Goal: Information Seeking & Learning: Find specific fact

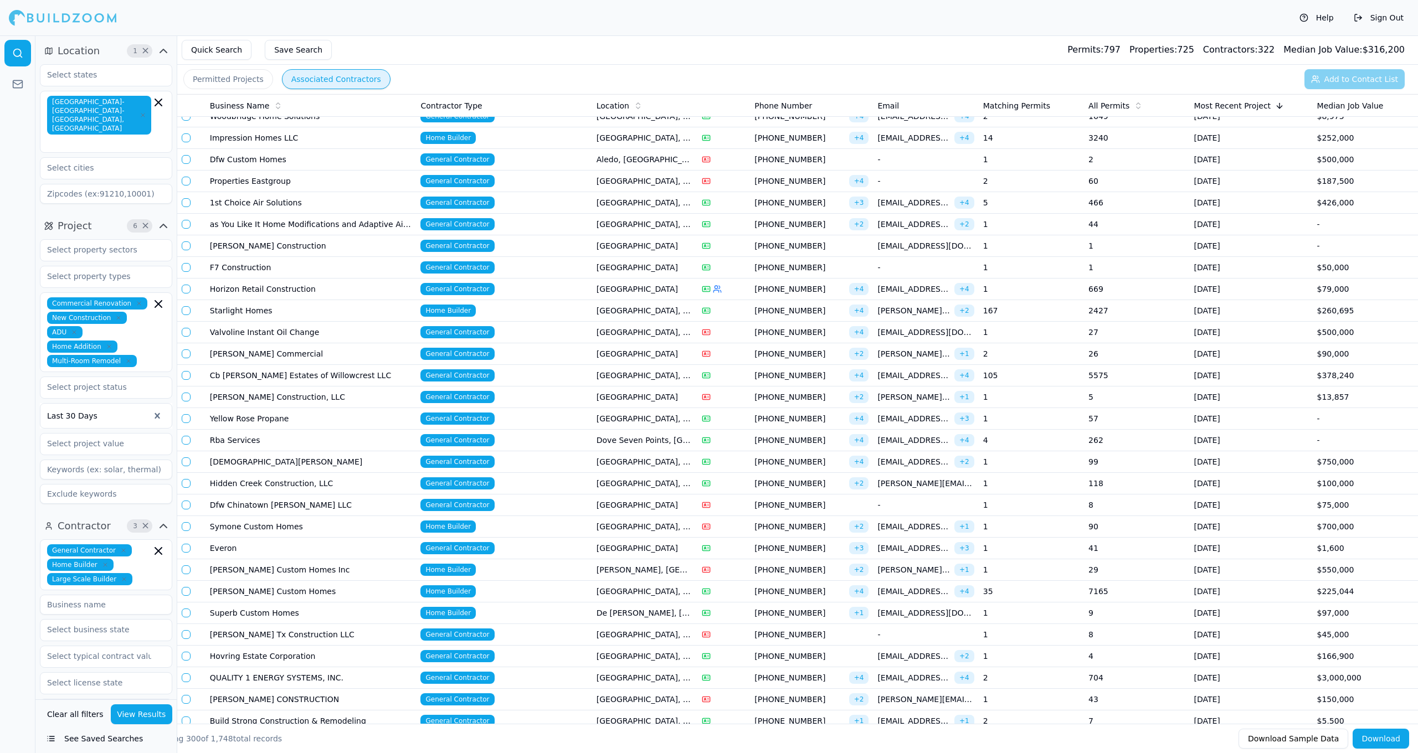
scroll to position [2969, 0]
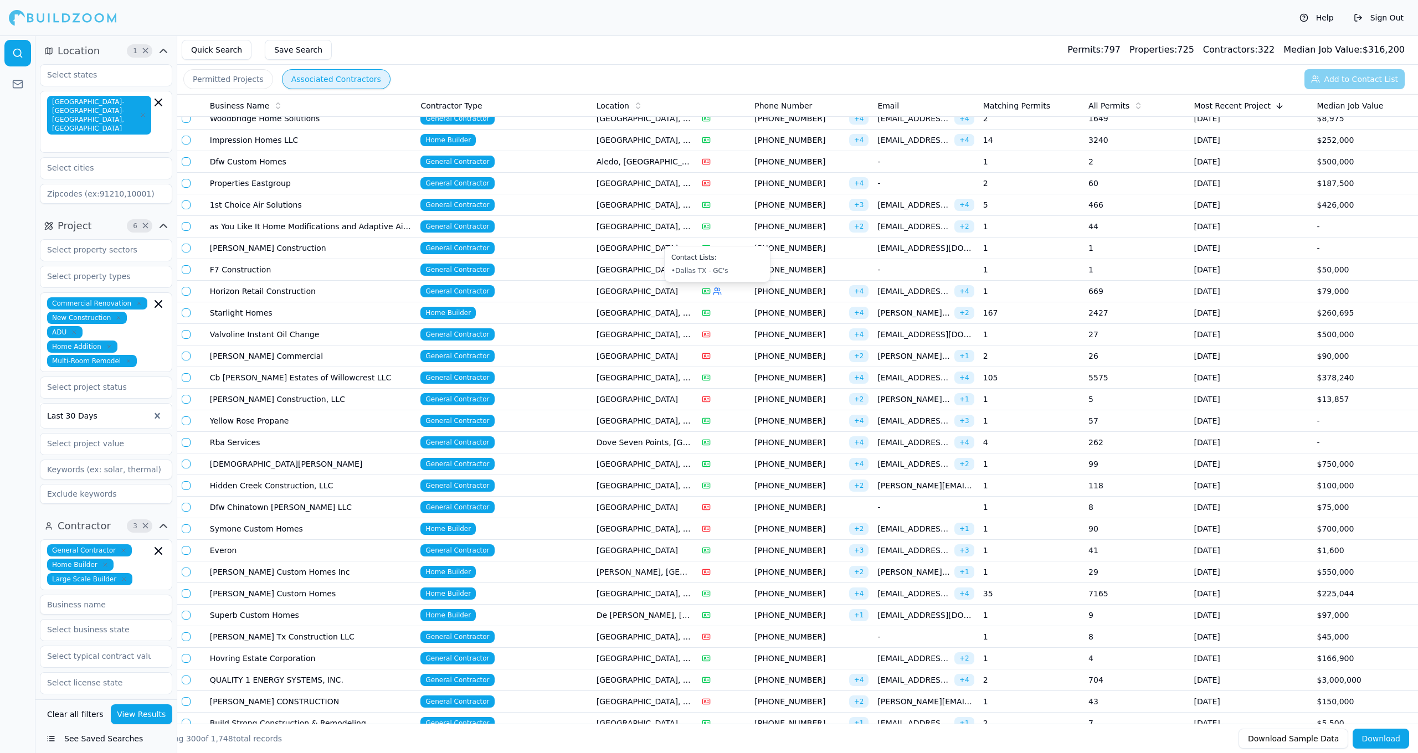
click at [718, 291] on icon at bounding box center [717, 291] width 9 height 9
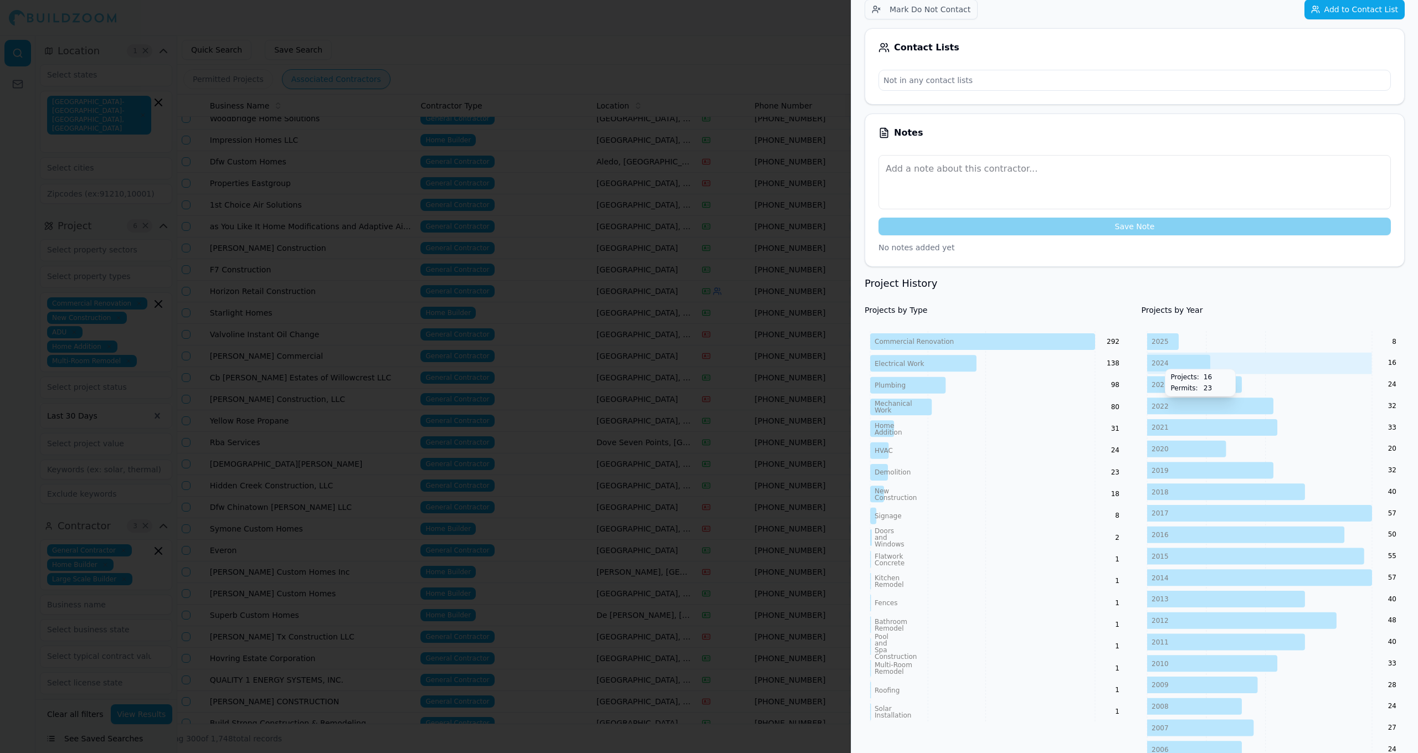
scroll to position [239, 0]
click at [684, 345] on div at bounding box center [709, 376] width 1418 height 753
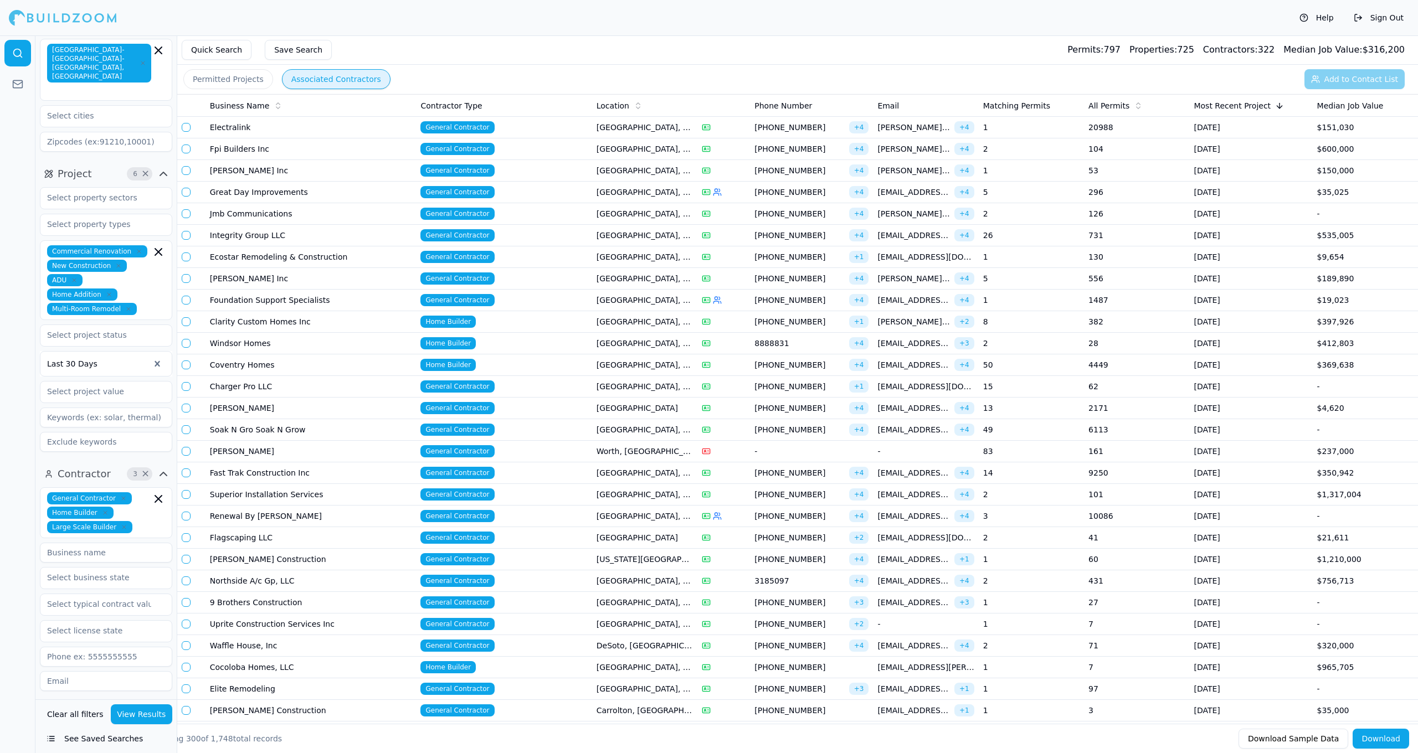
scroll to position [60, 0]
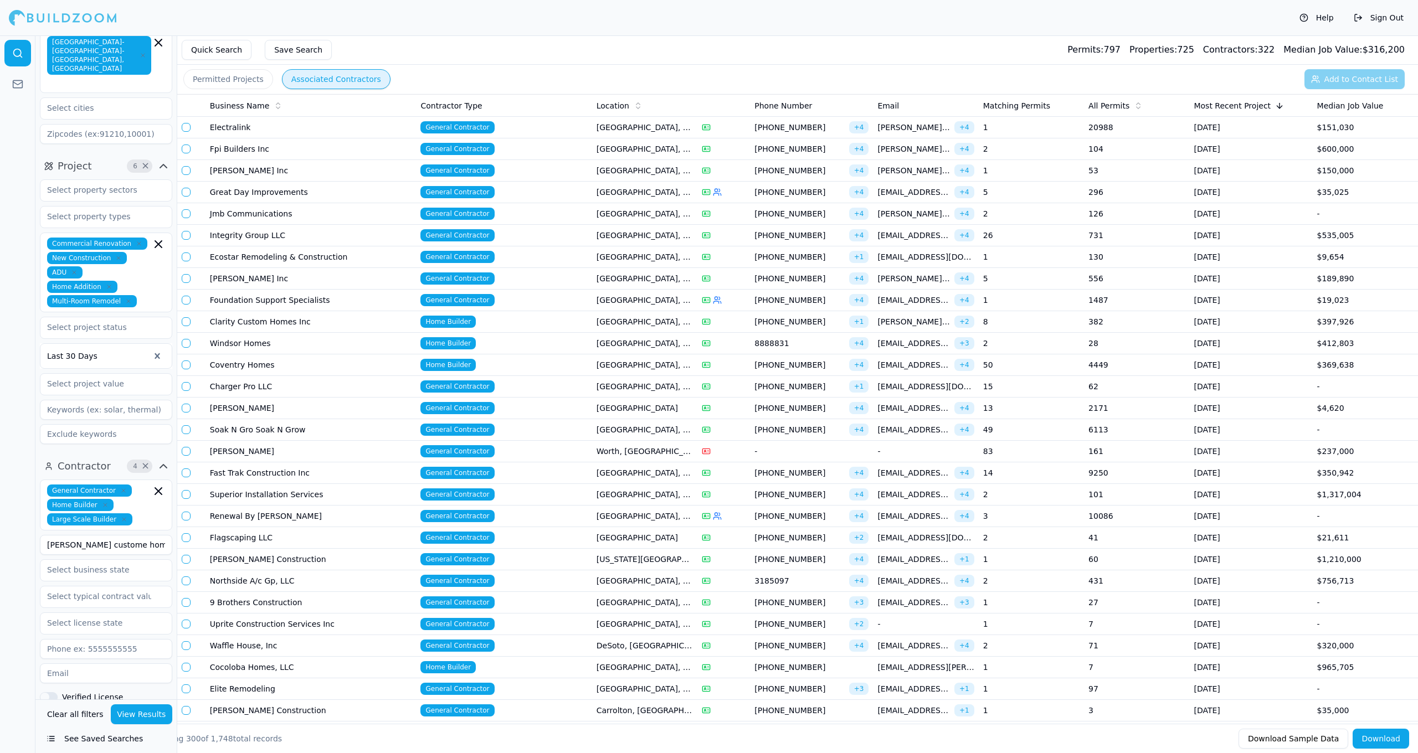
click at [153, 717] on button "View Results" at bounding box center [142, 715] width 62 height 20
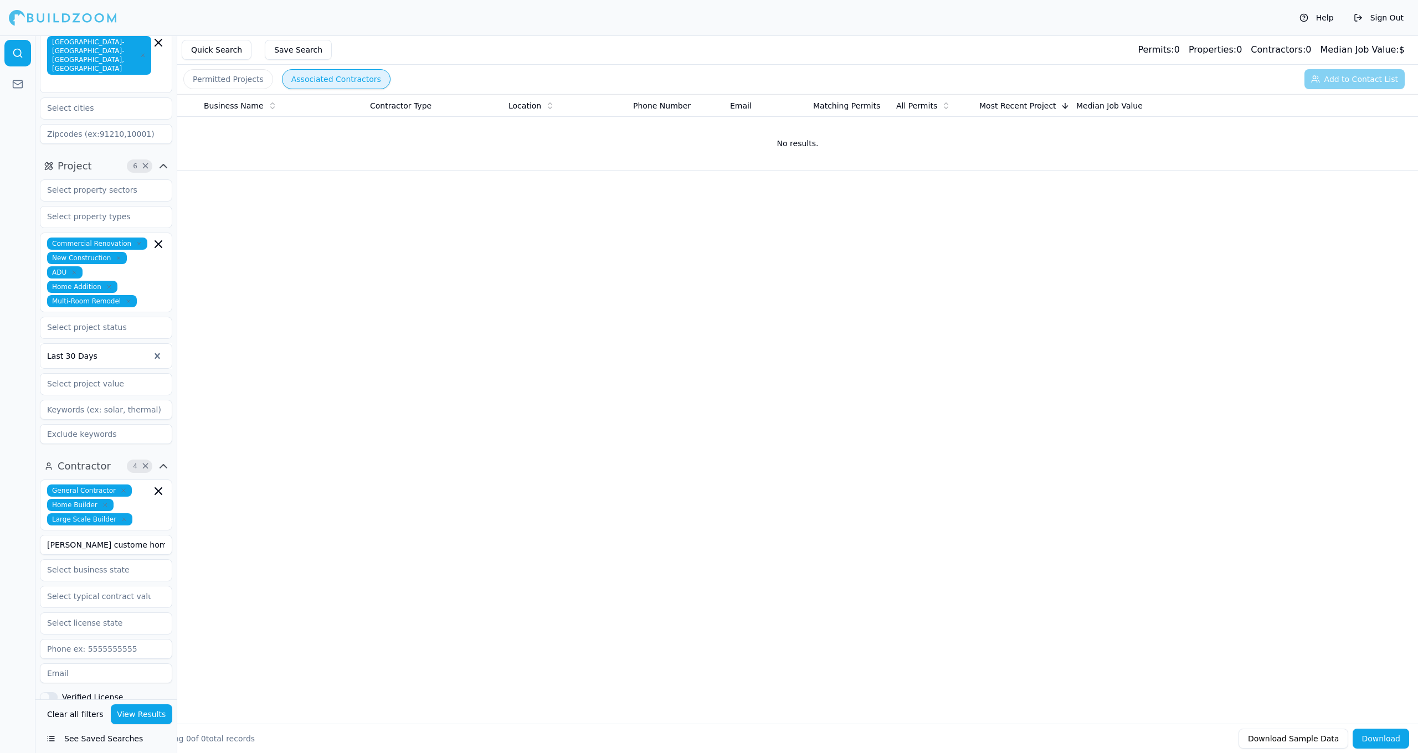
click at [124, 516] on icon "button" at bounding box center [124, 519] width 7 height 7
click at [130, 494] on div "General Contractor Home Builder" at bounding box center [106, 498] width 132 height 37
click at [223, 535] on div "Business Name Contractor Type Location Phone Number Email Matching Permits All …" at bounding box center [797, 391] width 1241 height 594
click at [152, 714] on button "View Results" at bounding box center [142, 715] width 62 height 20
click at [160, 485] on icon "button" at bounding box center [158, 491] width 13 height 13
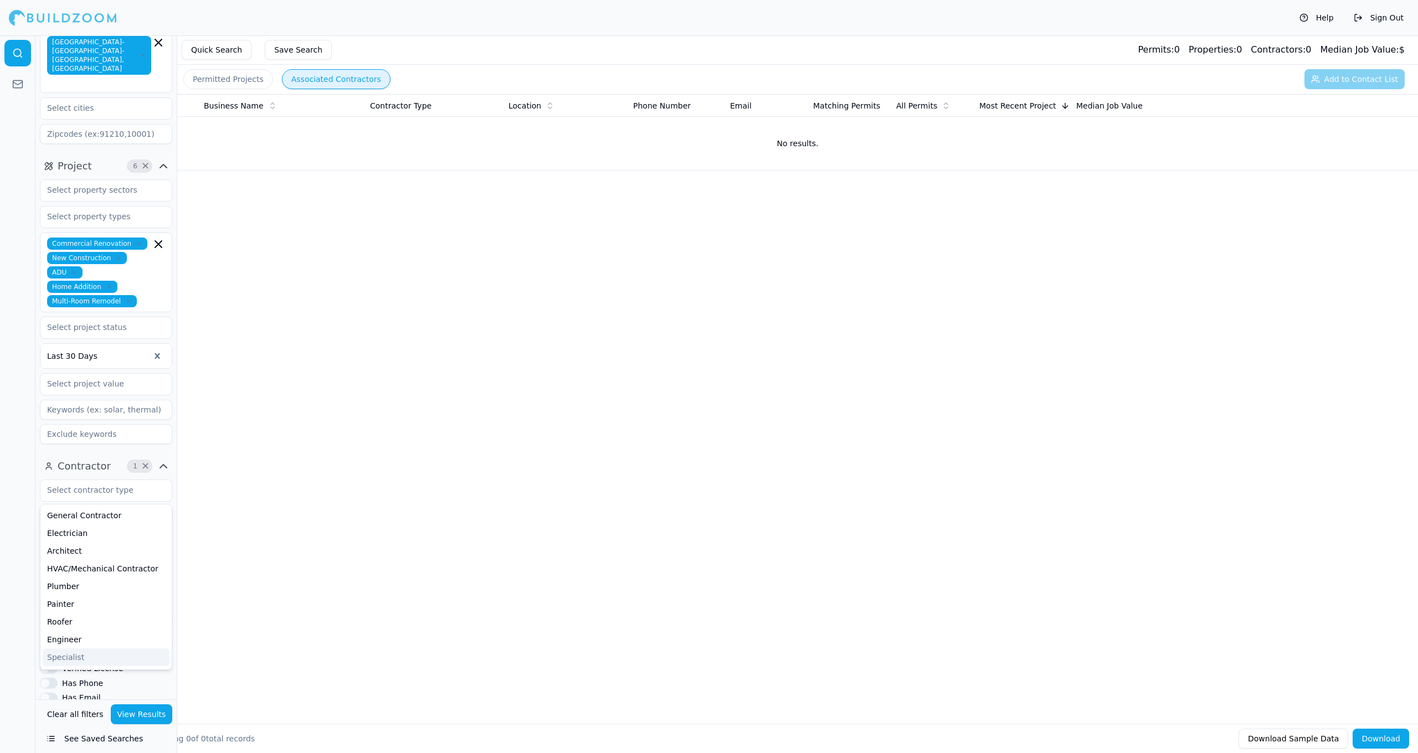
click at [225, 586] on div "Business Name Contractor Type Location Phone Number Email Matching Permits All …" at bounding box center [797, 391] width 1241 height 594
click at [142, 715] on button "View Results" at bounding box center [142, 715] width 62 height 20
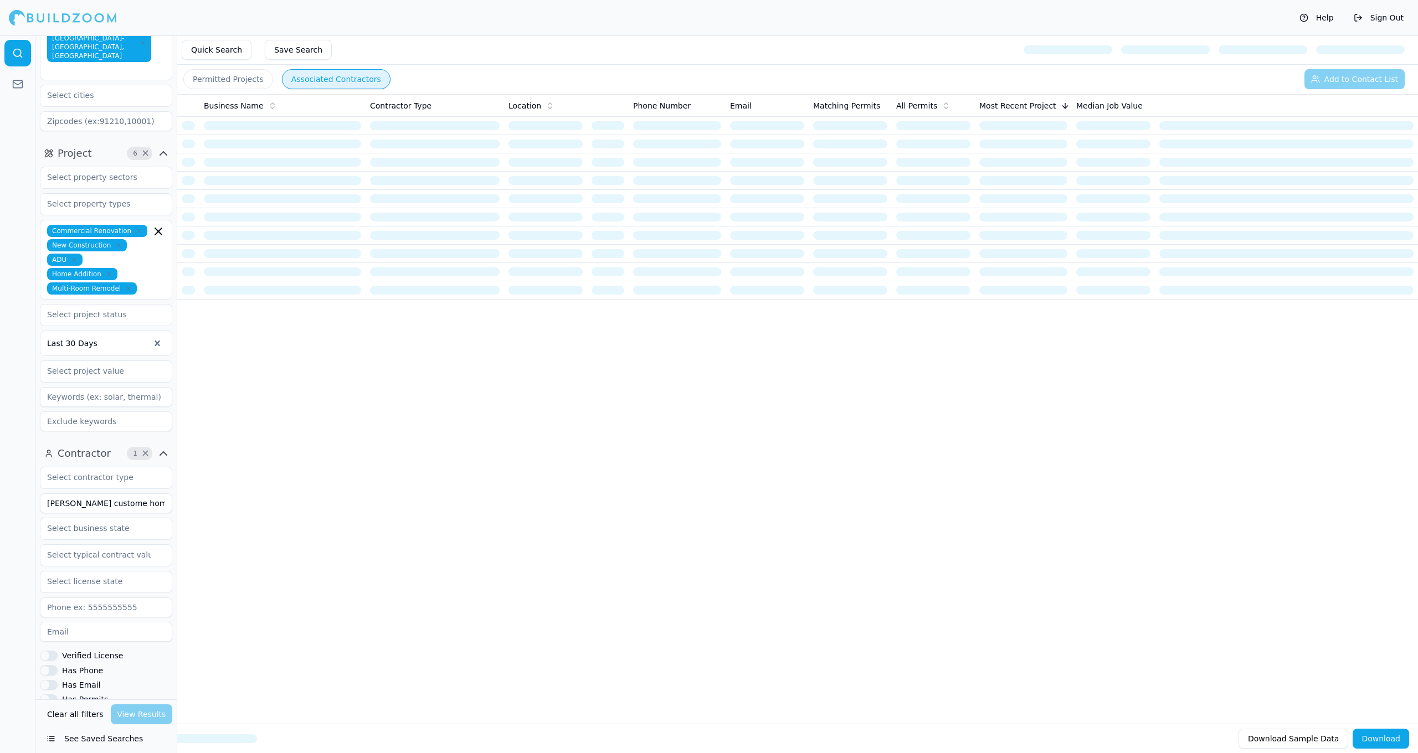
scroll to position [75, 0]
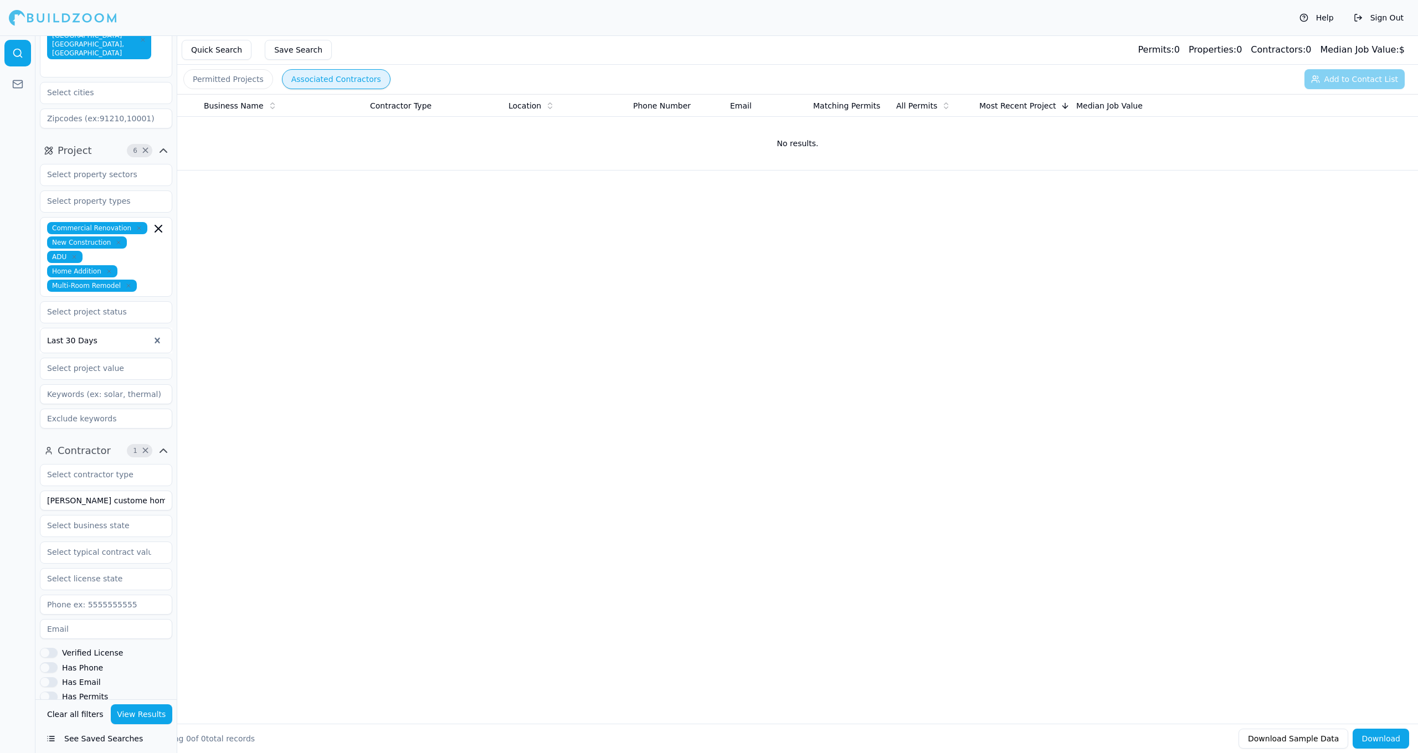
click at [142, 491] on input "[PERSON_NAME] custome homes" at bounding box center [106, 501] width 132 height 20
type input "[PERSON_NAME]"
click at [152, 710] on button "View Results" at bounding box center [142, 715] width 62 height 20
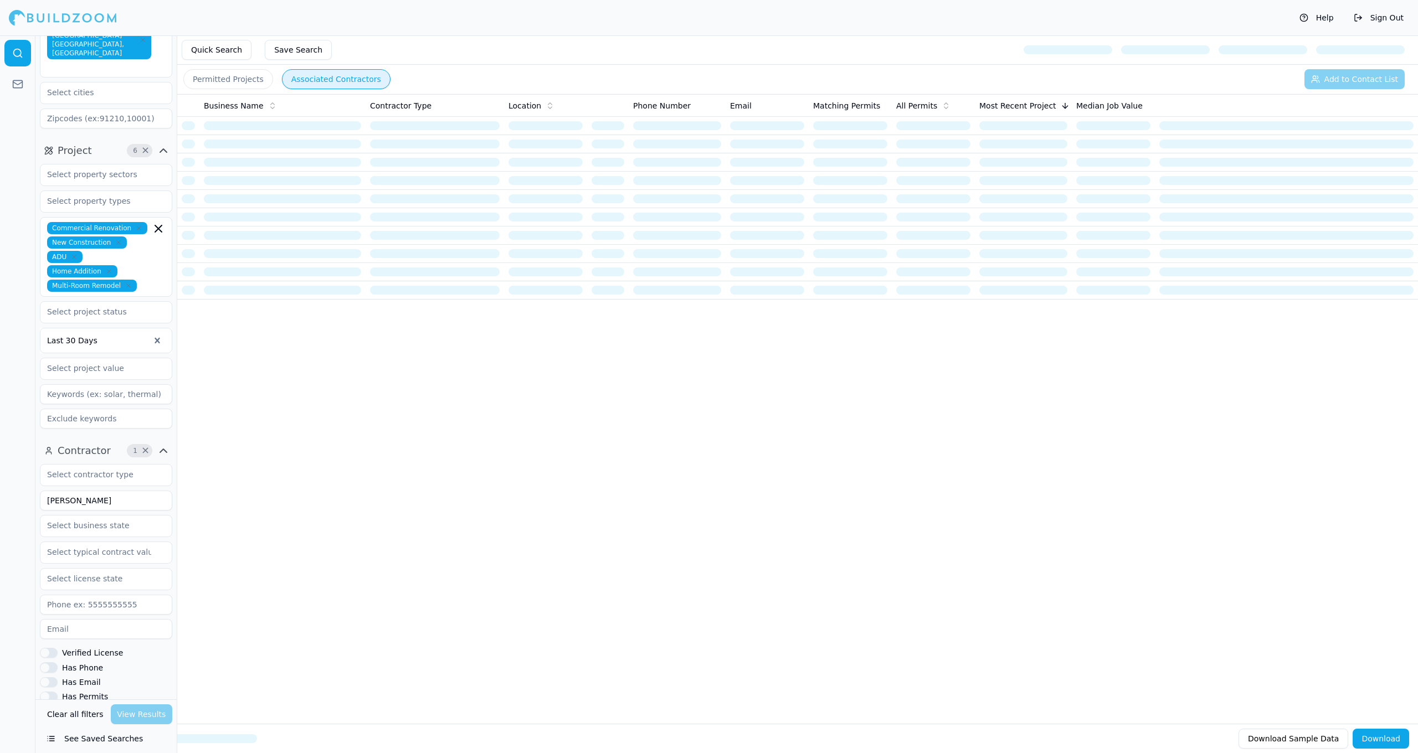
click at [151, 711] on div "Clear all filters View Results" at bounding box center [106, 715] width 132 height 20
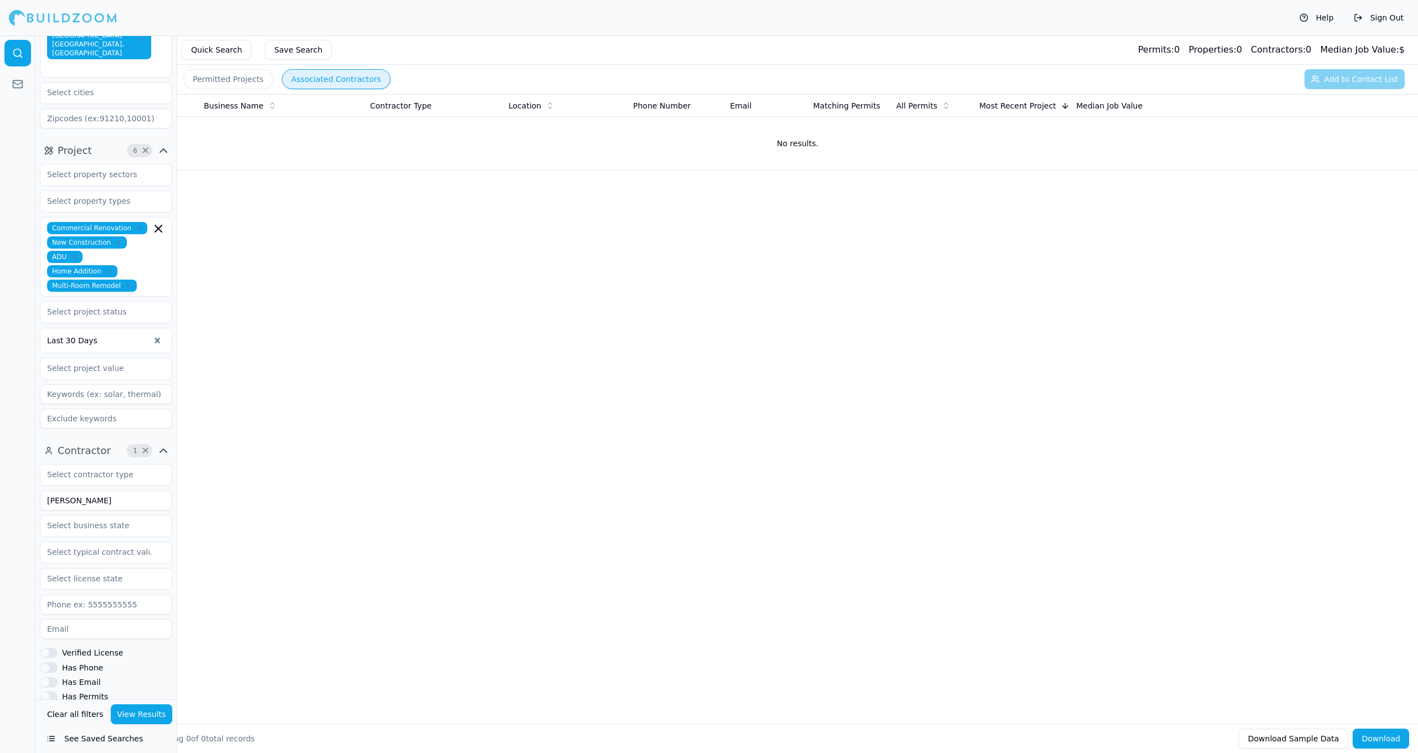
click at [271, 50] on button "Save Search" at bounding box center [298, 50] width 67 height 20
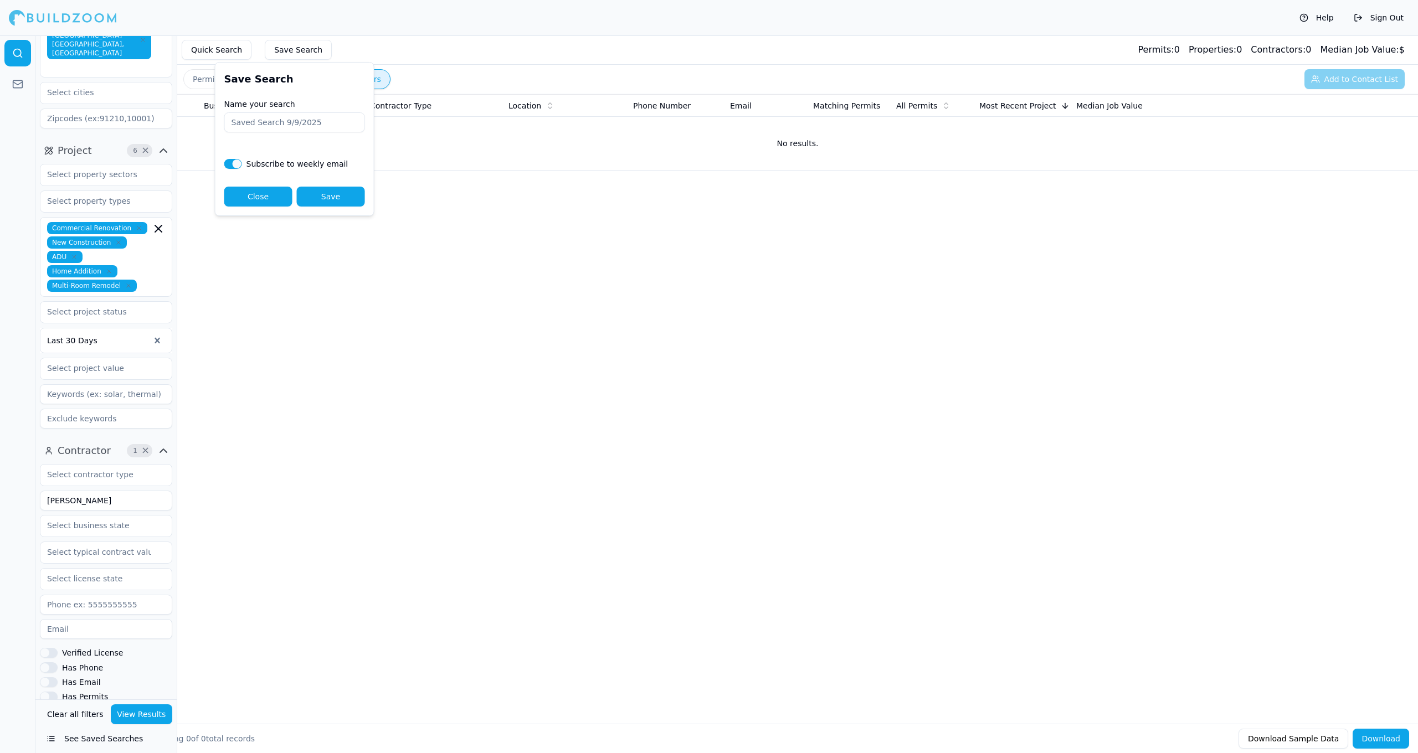
click at [432, 229] on div "Business Name Contractor Type Location Phone Number Email Matching Permits All …" at bounding box center [797, 391] width 1241 height 594
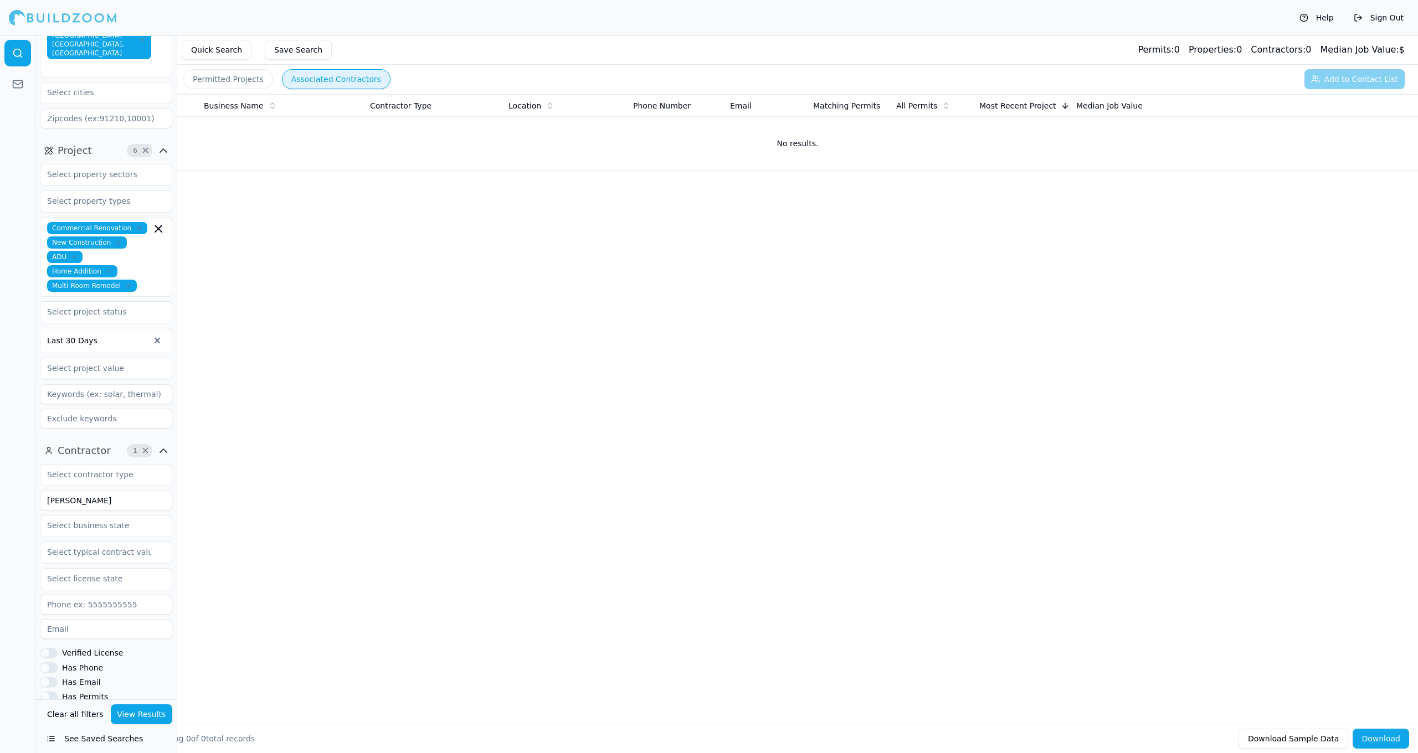
click at [49, 741] on button "See Saved Searches" at bounding box center [106, 739] width 132 height 20
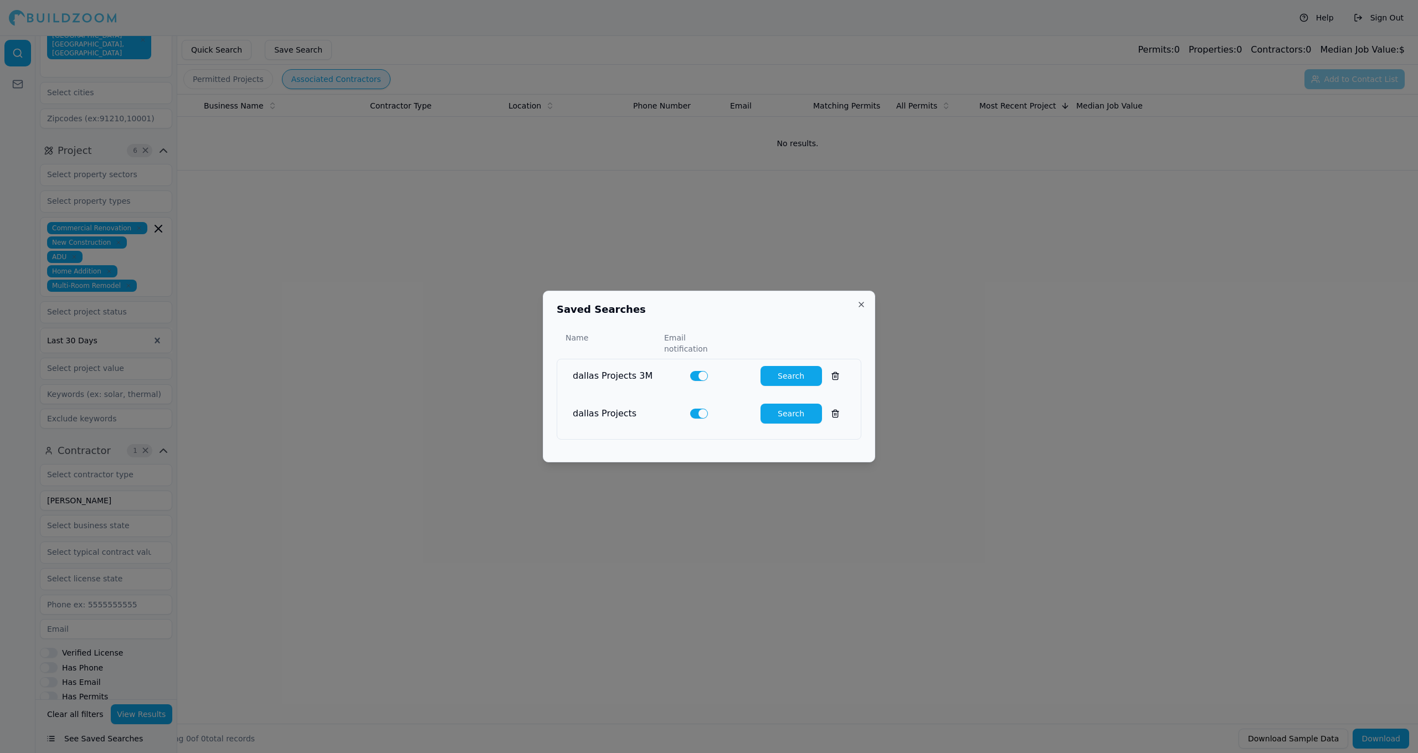
click at [788, 372] on button "Search" at bounding box center [791, 376] width 61 height 20
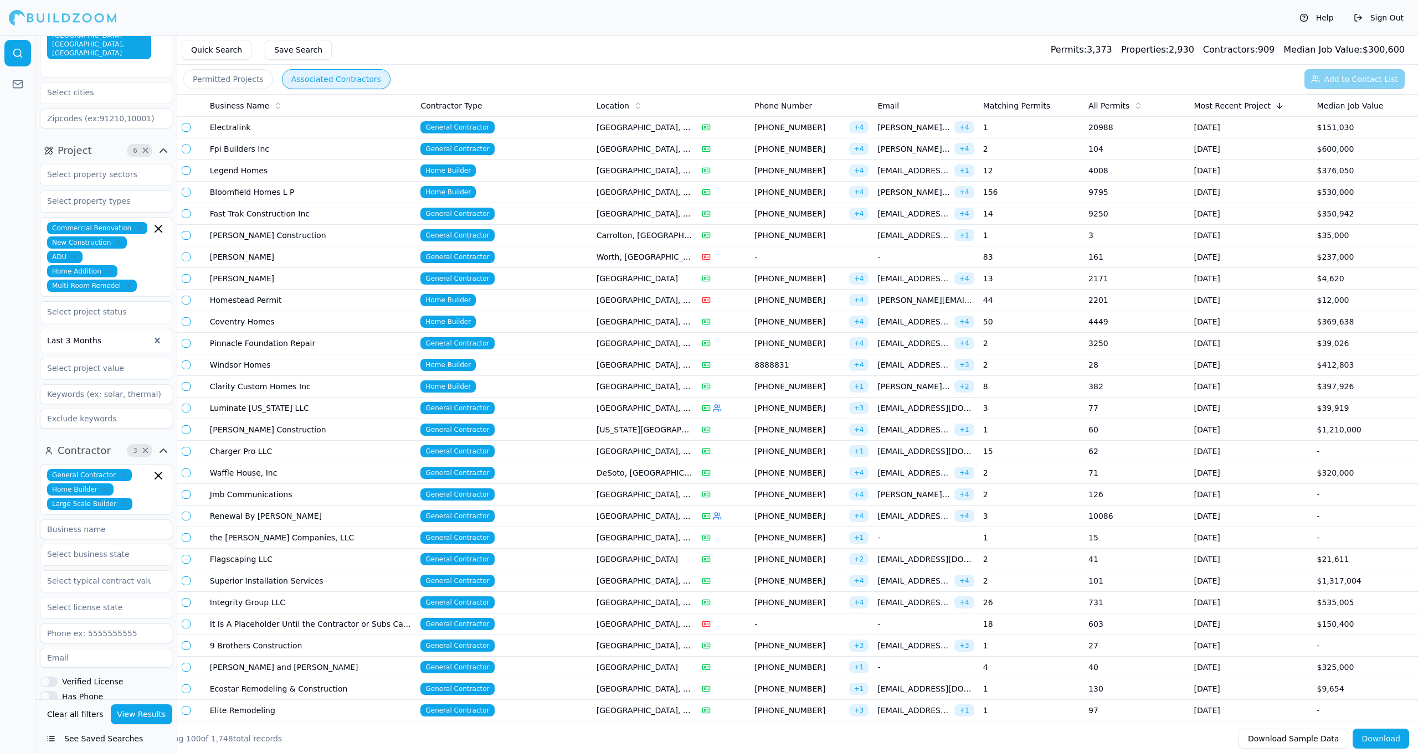
click at [669, 129] on td "[GEOGRAPHIC_DATA], [GEOGRAPHIC_DATA]" at bounding box center [644, 128] width 105 height 22
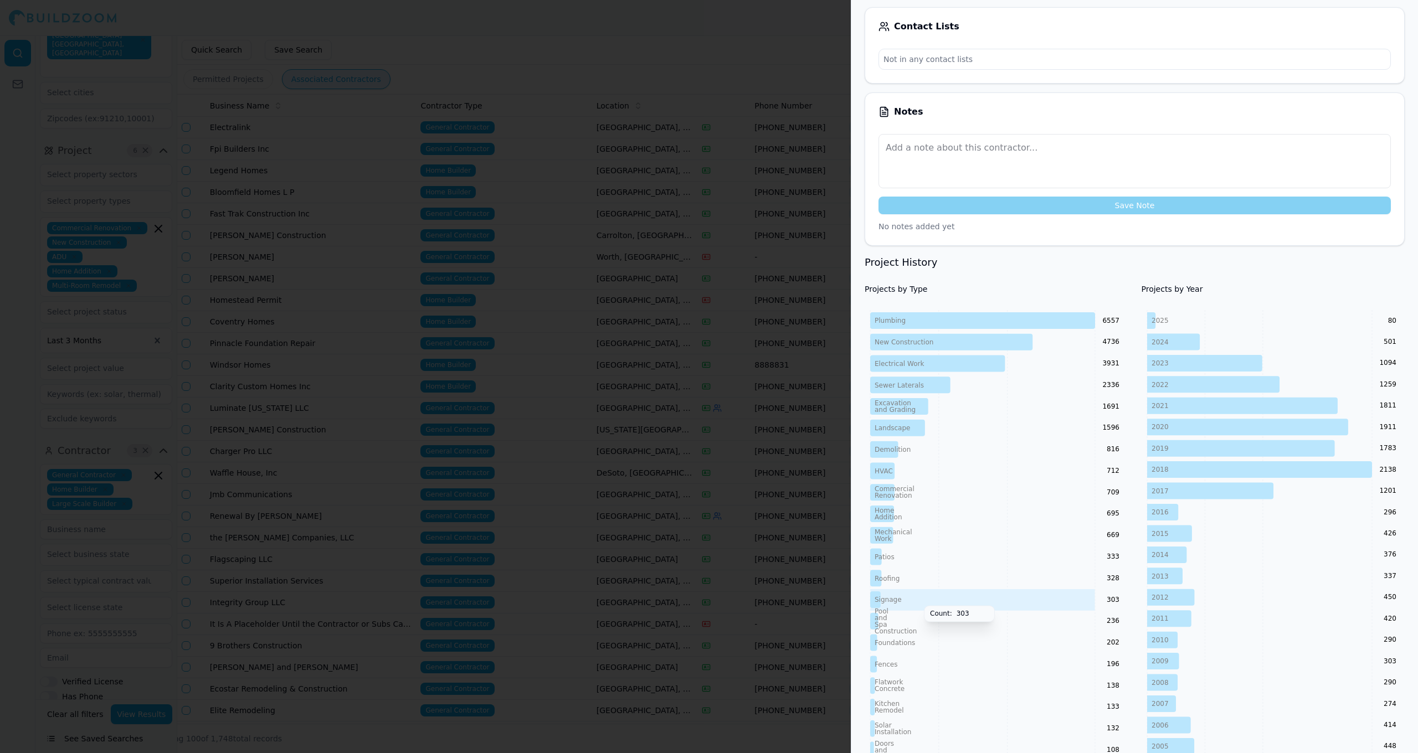
scroll to position [247, 0]
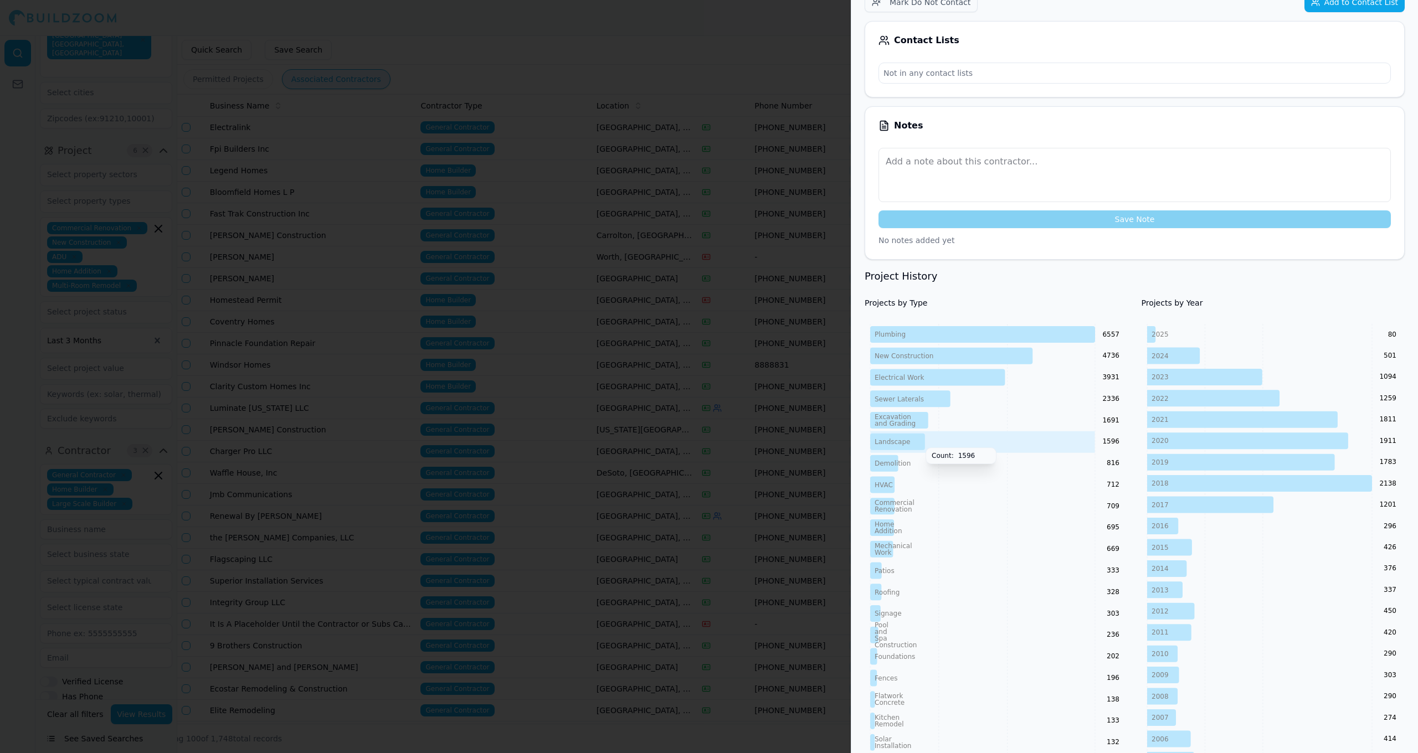
click at [920, 434] on icon at bounding box center [897, 442] width 55 height 17
click at [919, 412] on icon at bounding box center [899, 420] width 58 height 17
click at [1348, 269] on h3 "Project History" at bounding box center [1135, 277] width 540 height 16
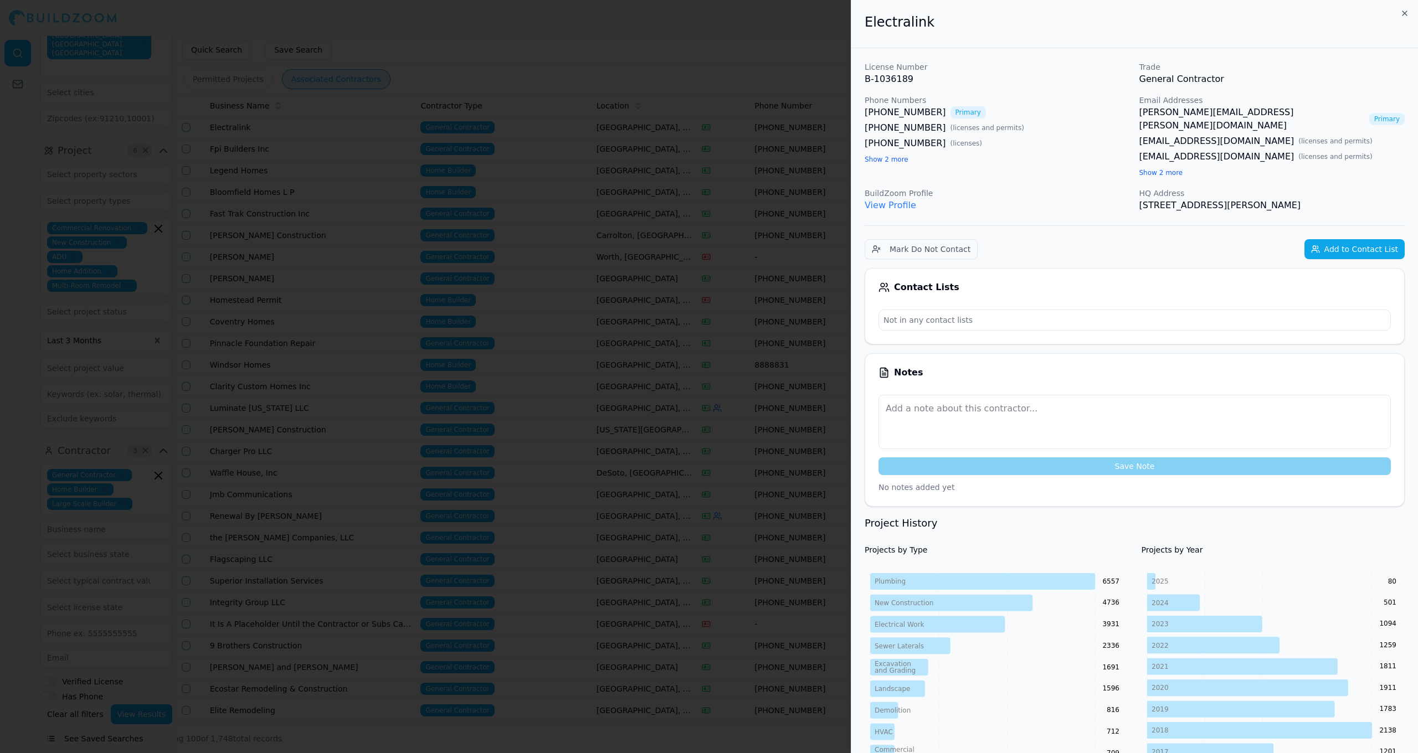
scroll to position [0, 0]
click at [883, 200] on link "View Profile" at bounding box center [891, 205] width 52 height 11
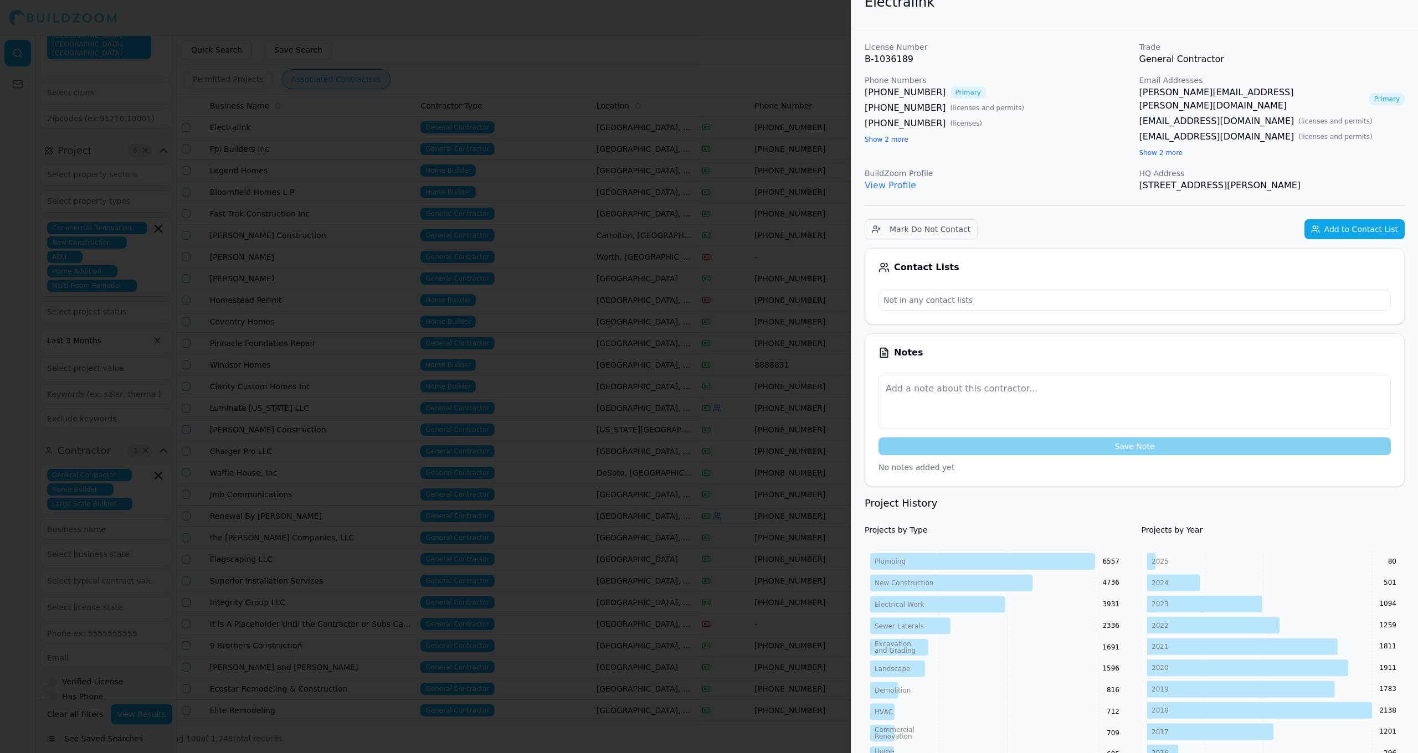
scroll to position [13, 0]
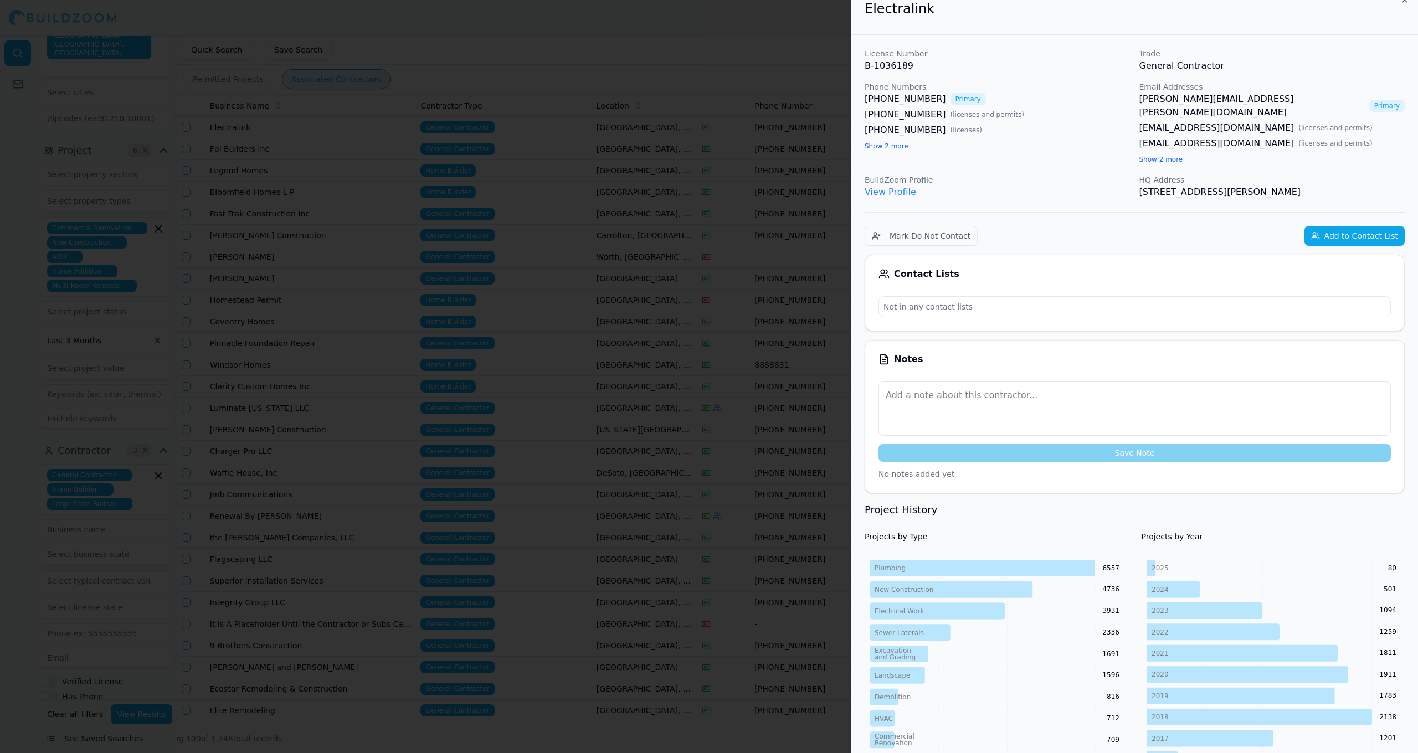
click at [1324, 226] on button "Add to Contact List" at bounding box center [1355, 236] width 100 height 20
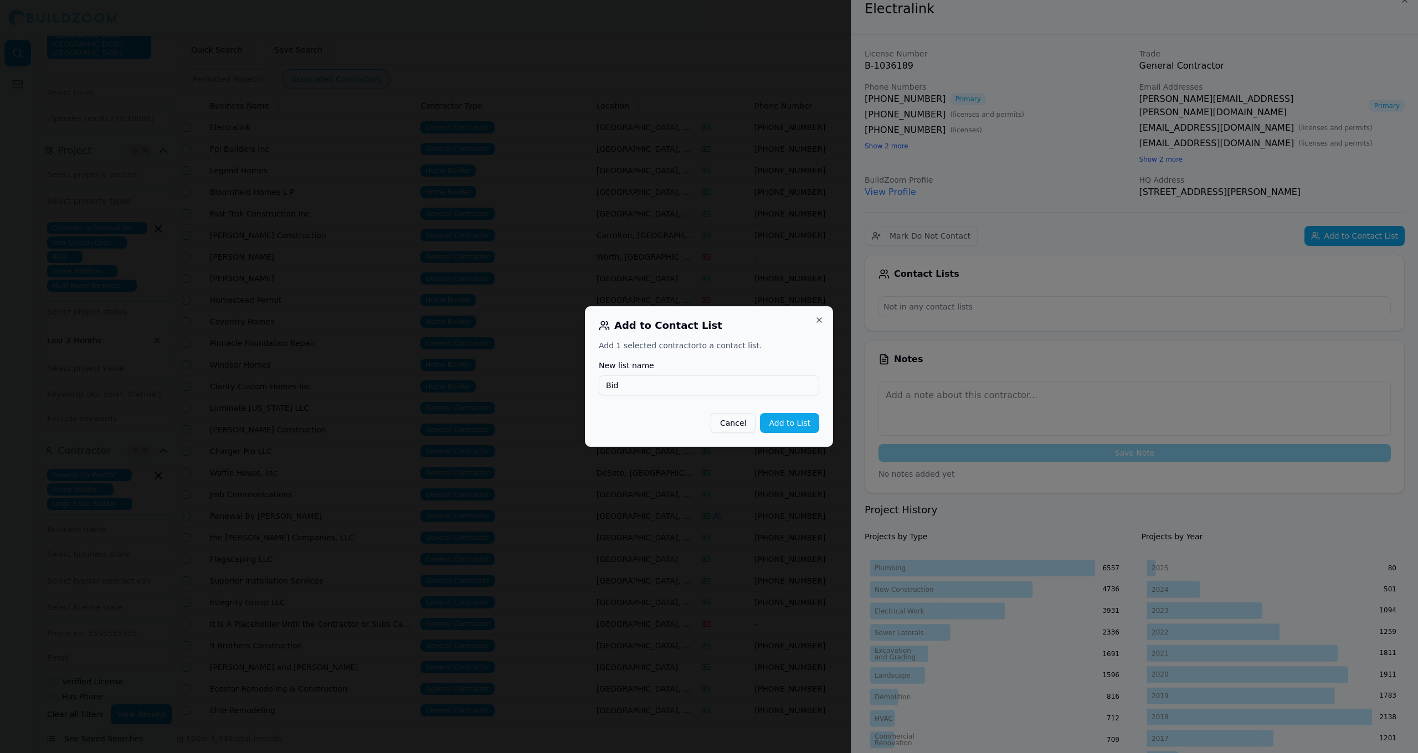
type input "Bid"
click at [806, 425] on button "Add to List" at bounding box center [789, 423] width 59 height 20
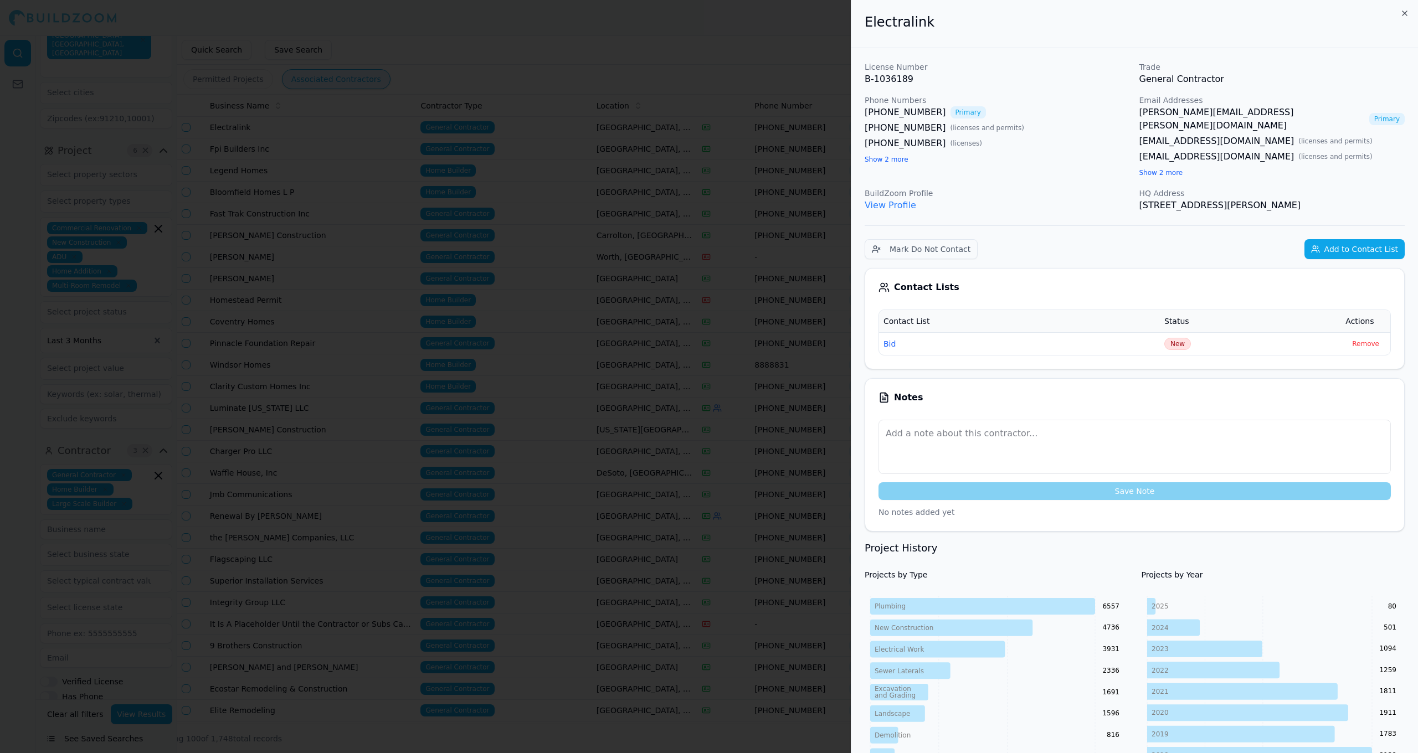
scroll to position [0, 0]
click at [1401, 14] on icon "button" at bounding box center [1405, 13] width 9 height 9
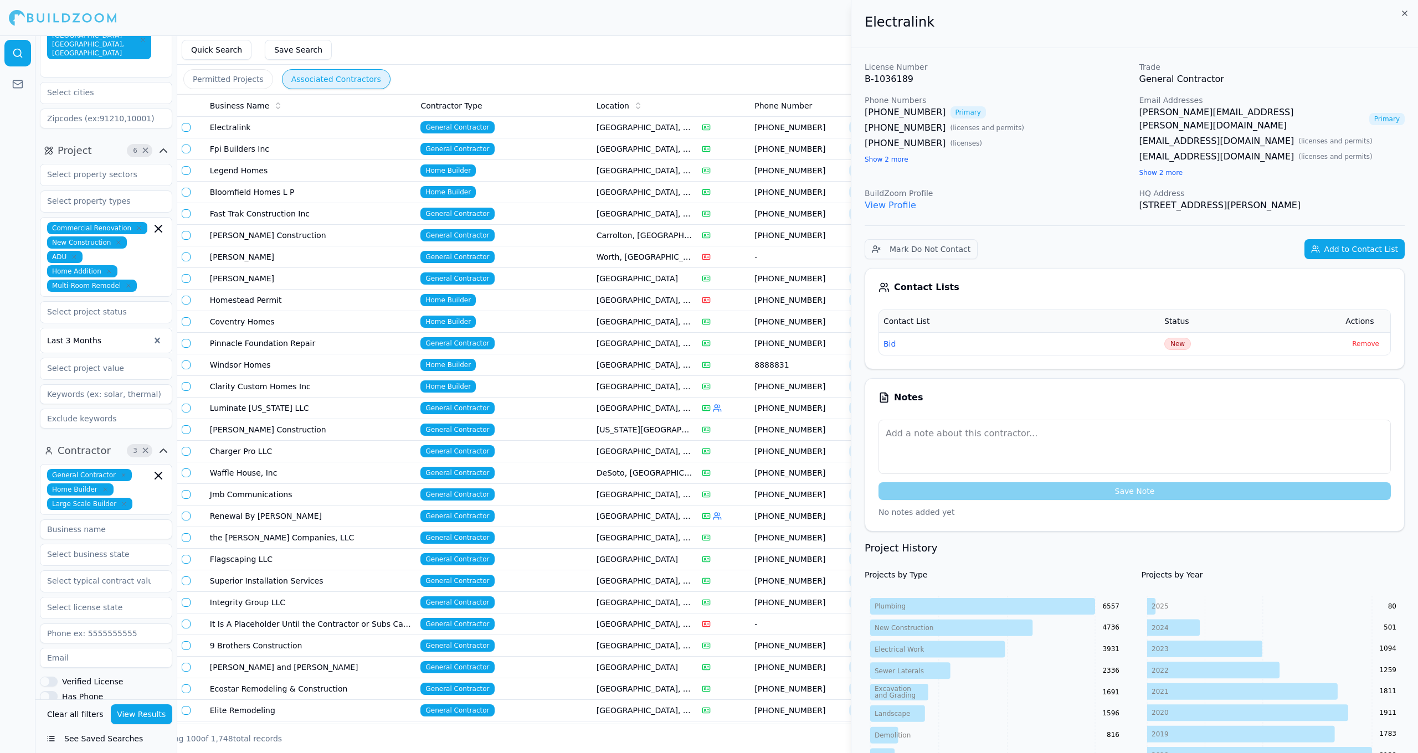
click at [1403, 35] on body "Help Sign Out Location 1 × [GEOGRAPHIC_DATA]-[GEOGRAPHIC_DATA]-[GEOGRAPHIC_DATA…" at bounding box center [709, 394] width 1418 height 718
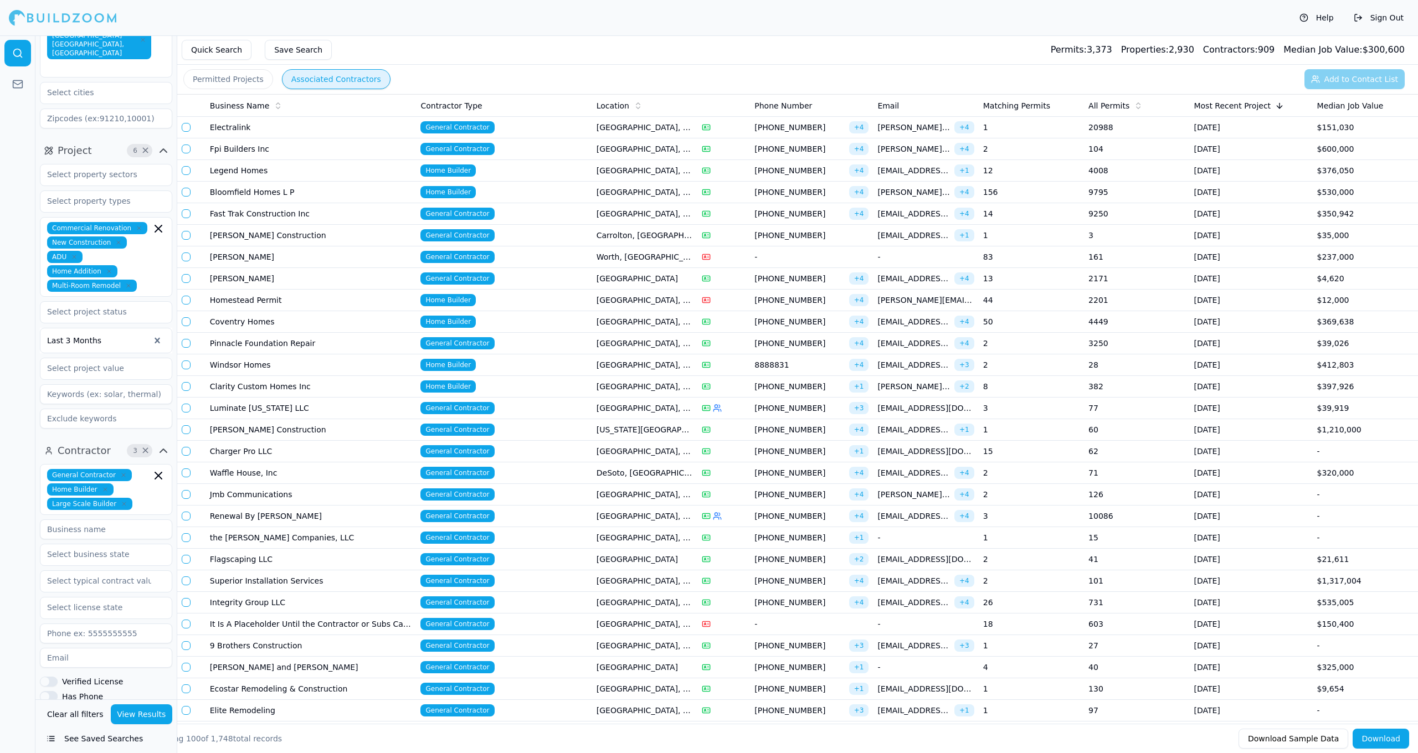
click at [183, 126] on button "button" at bounding box center [186, 127] width 9 height 9
click at [188, 127] on button "button" at bounding box center [186, 126] width 9 height 9
click at [124, 335] on div at bounding box center [98, 340] width 102 height 11
click at [97, 378] on div "Last 30 Days" at bounding box center [105, 387] width 131 height 18
click at [146, 709] on button "View Results" at bounding box center [142, 715] width 62 height 20
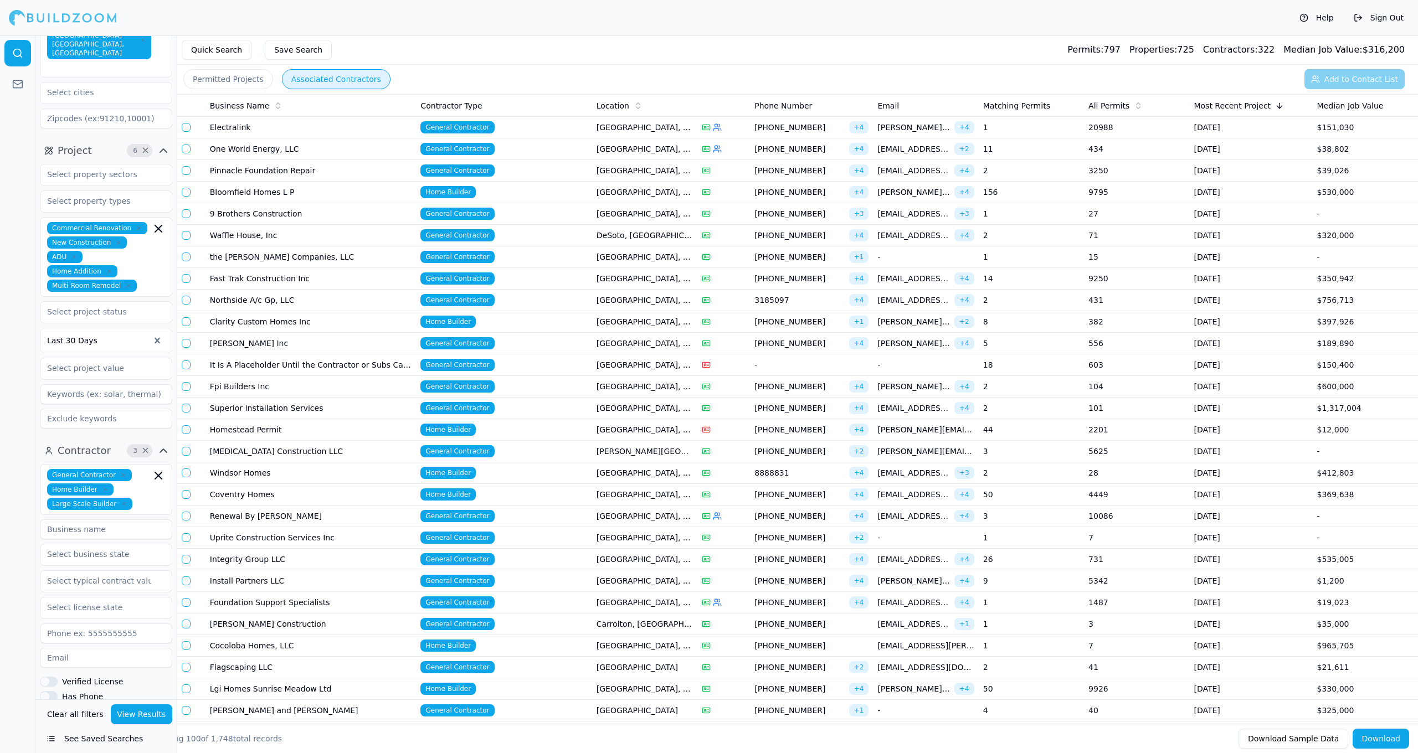
click at [96, 335] on div at bounding box center [98, 340] width 102 height 11
click at [99, 361] on div "Last 7 Days" at bounding box center [105, 370] width 131 height 18
click at [134, 714] on button "View Results" at bounding box center [142, 715] width 62 height 20
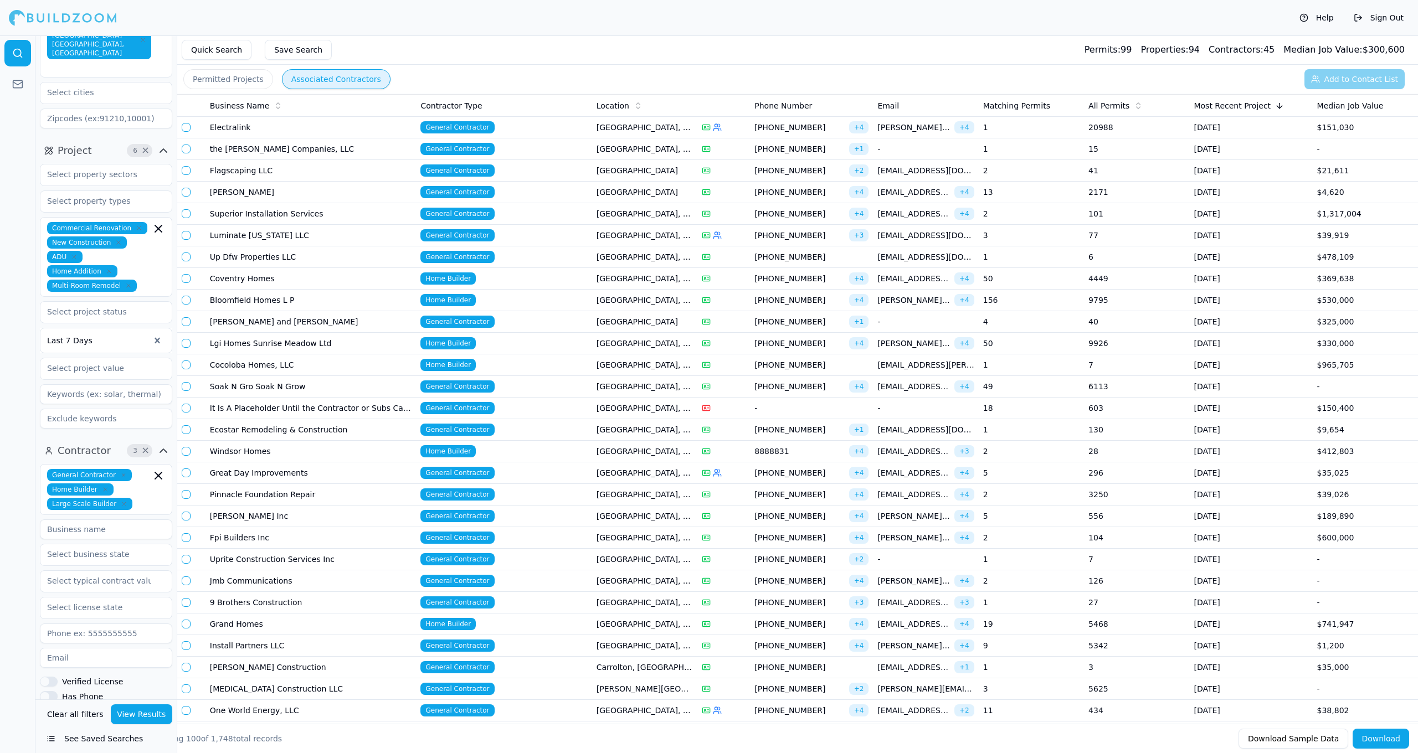
click at [496, 122] on td "General Contractor" at bounding box center [504, 128] width 176 height 22
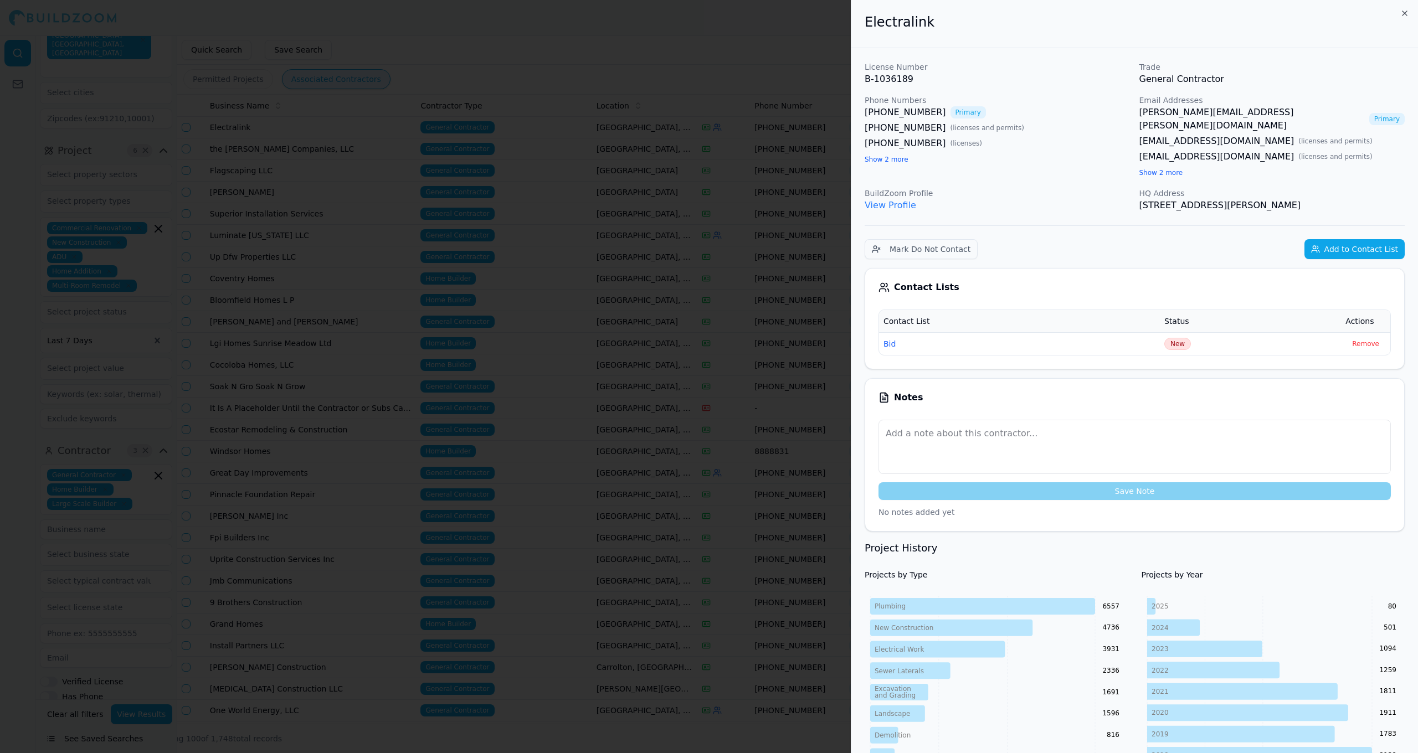
scroll to position [-3, 0]
click at [683, 101] on div at bounding box center [709, 376] width 1418 height 753
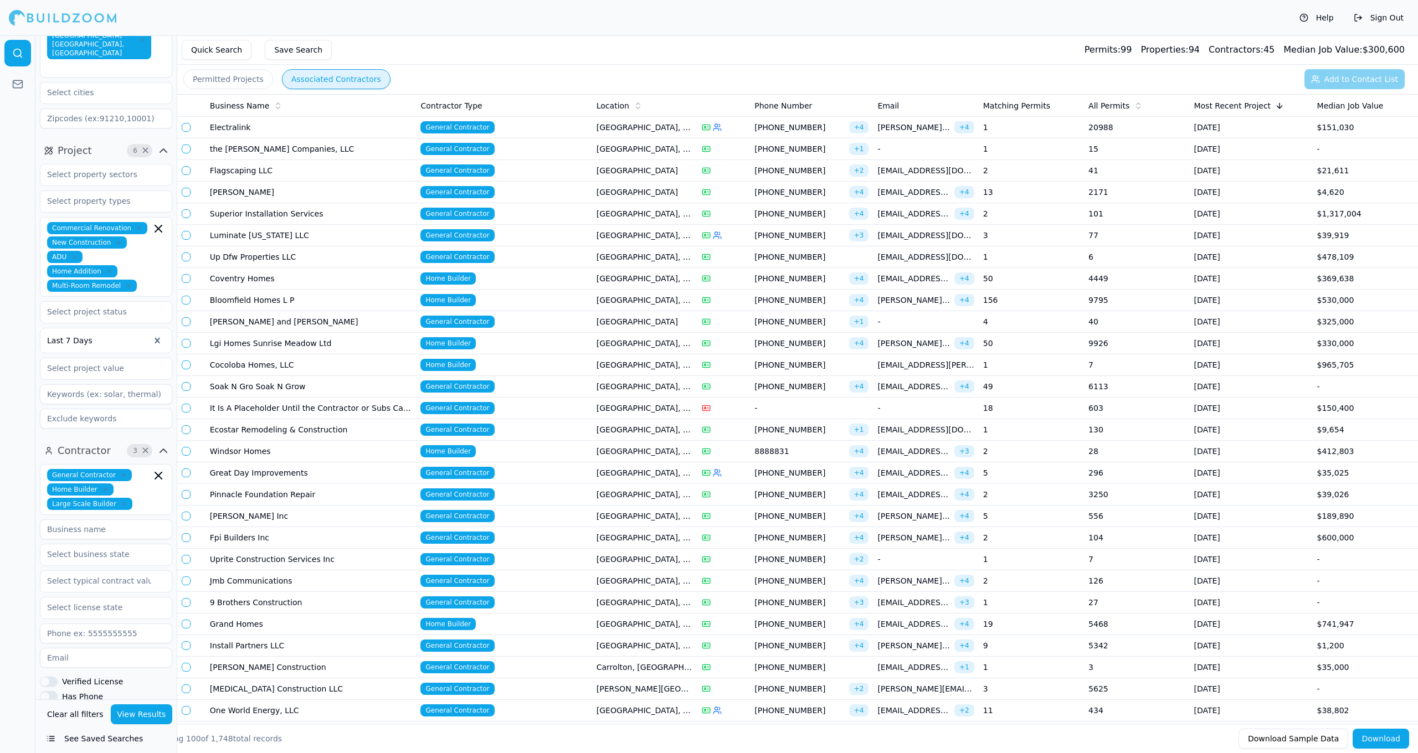
click at [622, 154] on td "[GEOGRAPHIC_DATA], [GEOGRAPHIC_DATA]" at bounding box center [644, 150] width 105 height 22
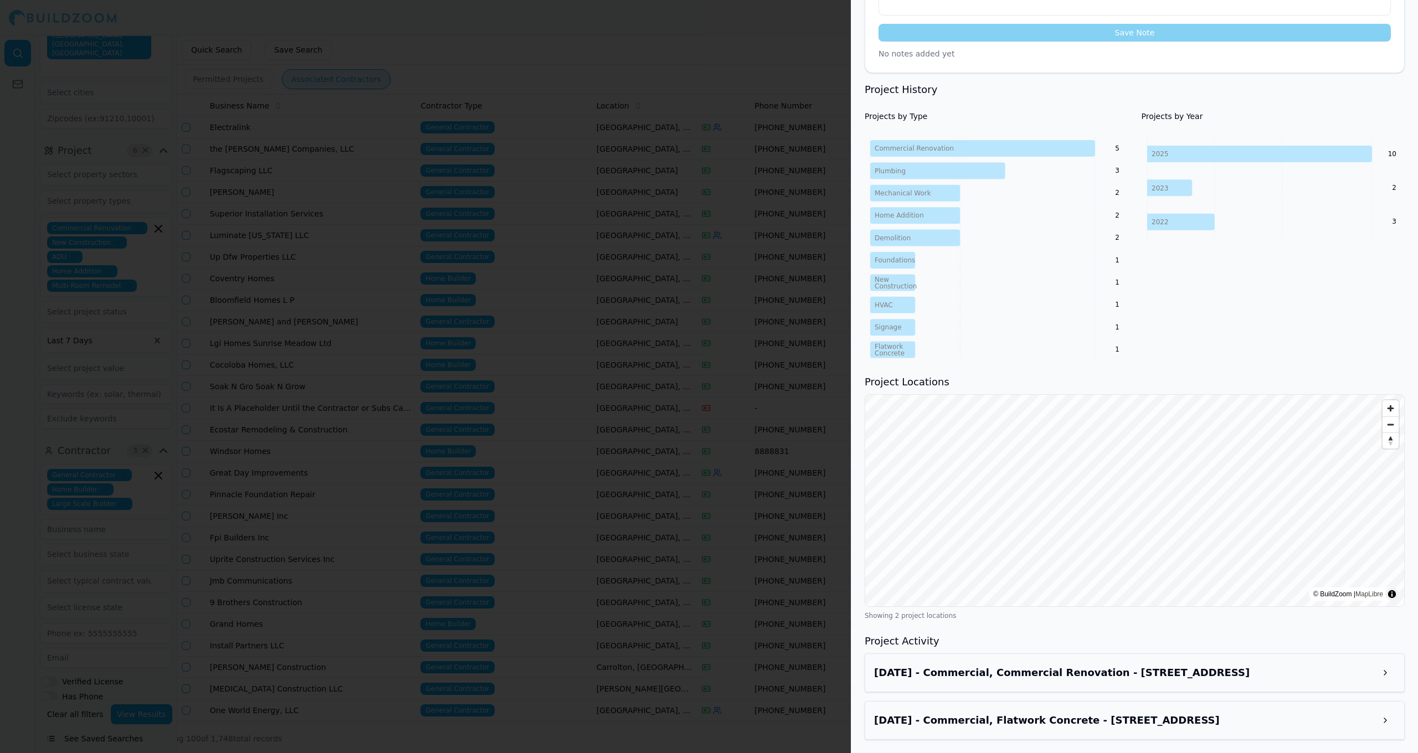
scroll to position [389, 0]
click at [715, 298] on div at bounding box center [709, 376] width 1418 height 753
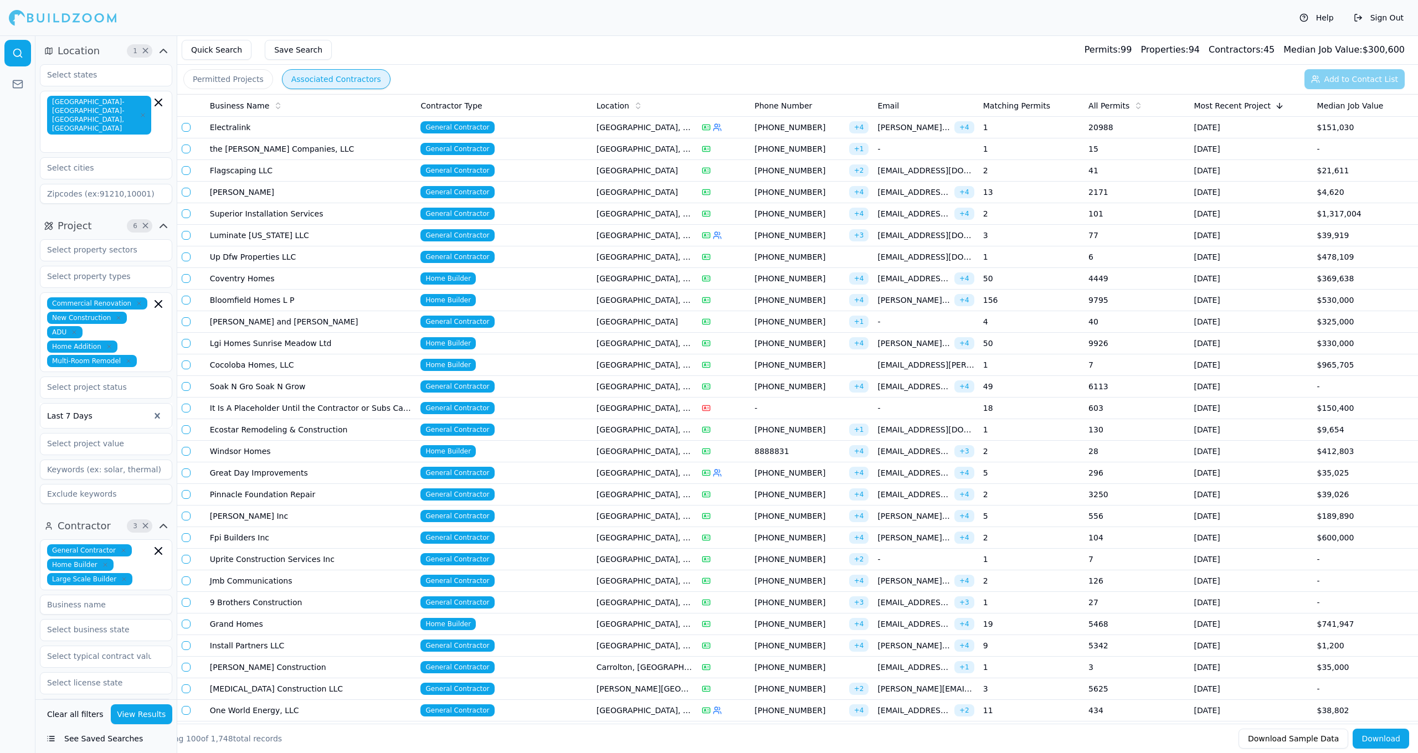
scroll to position [0, 0]
click at [364, 173] on td "Flagscaping LLC" at bounding box center [311, 171] width 211 height 22
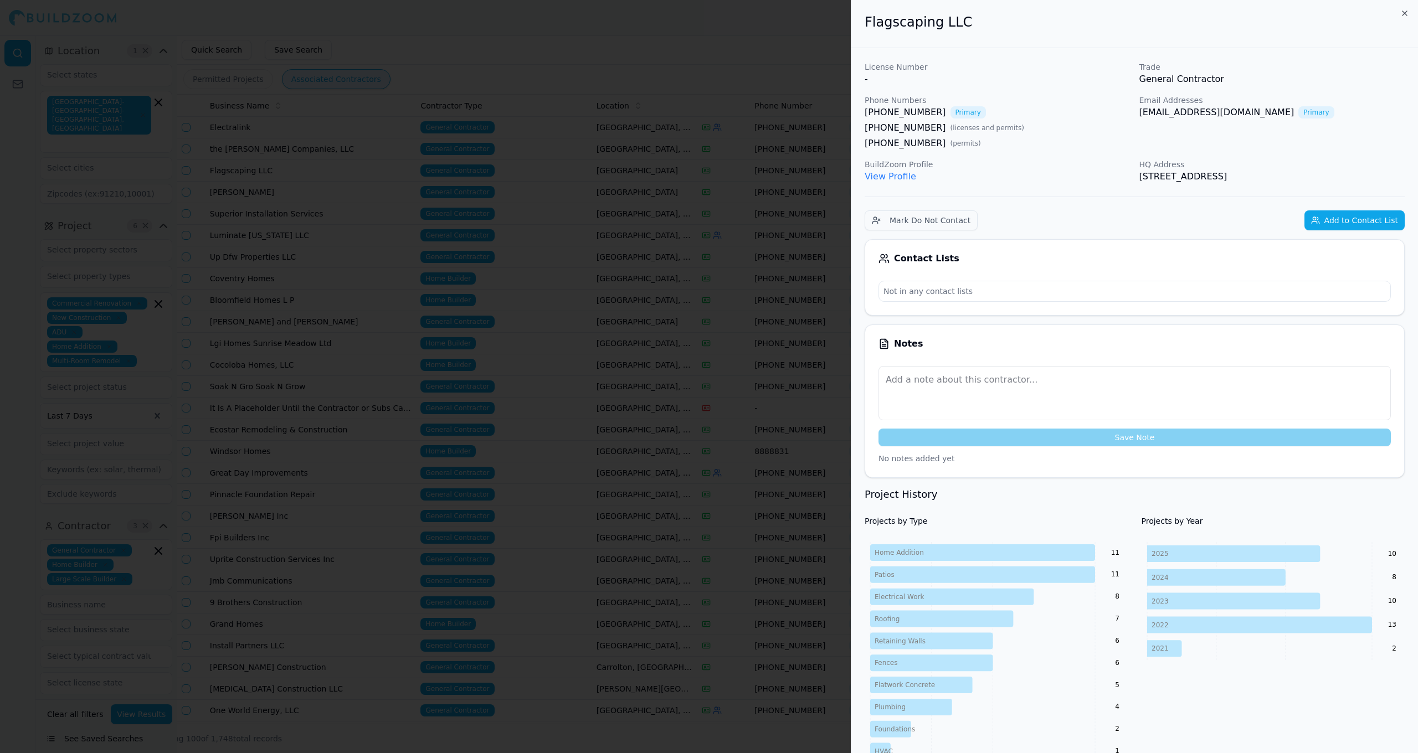
click at [1407, 11] on icon "button" at bounding box center [1405, 13] width 9 height 9
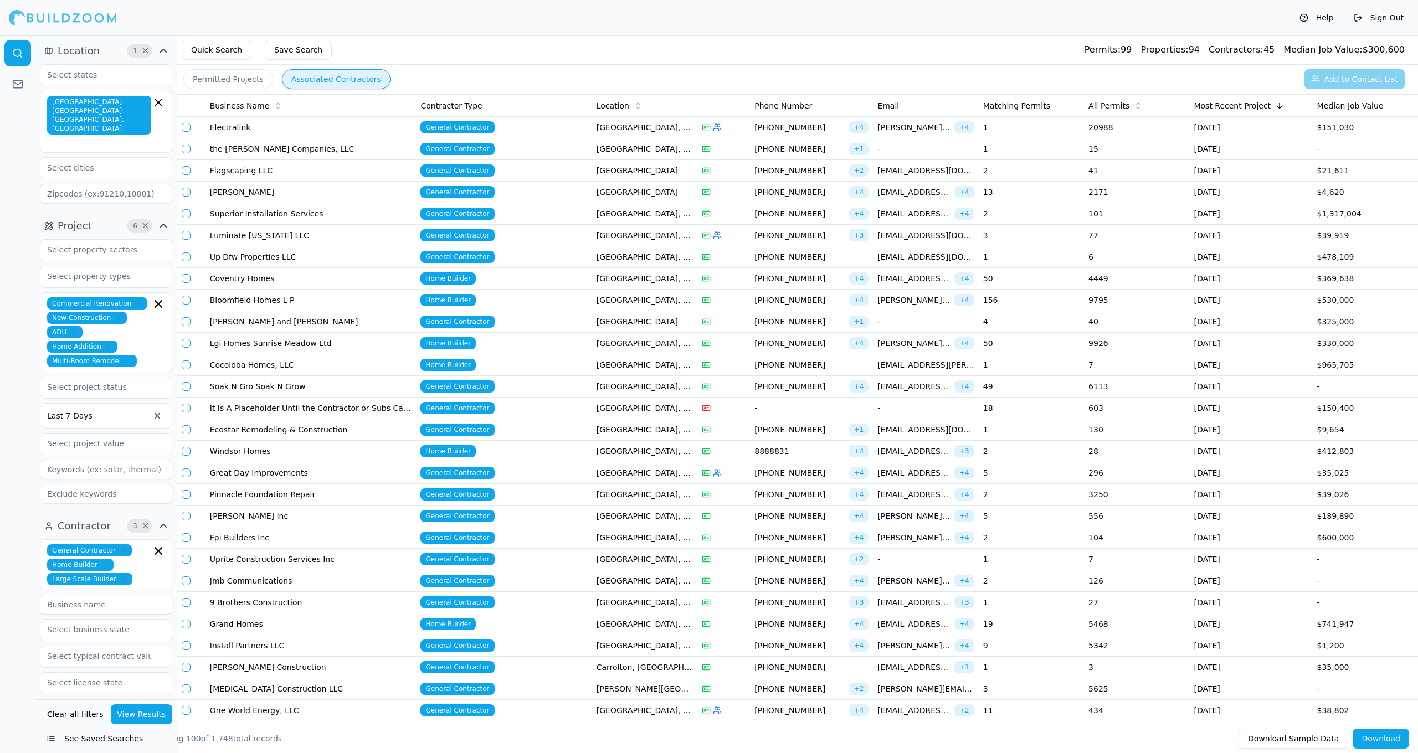
click at [464, 430] on span "General Contractor" at bounding box center [458, 430] width 74 height 12
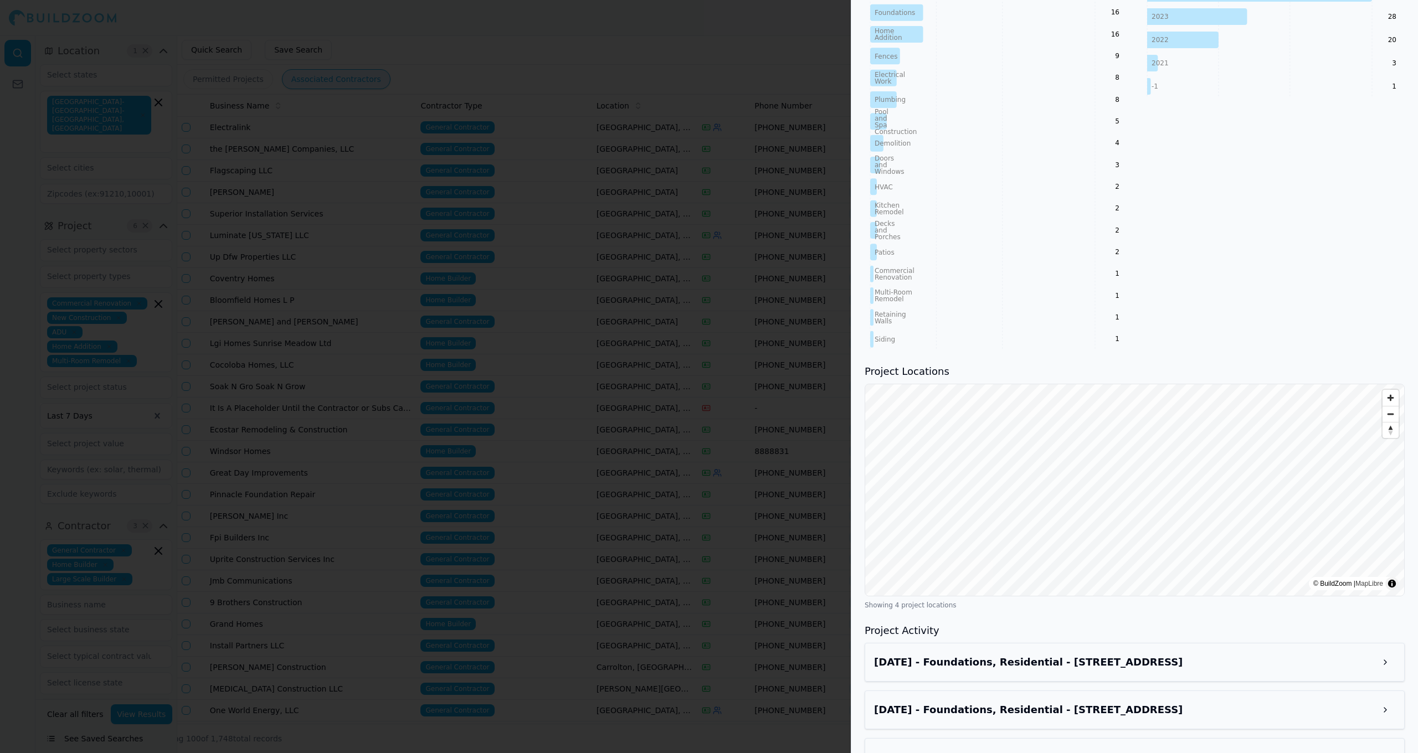
scroll to position [574, 0]
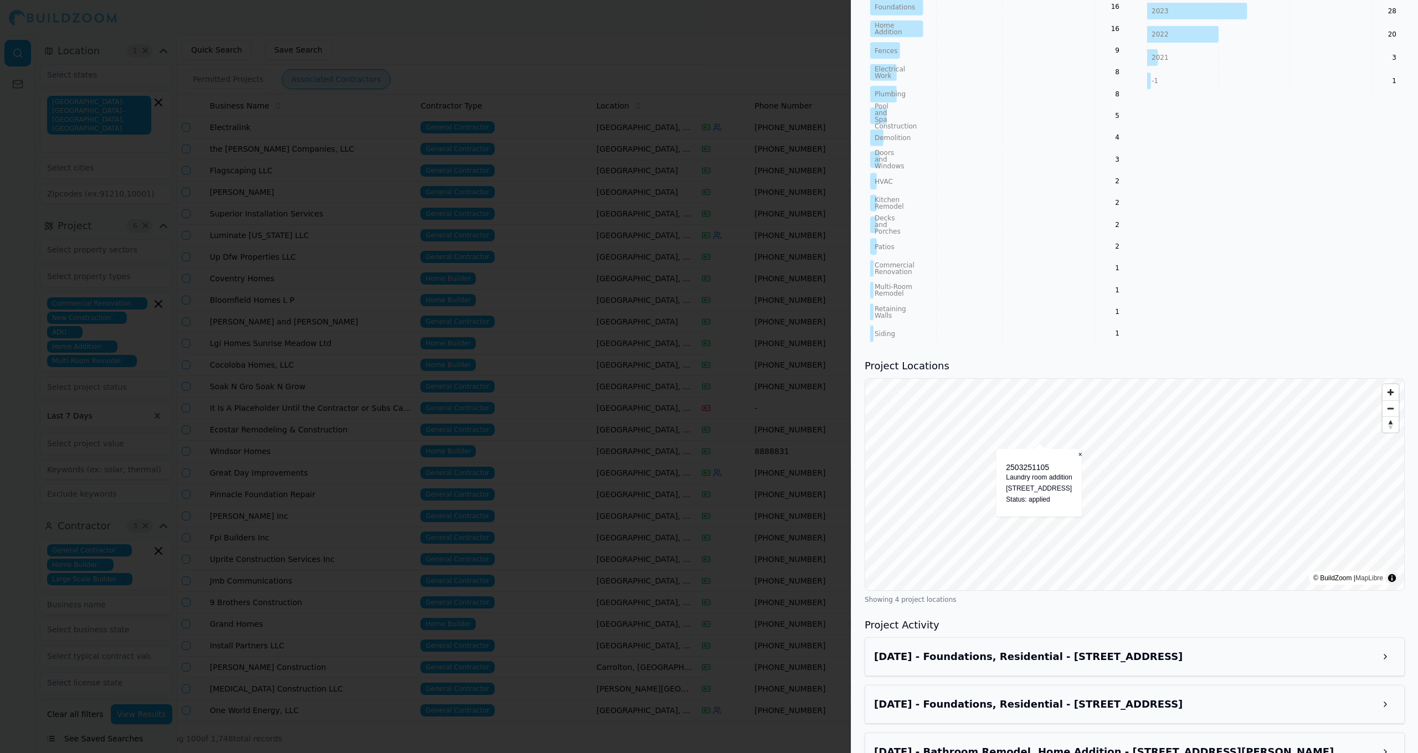
click at [484, 380] on div at bounding box center [709, 376] width 1418 height 753
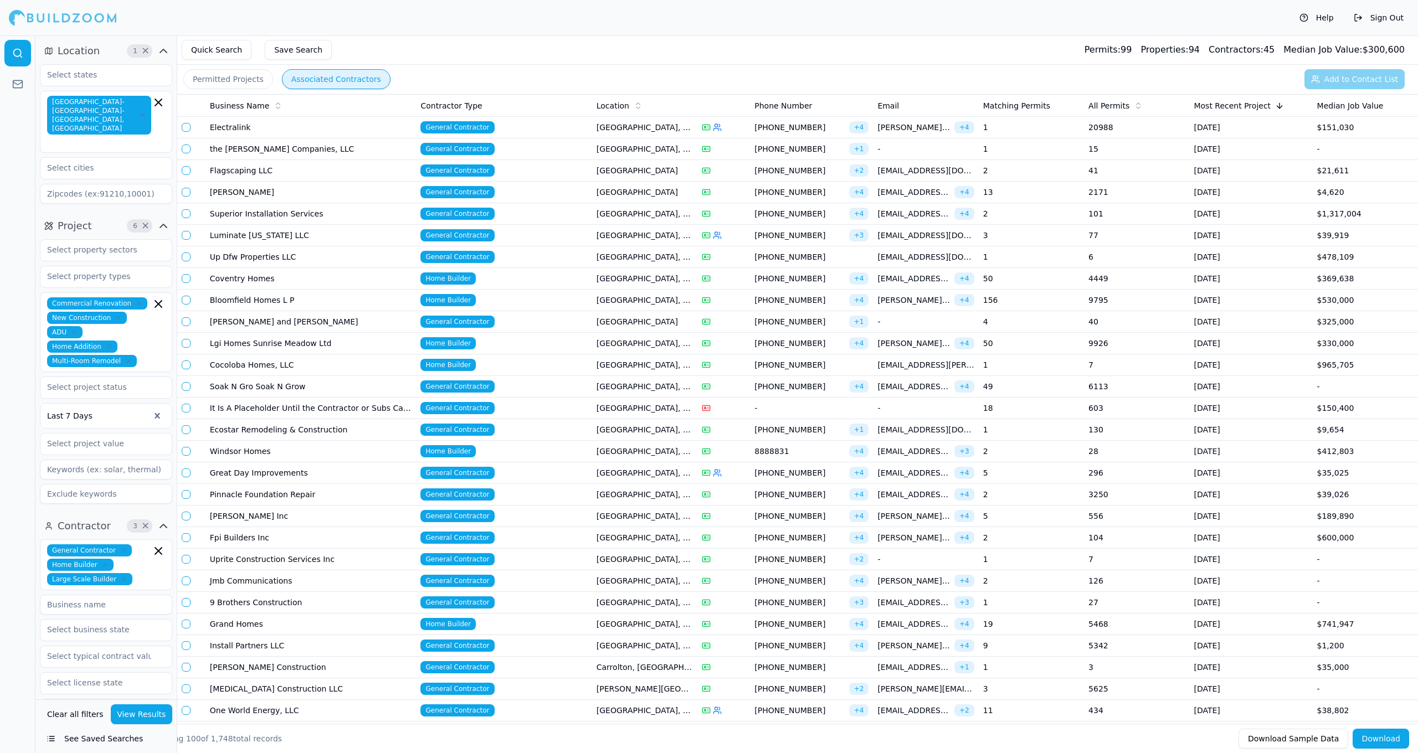
scroll to position [0, 0]
click at [16, 91] on link at bounding box center [17, 84] width 27 height 27
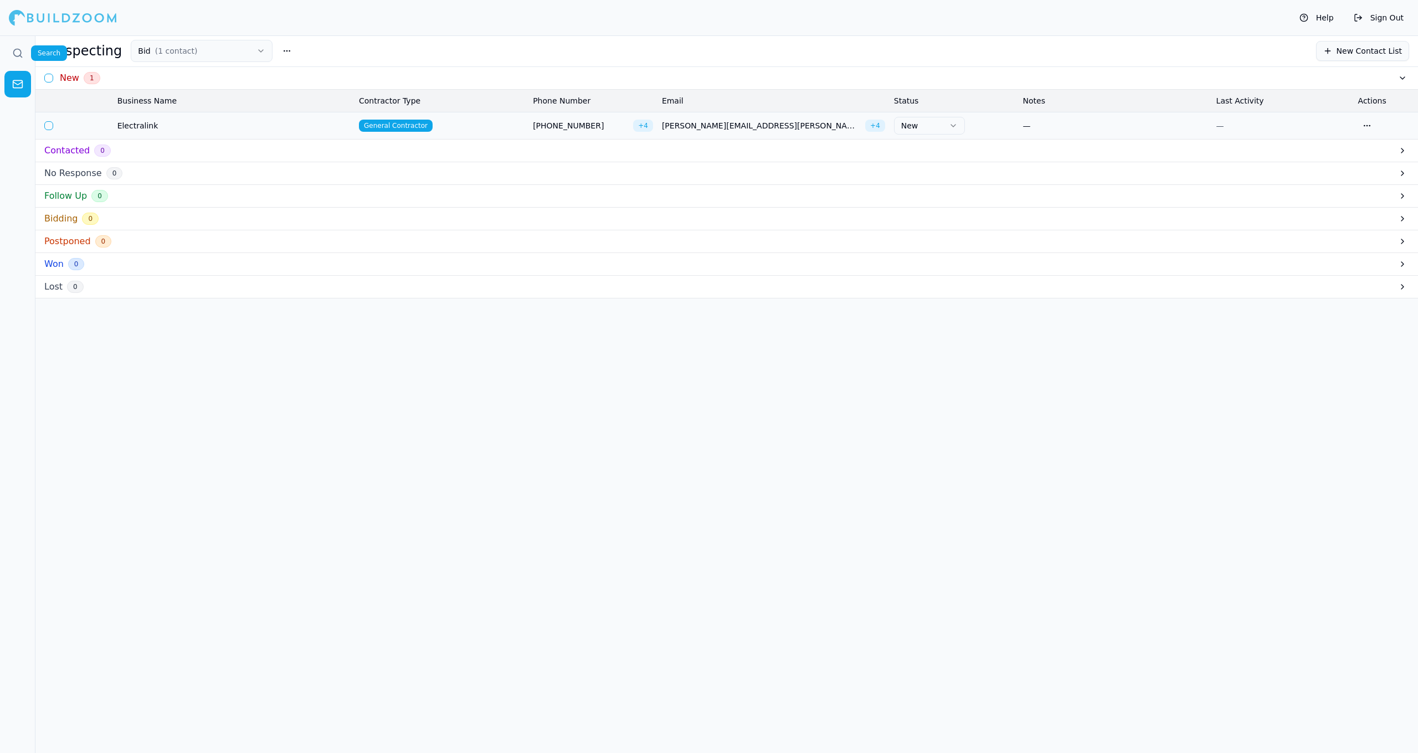
click at [17, 52] on icon at bounding box center [17, 53] width 11 height 11
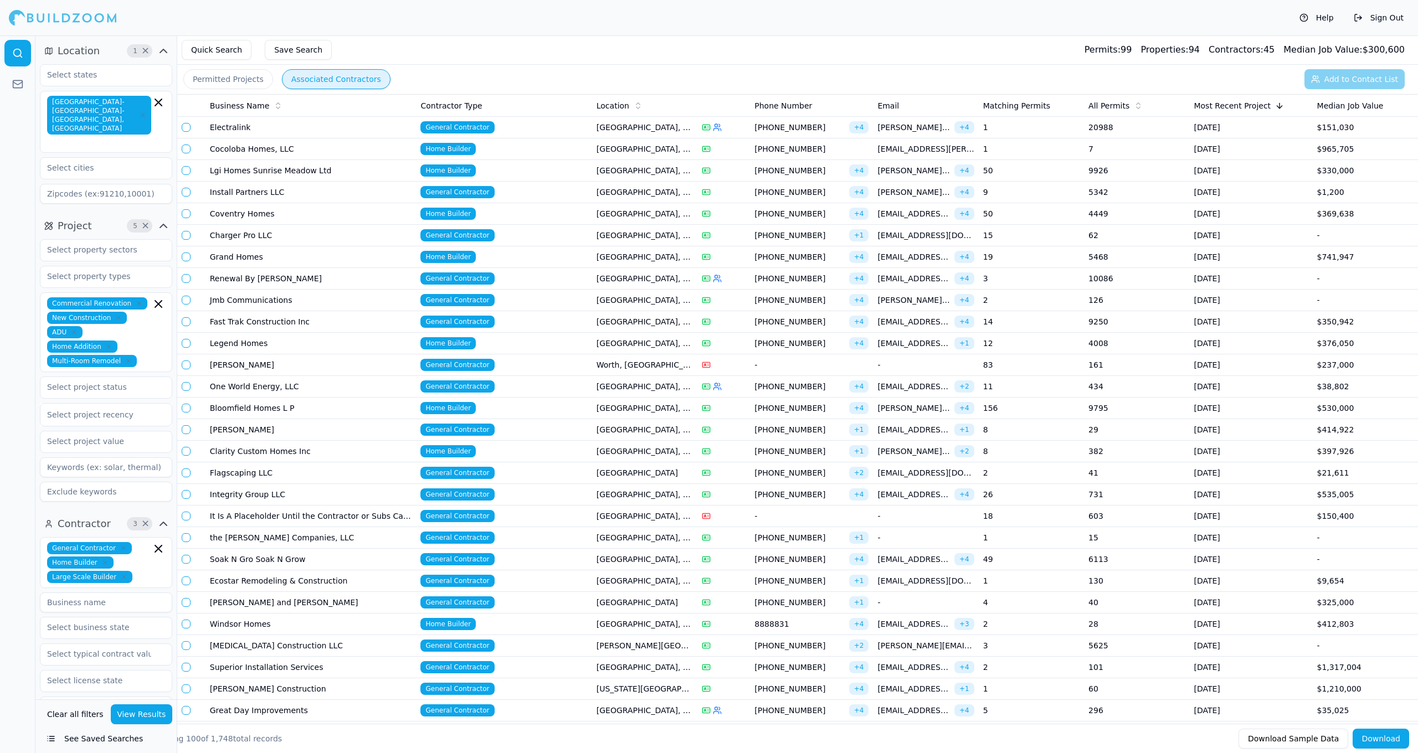
click at [53, 735] on button "See Saved Searches" at bounding box center [106, 739] width 132 height 20
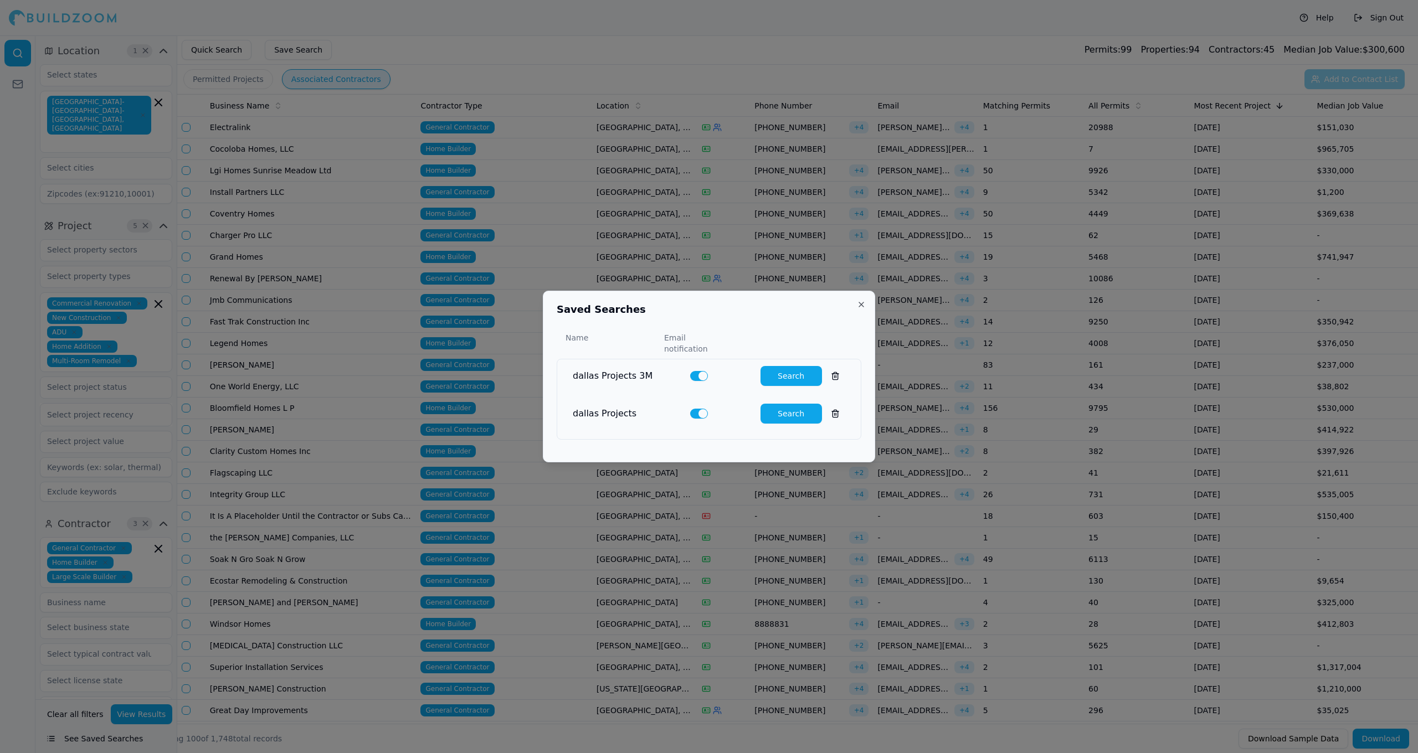
click at [794, 369] on button "Search" at bounding box center [791, 376] width 61 height 20
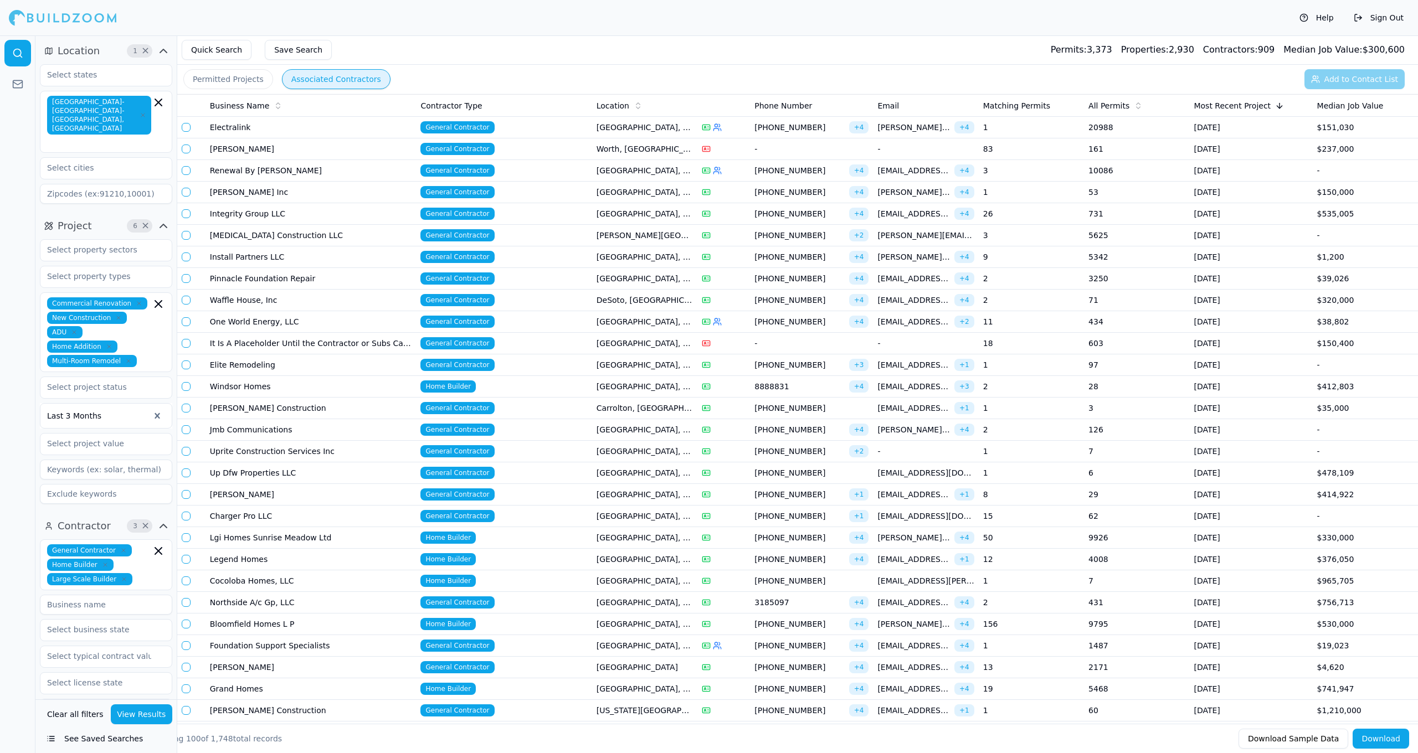
click at [567, 173] on td "General Contractor" at bounding box center [504, 171] width 176 height 22
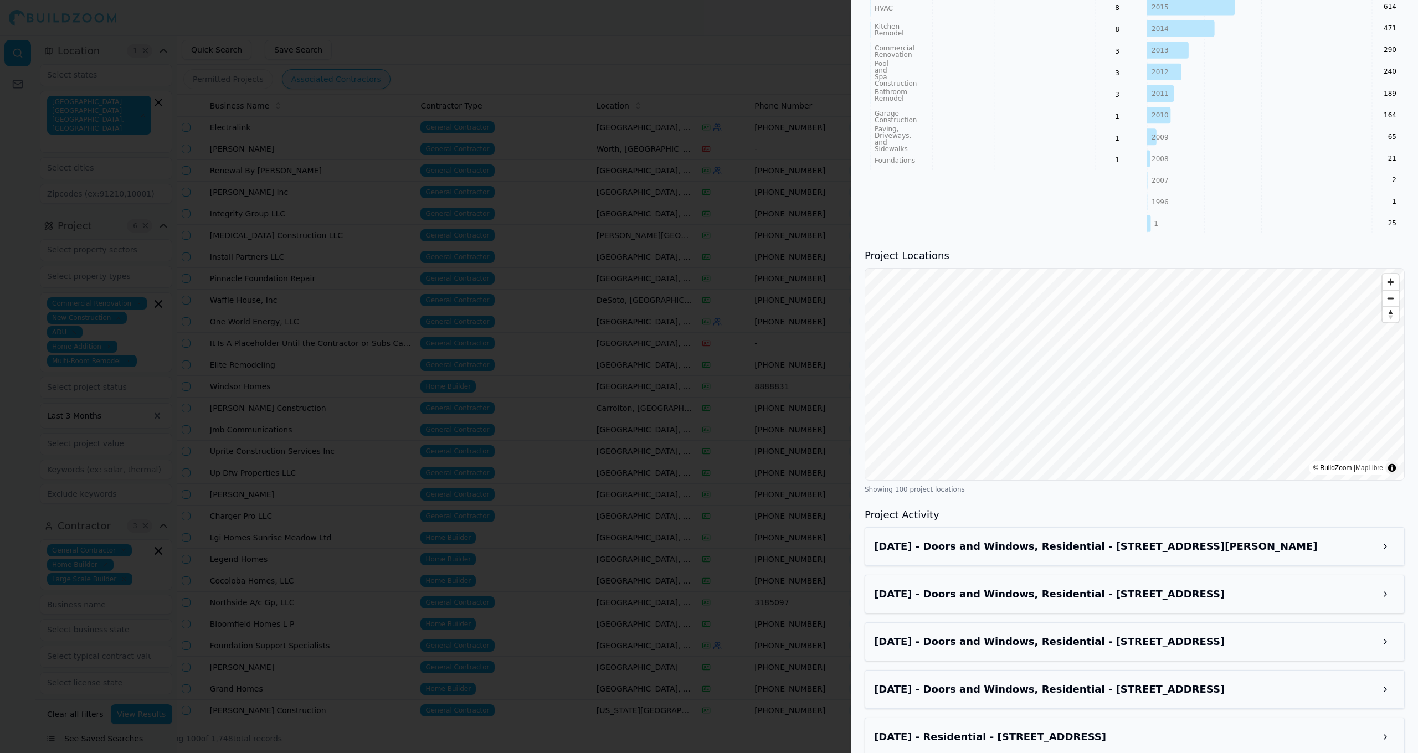
scroll to position [783, 0]
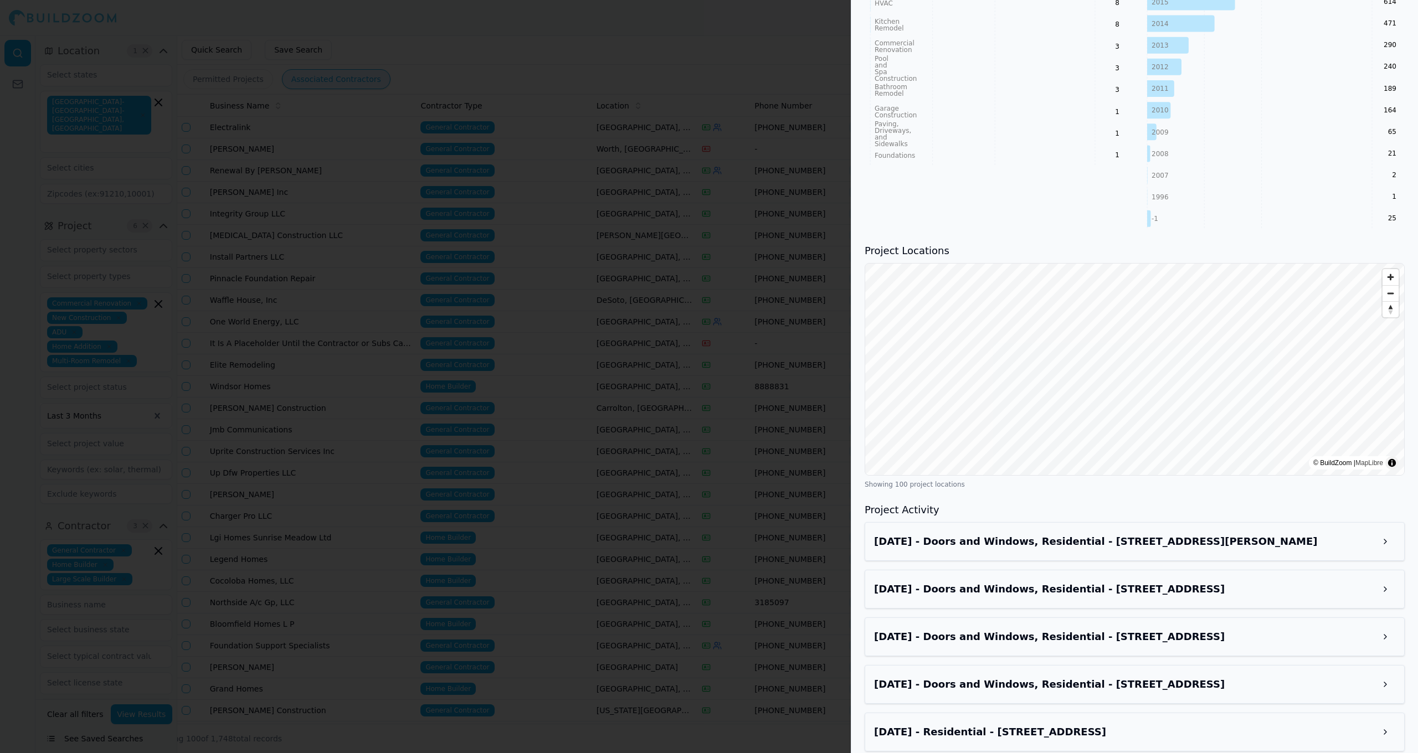
click at [616, 200] on div at bounding box center [709, 376] width 1418 height 753
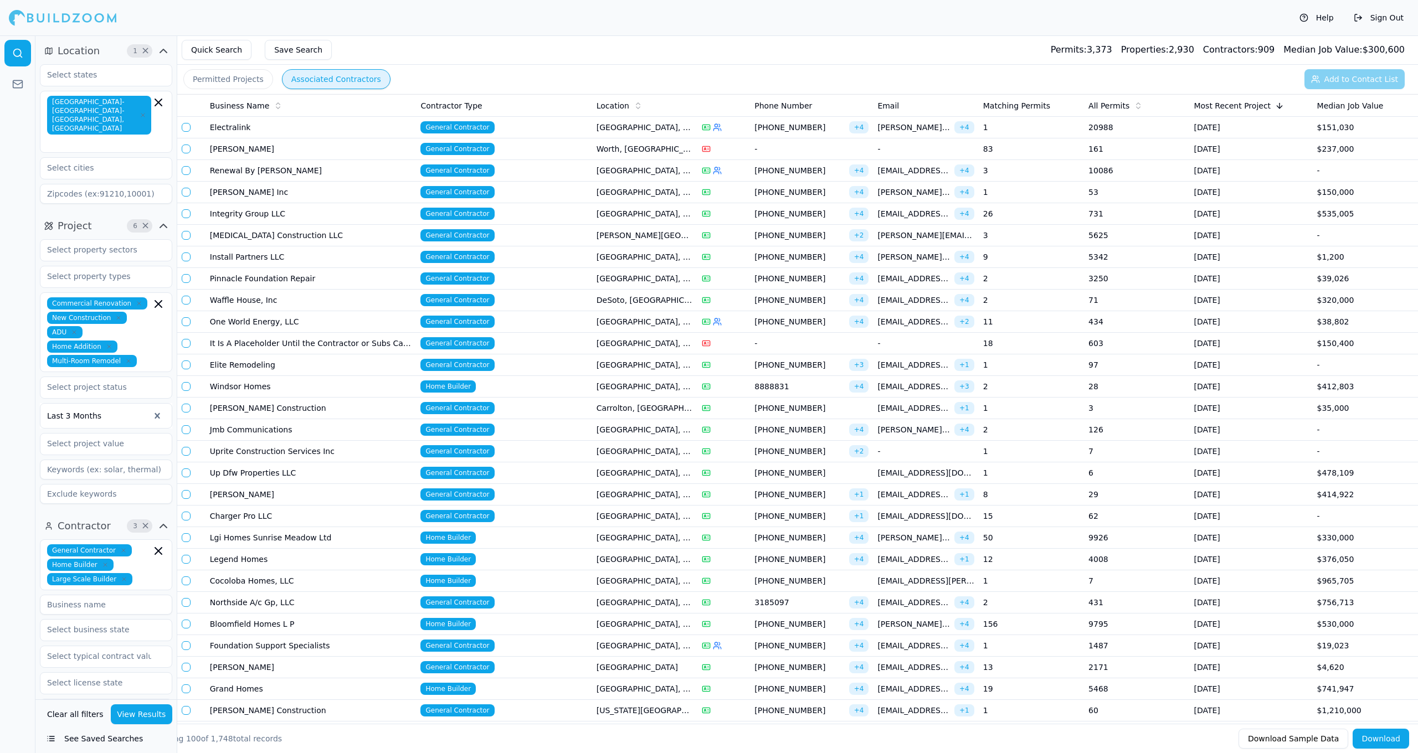
click at [254, 106] on span "Business Name" at bounding box center [240, 105] width 60 height 11
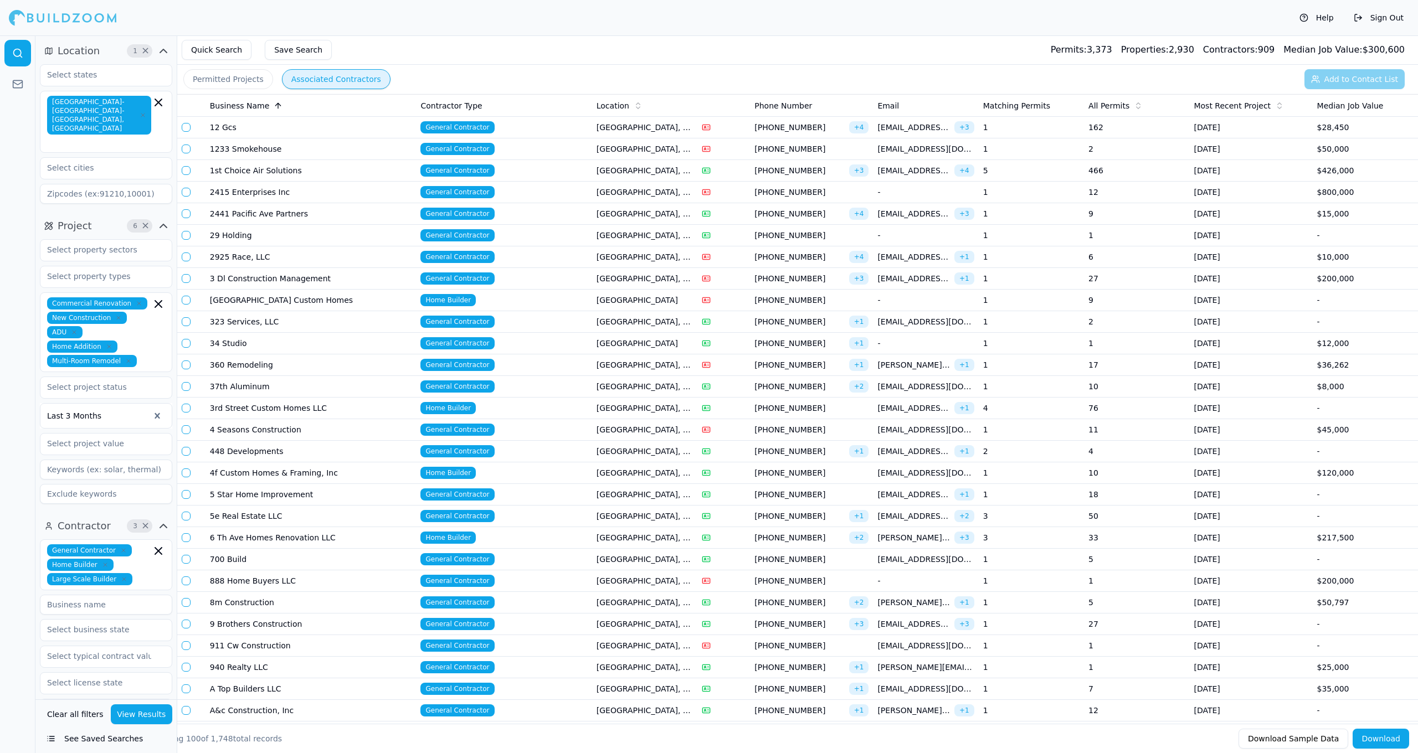
click at [444, 173] on span "General Contractor" at bounding box center [458, 171] width 74 height 12
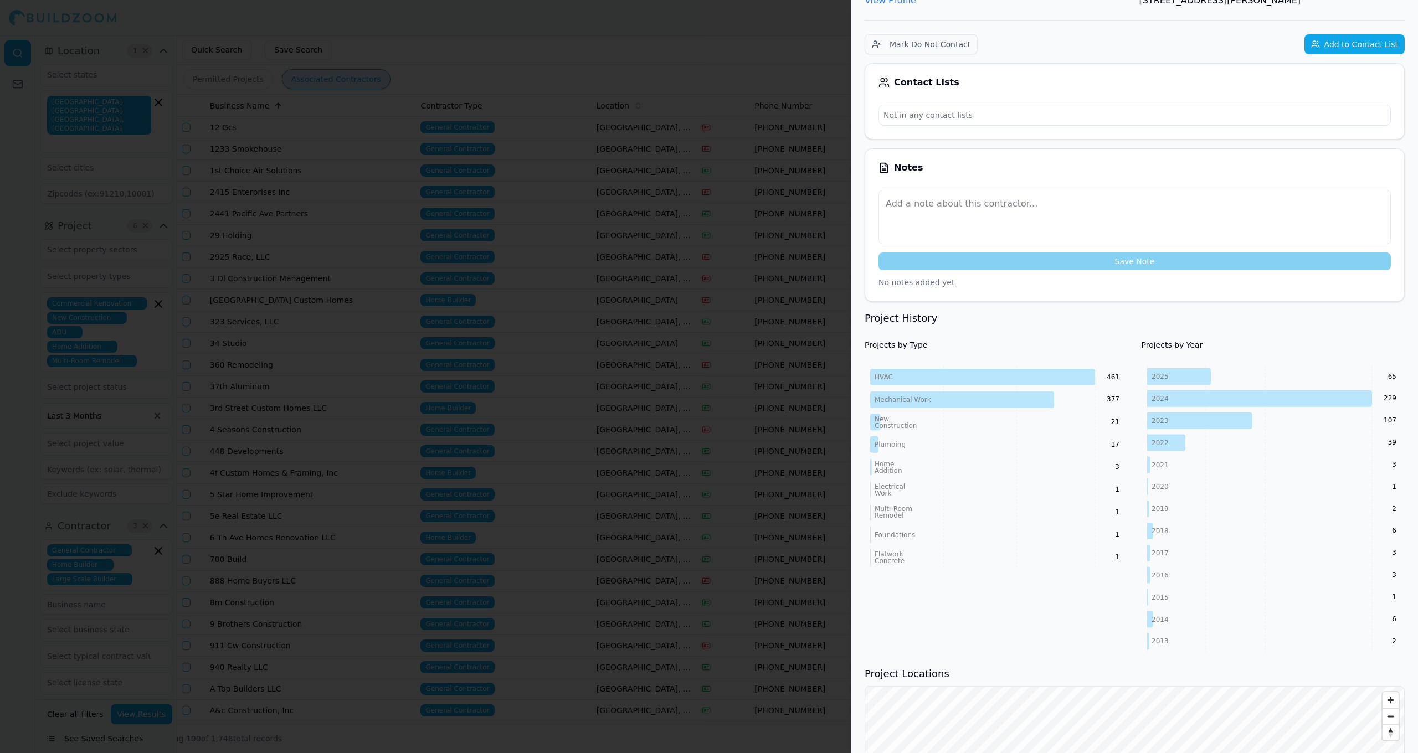
scroll to position [193, 0]
drag, startPoint x: 610, startPoint y: 213, endPoint x: 614, endPoint y: 220, distance: 8.5
click at [610, 213] on div at bounding box center [709, 376] width 1418 height 753
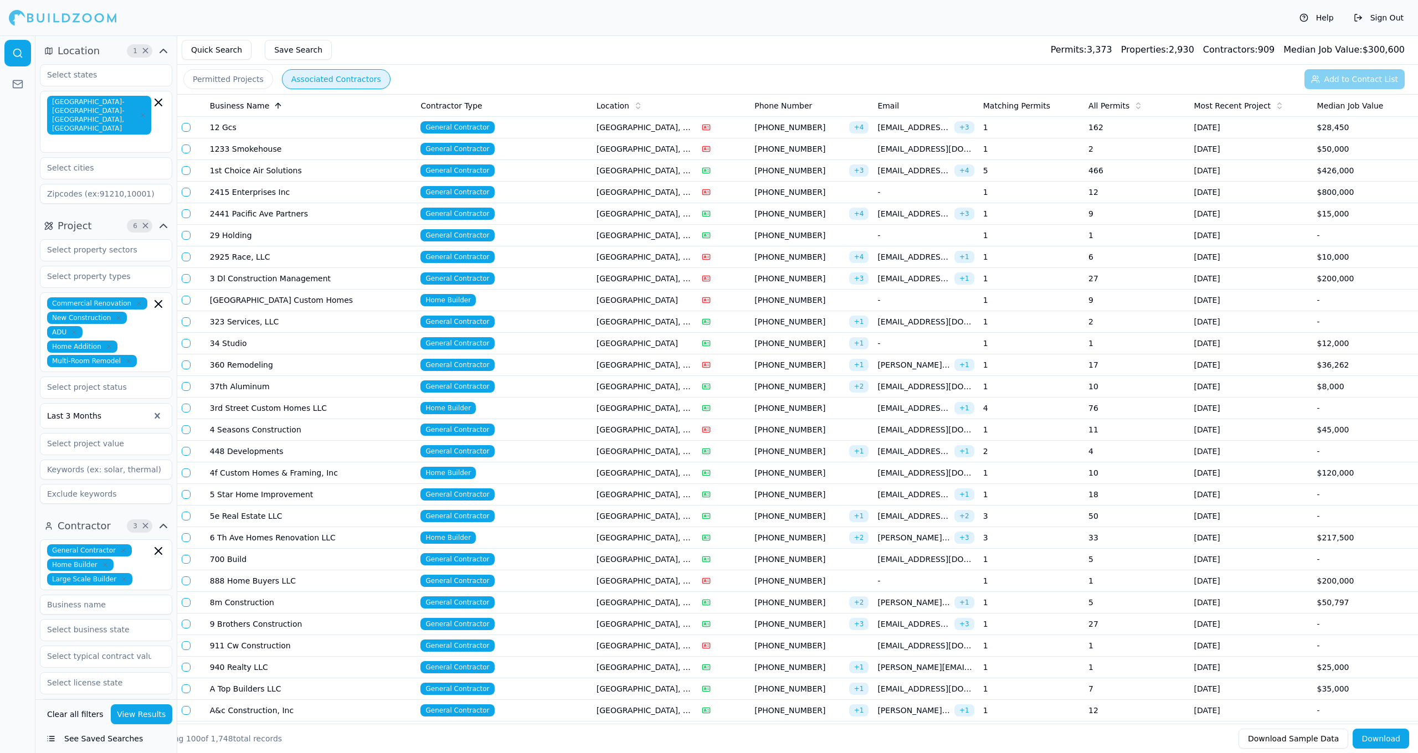
click at [1113, 105] on span "All Permits" at bounding box center [1109, 105] width 41 height 11
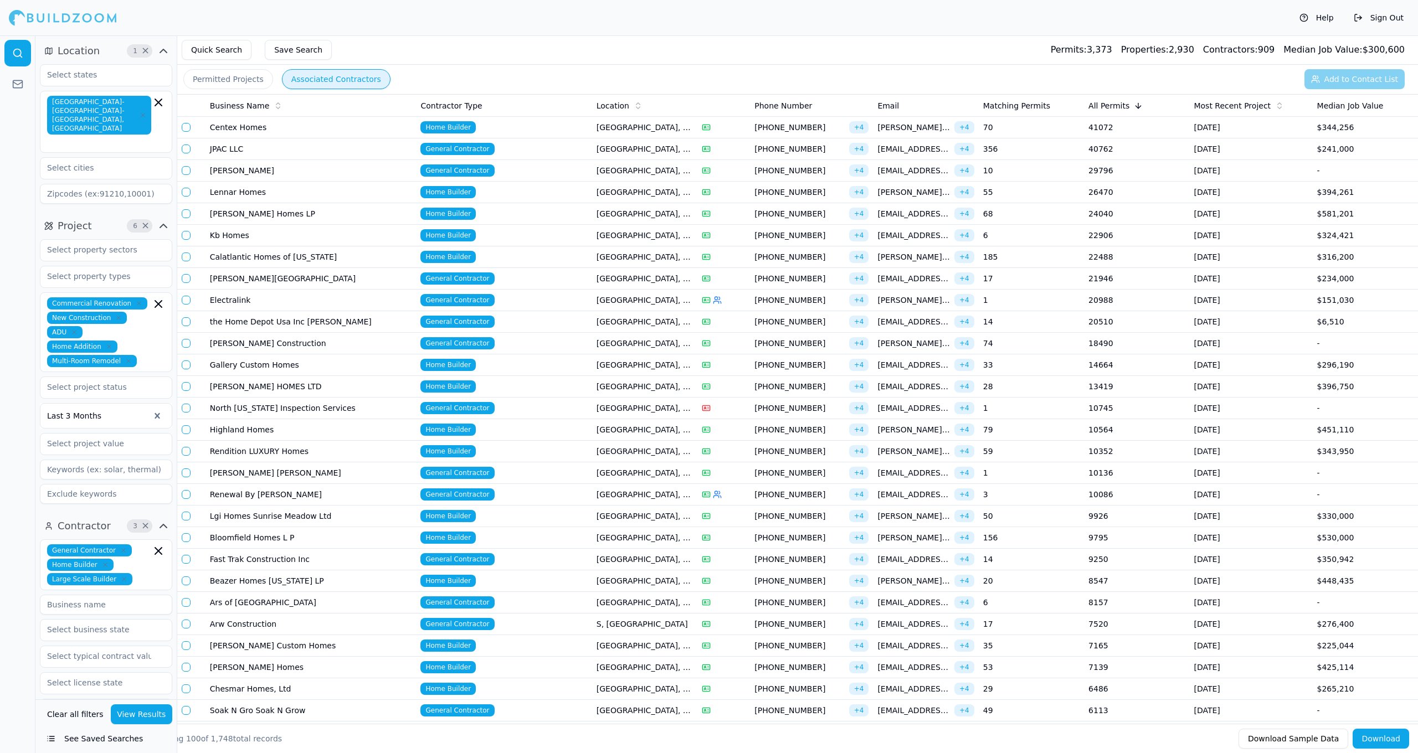
click at [283, 131] on td "Centex Homes" at bounding box center [311, 128] width 211 height 22
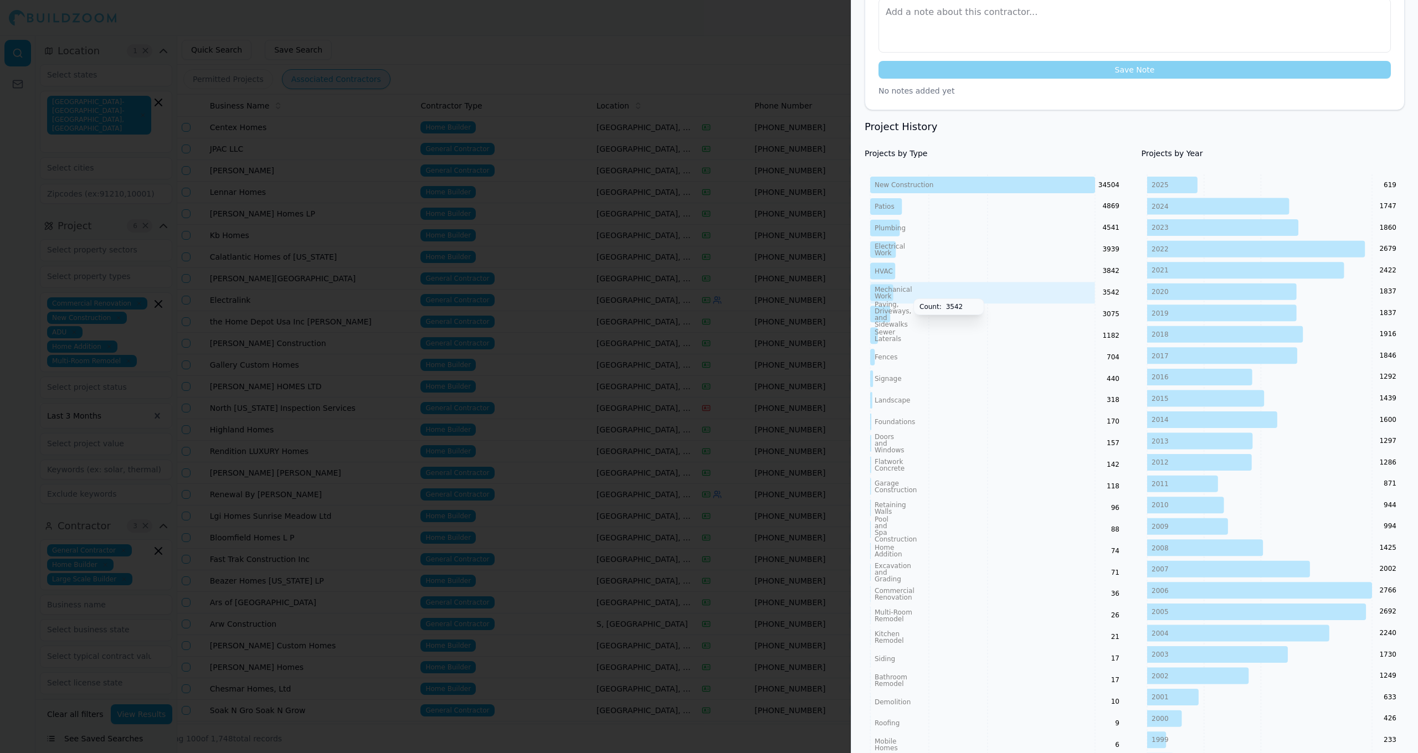
scroll to position [411, 0]
click at [887, 380] on icon "New Construction Patios Plumbing Electrical Work HVAC Mechanical Work Paving, D…" at bounding box center [997, 465] width 264 height 582
click at [1165, 182] on tspan "2025" at bounding box center [1160, 186] width 17 height 8
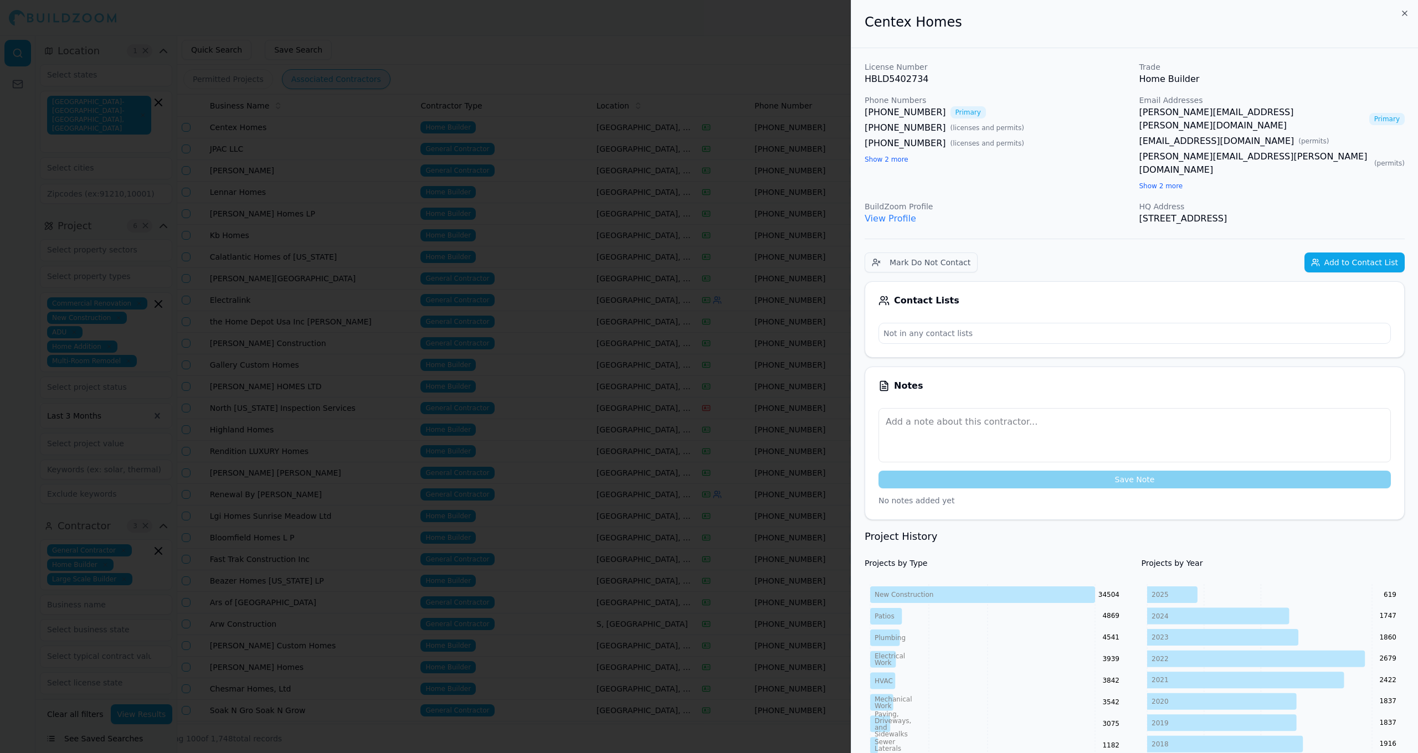
scroll to position [0, 0]
click at [695, 233] on div at bounding box center [709, 376] width 1418 height 753
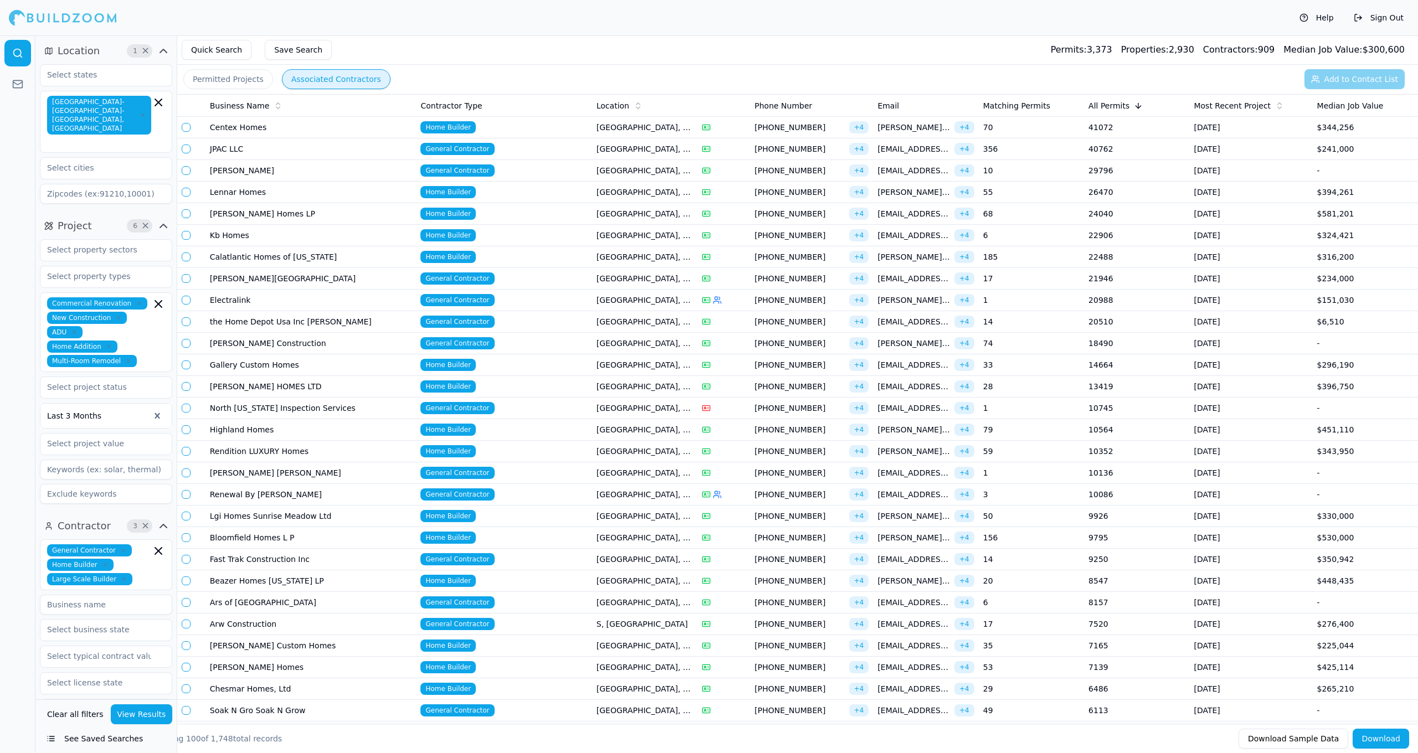
click at [1154, 51] on span "Properties:" at bounding box center [1145, 49] width 48 height 11
click at [1179, 50] on div "Properties: 2,930" at bounding box center [1157, 49] width 73 height 13
click at [857, 129] on span "+ 4" at bounding box center [859, 127] width 20 height 12
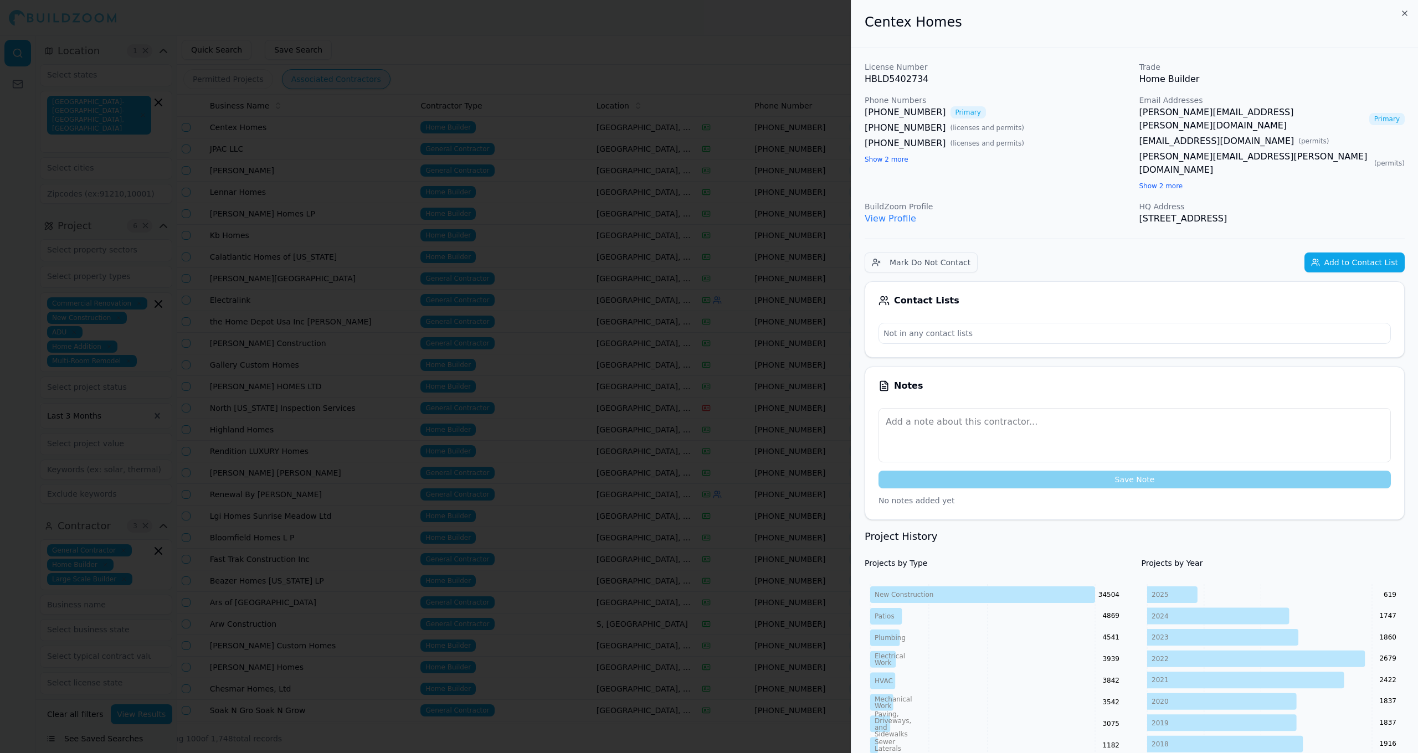
click at [899, 213] on link "View Profile" at bounding box center [891, 218] width 52 height 11
click at [676, 153] on div at bounding box center [709, 376] width 1418 height 753
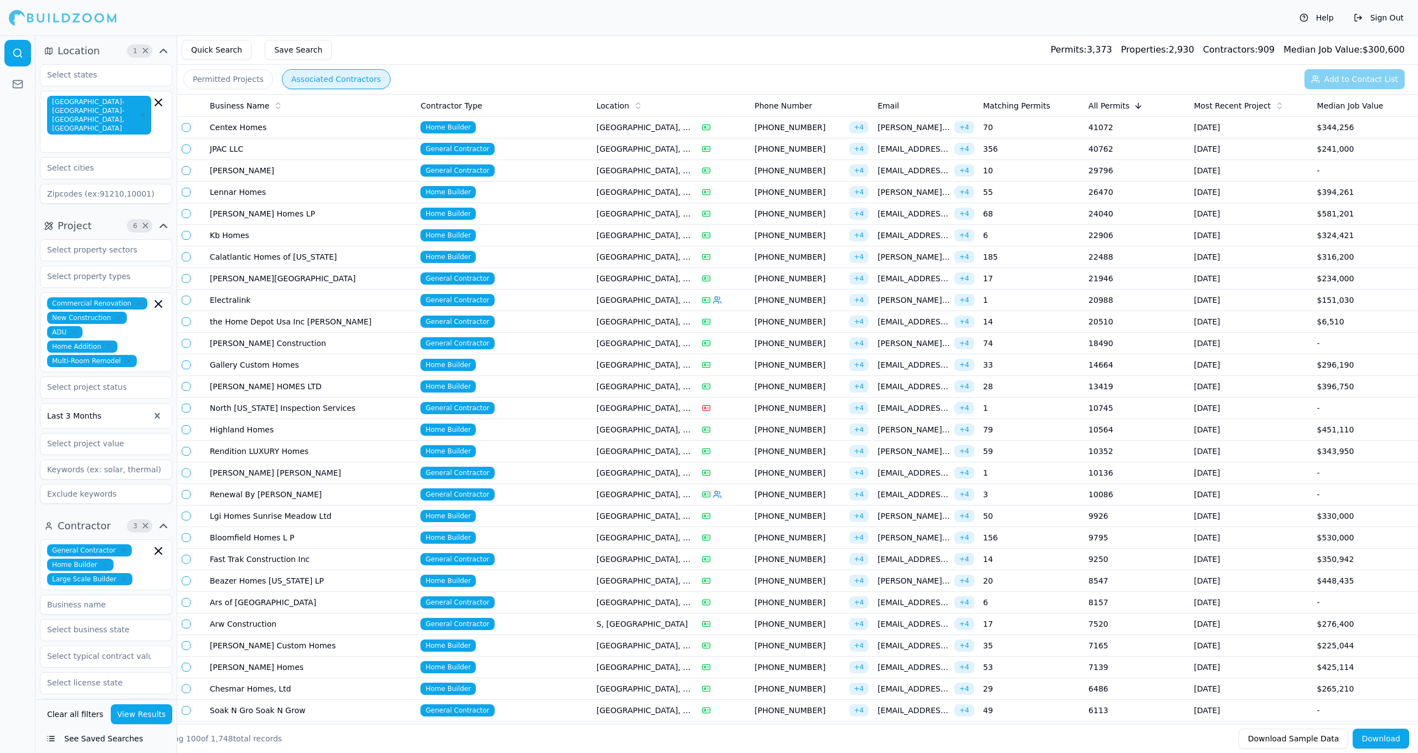
click at [1111, 107] on span "All Permits" at bounding box center [1109, 105] width 41 height 11
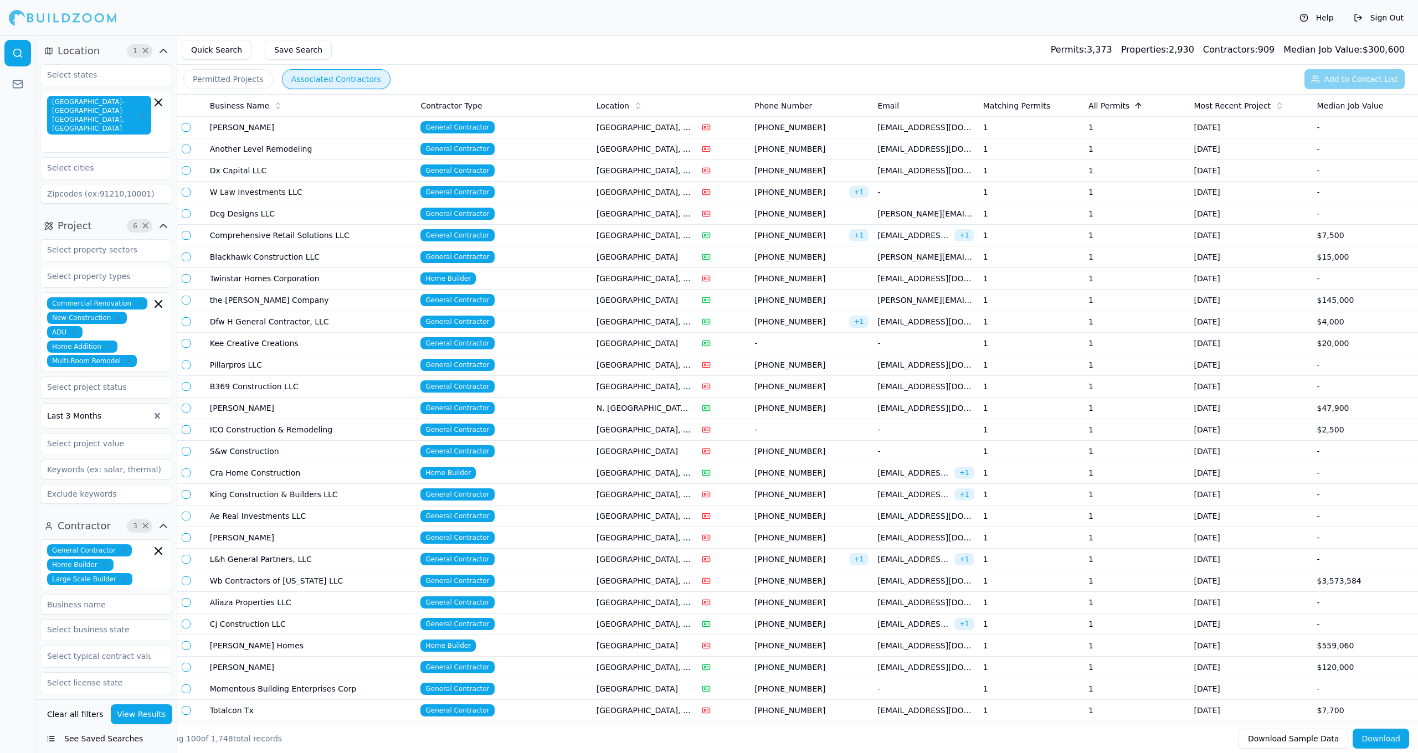
click at [122, 406] on div "Last 3 Months" at bounding box center [106, 415] width 132 height 25
click at [120, 436] on div "Last 7 Days" at bounding box center [105, 445] width 131 height 18
click at [150, 711] on button "View Results" at bounding box center [142, 715] width 62 height 20
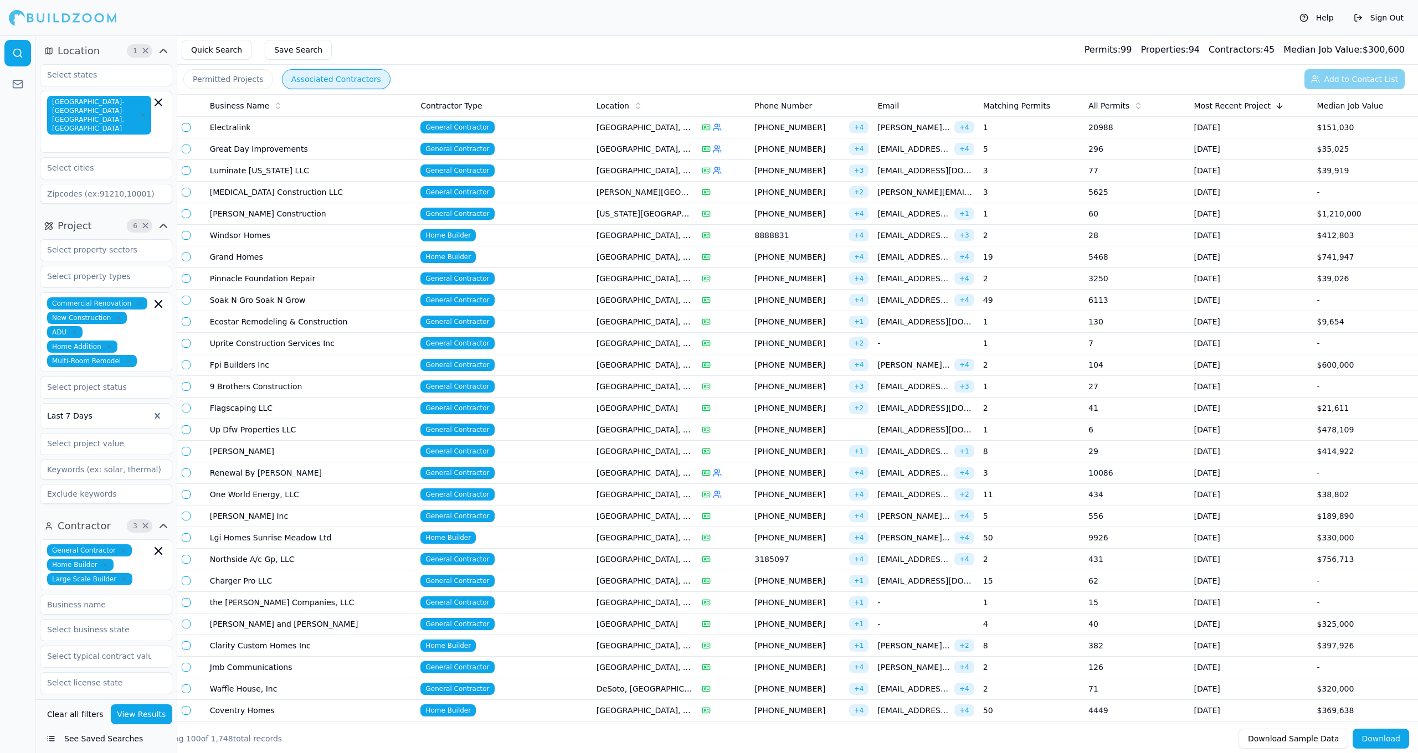
click at [598, 320] on td "[GEOGRAPHIC_DATA], [GEOGRAPHIC_DATA]" at bounding box center [644, 322] width 105 height 22
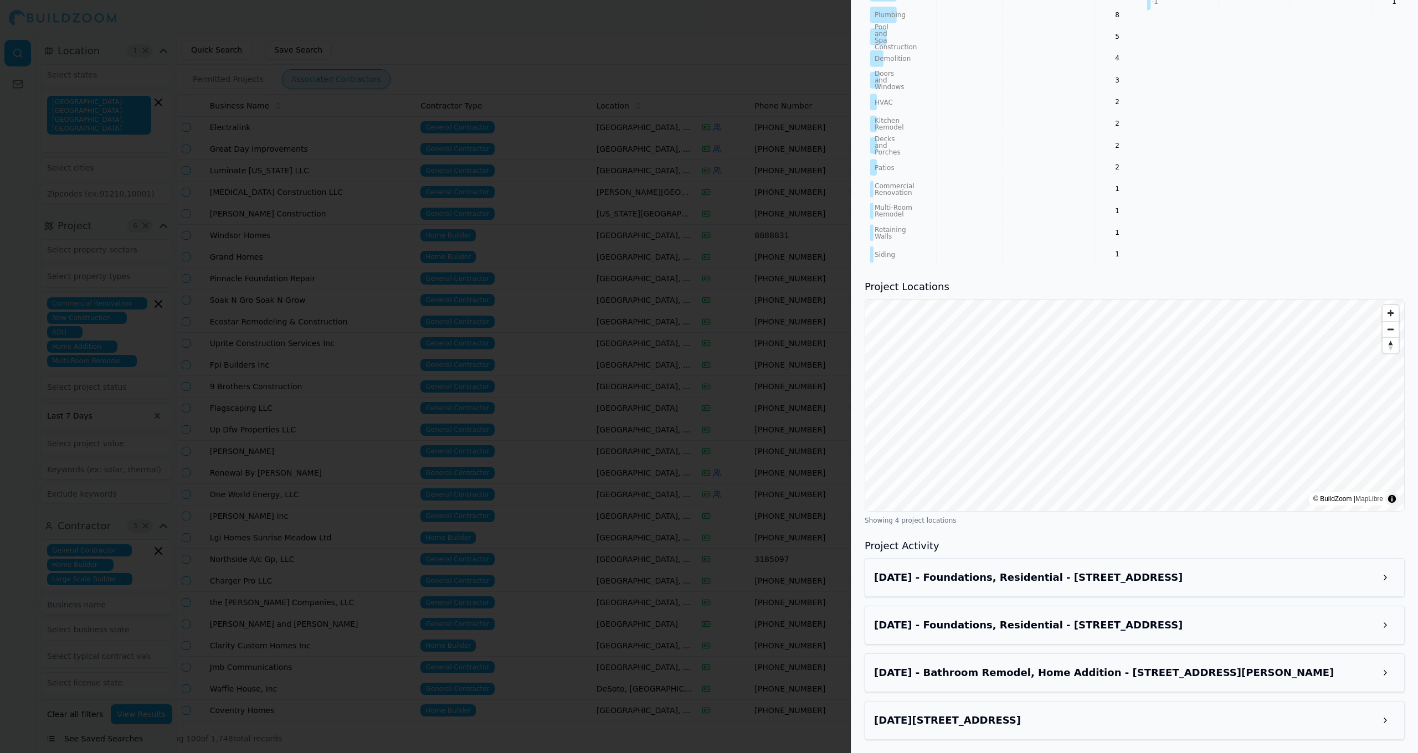
scroll to position [653, 0]
click at [1381, 624] on button at bounding box center [1386, 626] width 20 height 20
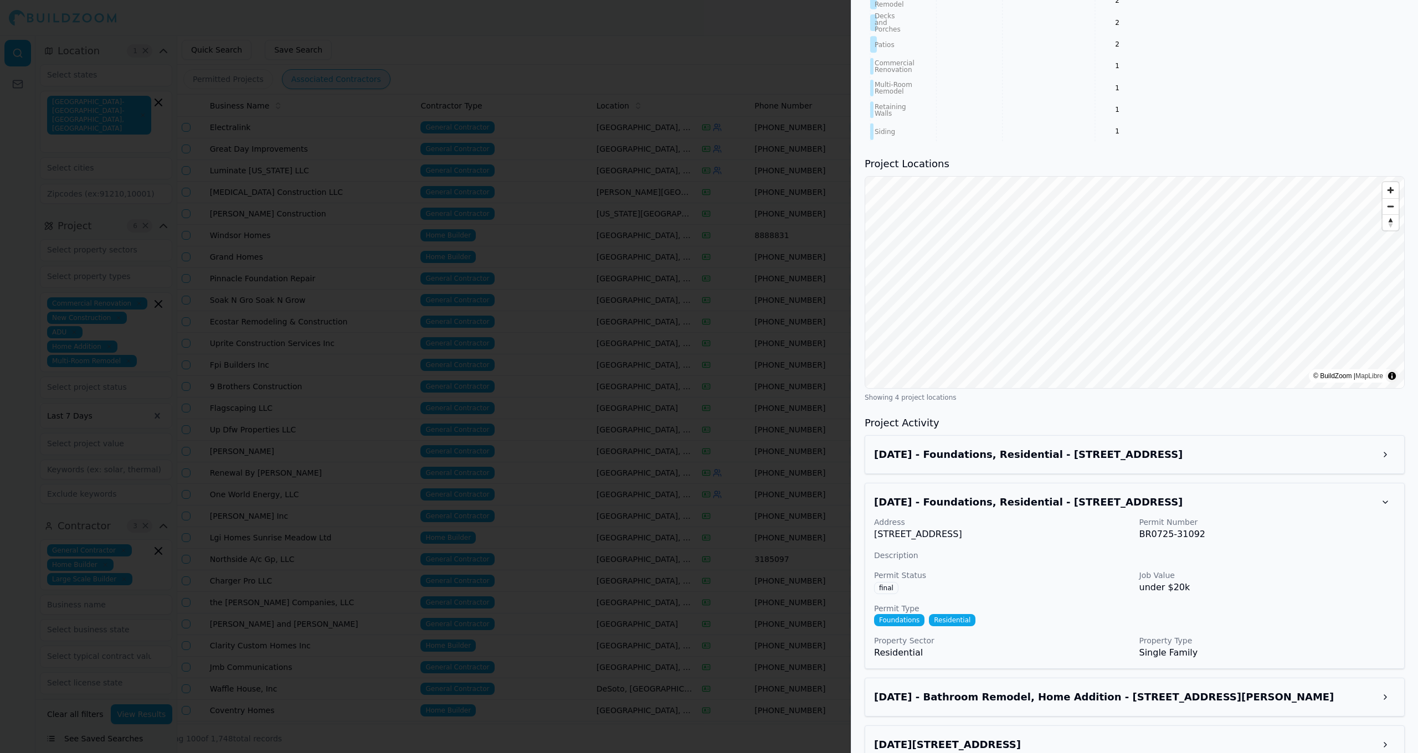
scroll to position [777, 0]
click at [1386, 492] on button at bounding box center [1386, 502] width 20 height 20
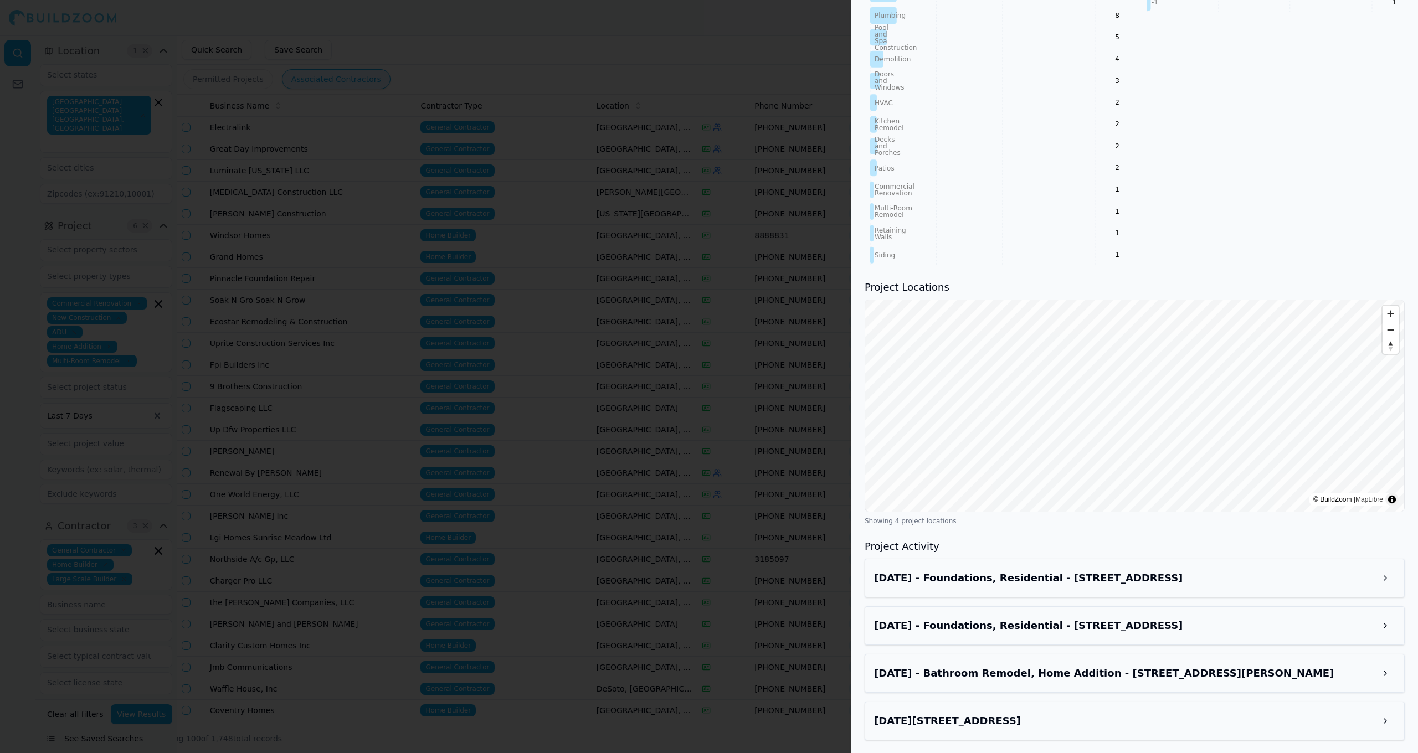
click at [808, 596] on div at bounding box center [709, 376] width 1418 height 753
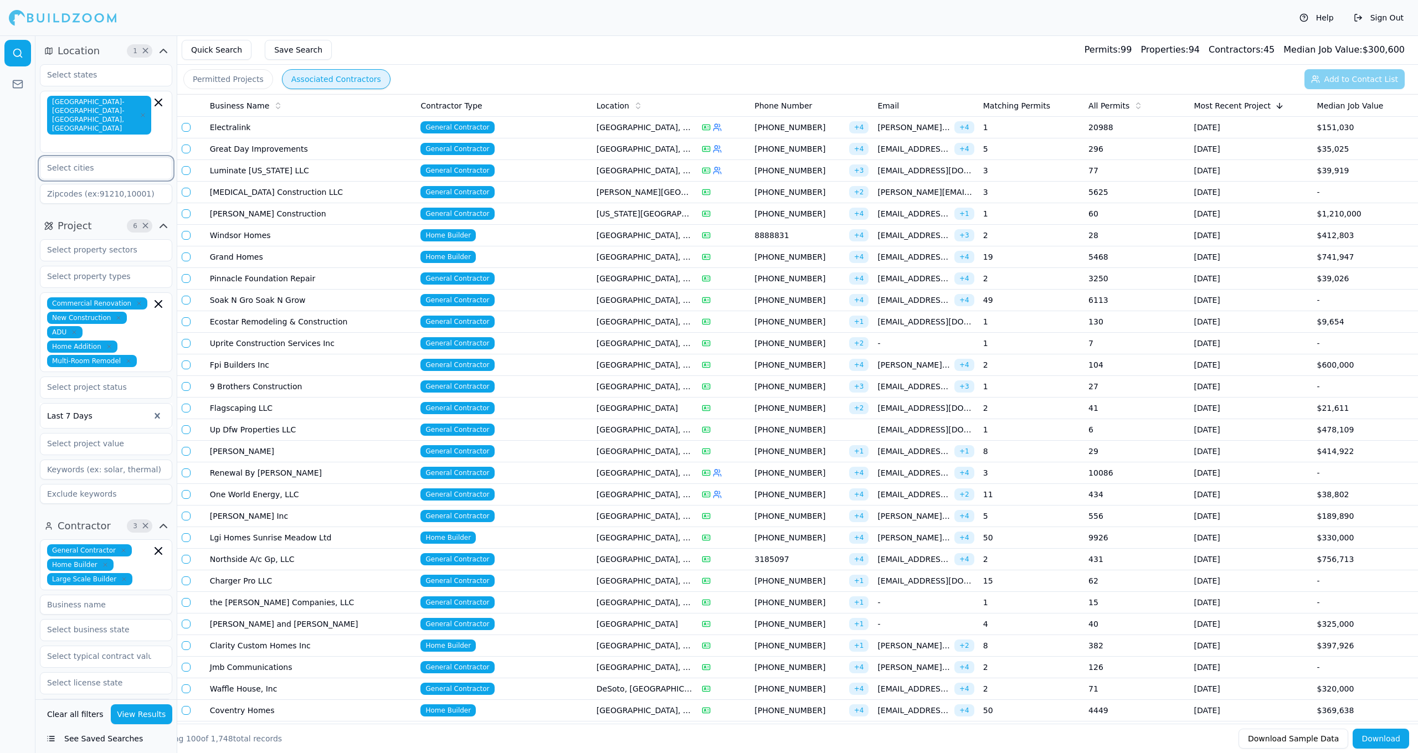
click at [137, 158] on input "text" at bounding box center [98, 168] width 117 height 20
type input "plano"
click at [126, 184] on div "[GEOGRAPHIC_DATA], [GEOGRAPHIC_DATA]" at bounding box center [106, 198] width 127 height 29
click at [133, 715] on button "View Results" at bounding box center [142, 715] width 62 height 20
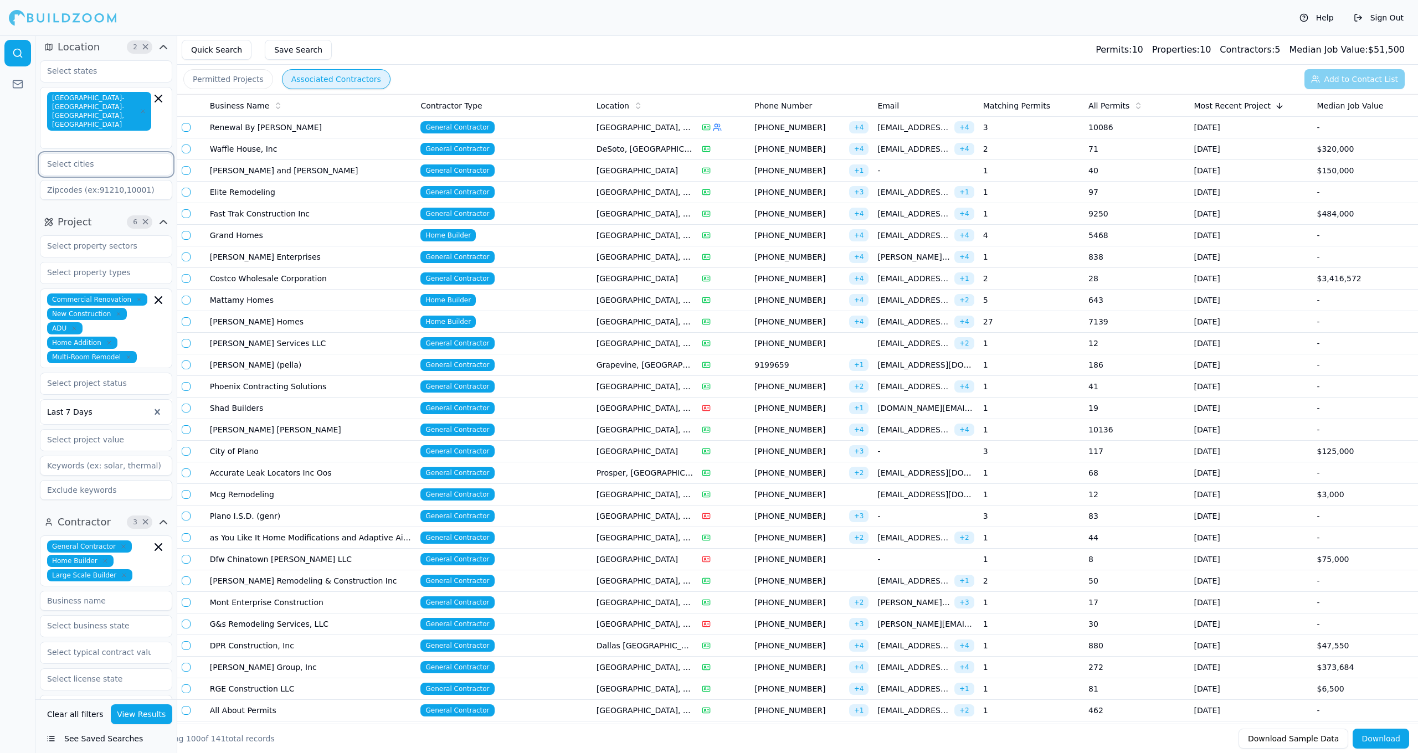
scroll to position [0, 1]
click at [106, 154] on input "text" at bounding box center [98, 164] width 117 height 20
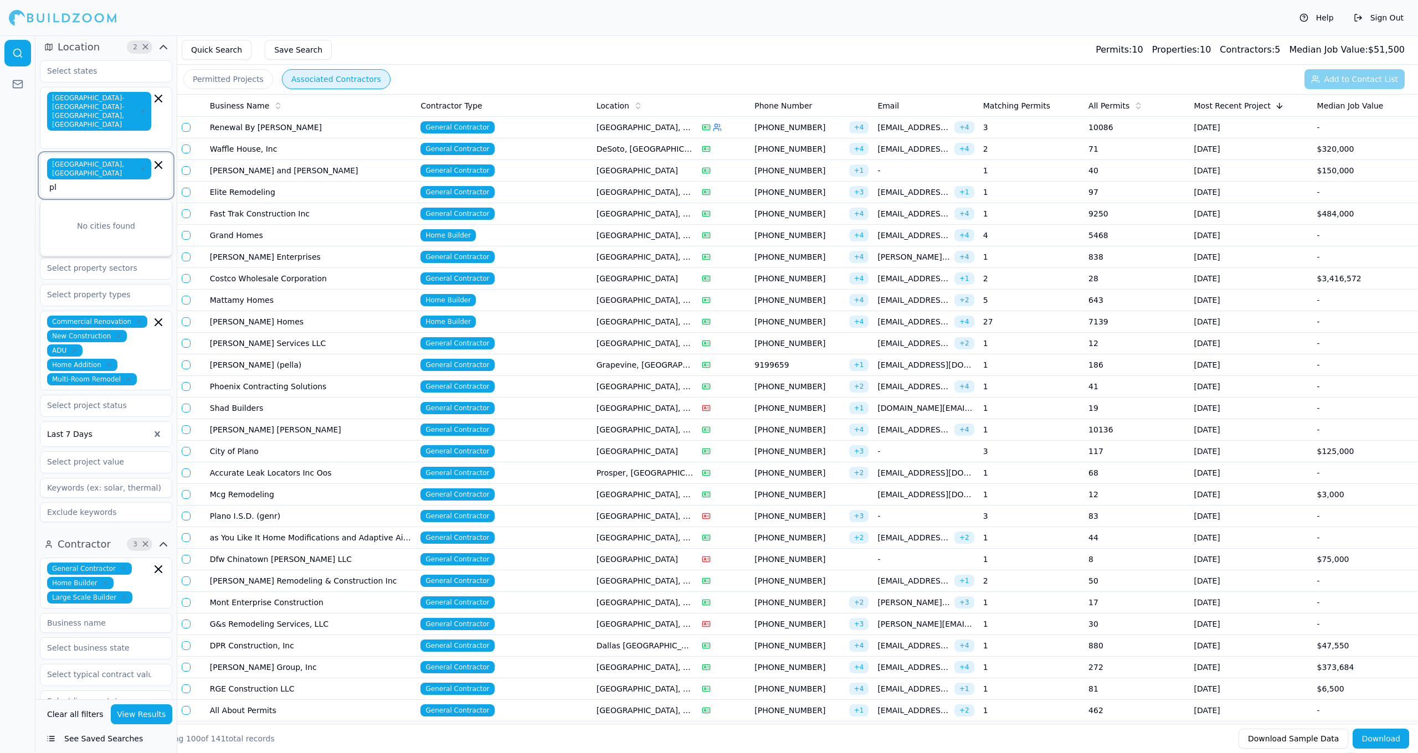
type input "p"
click at [160, 119] on div "[GEOGRAPHIC_DATA]-[GEOGRAPHIC_DATA]-[GEOGRAPHIC_DATA], [GEOGRAPHIC_DATA]" at bounding box center [106, 118] width 118 height 52
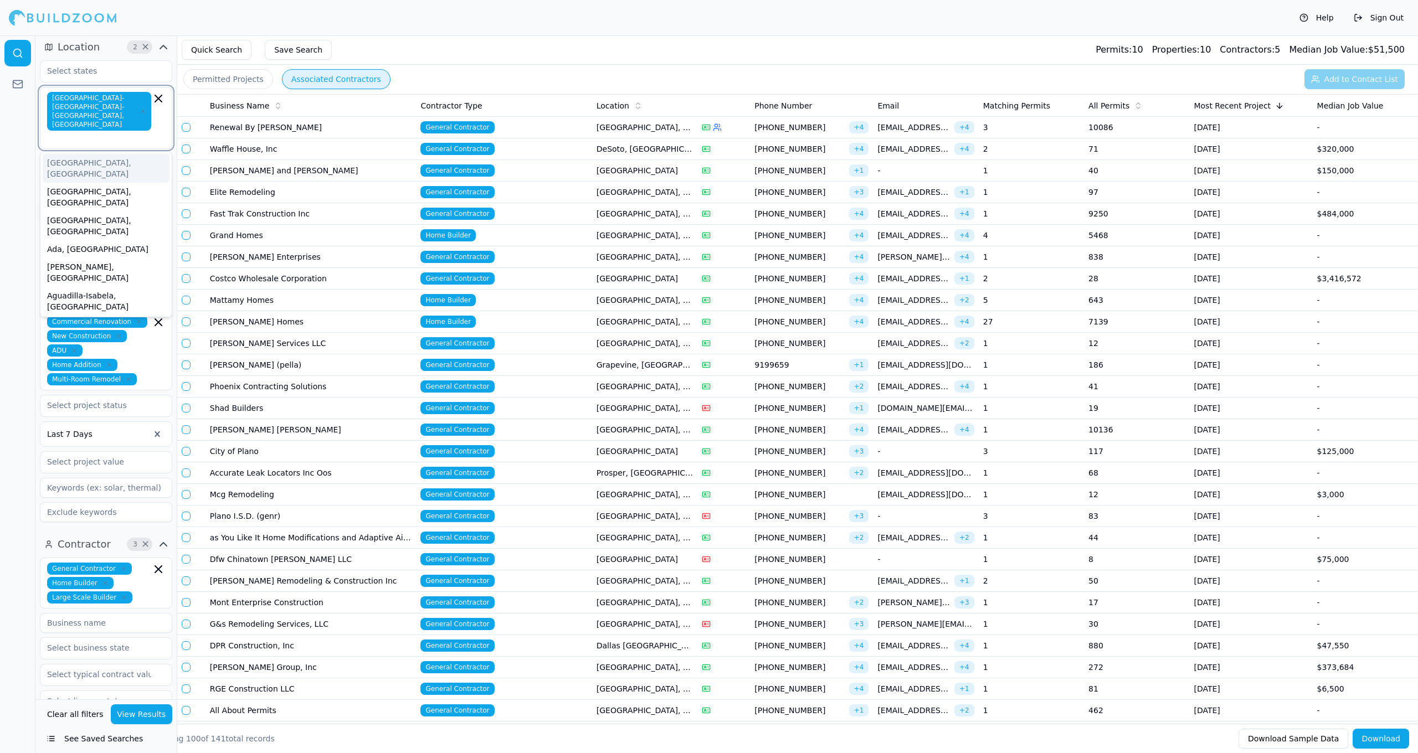
scroll to position [7, 0]
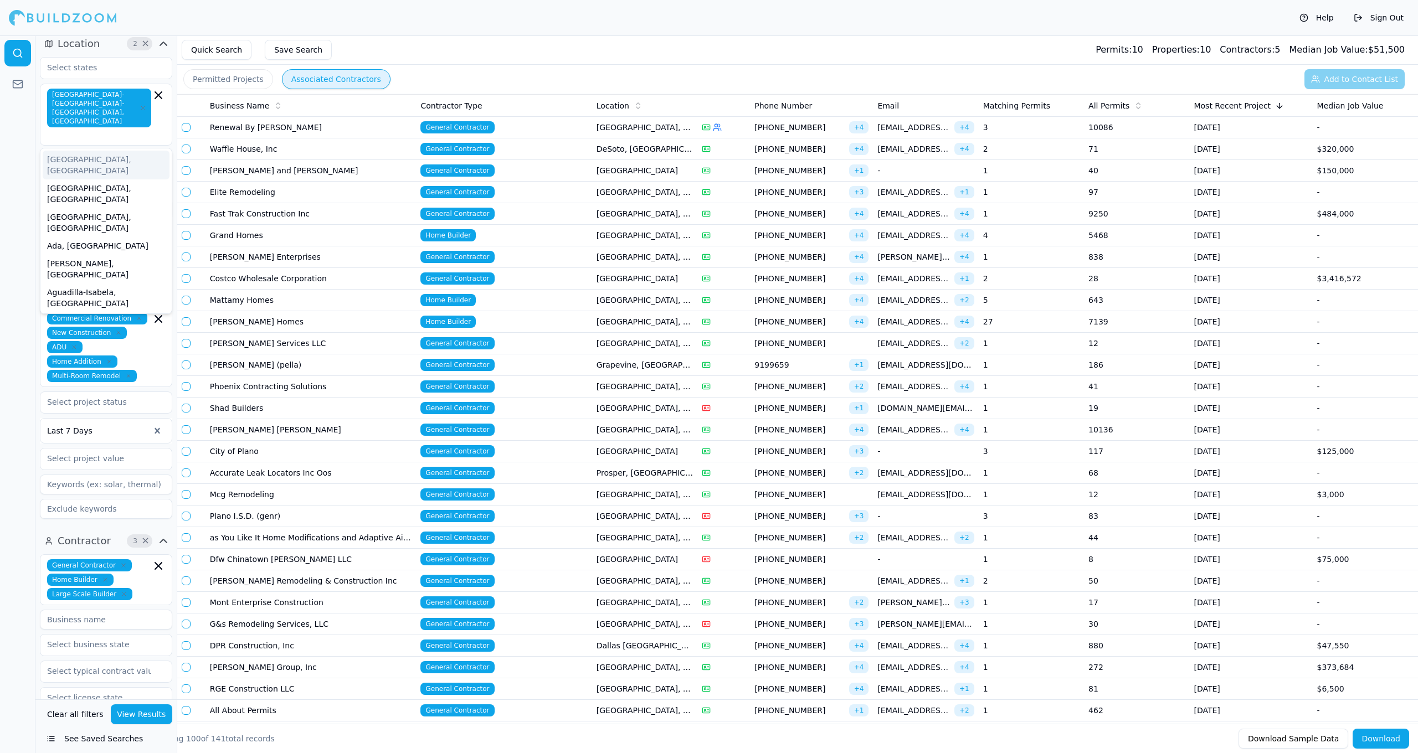
click at [0, 142] on div at bounding box center [17, 394] width 35 height 718
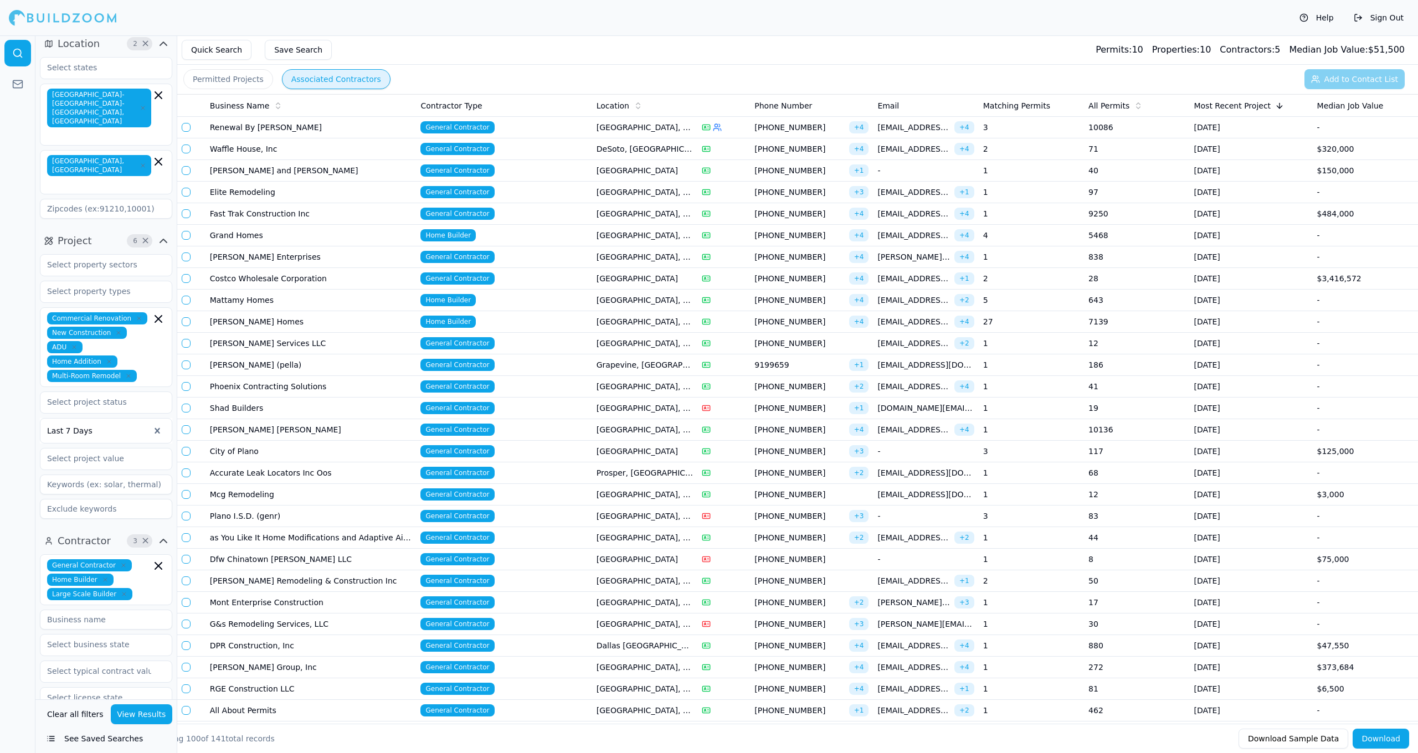
click at [143, 722] on button "View Results" at bounding box center [142, 715] width 62 height 20
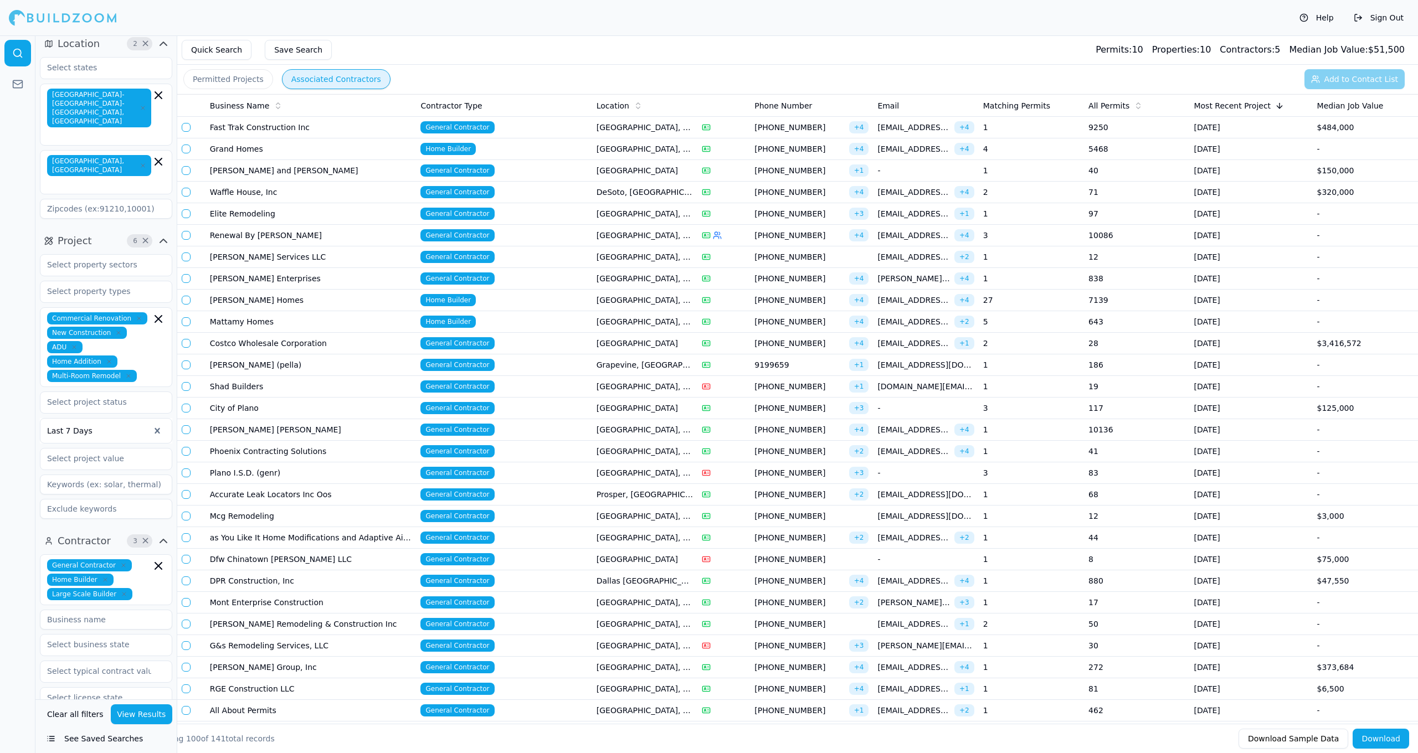
click at [507, 137] on td "General Contractor" at bounding box center [504, 128] width 176 height 22
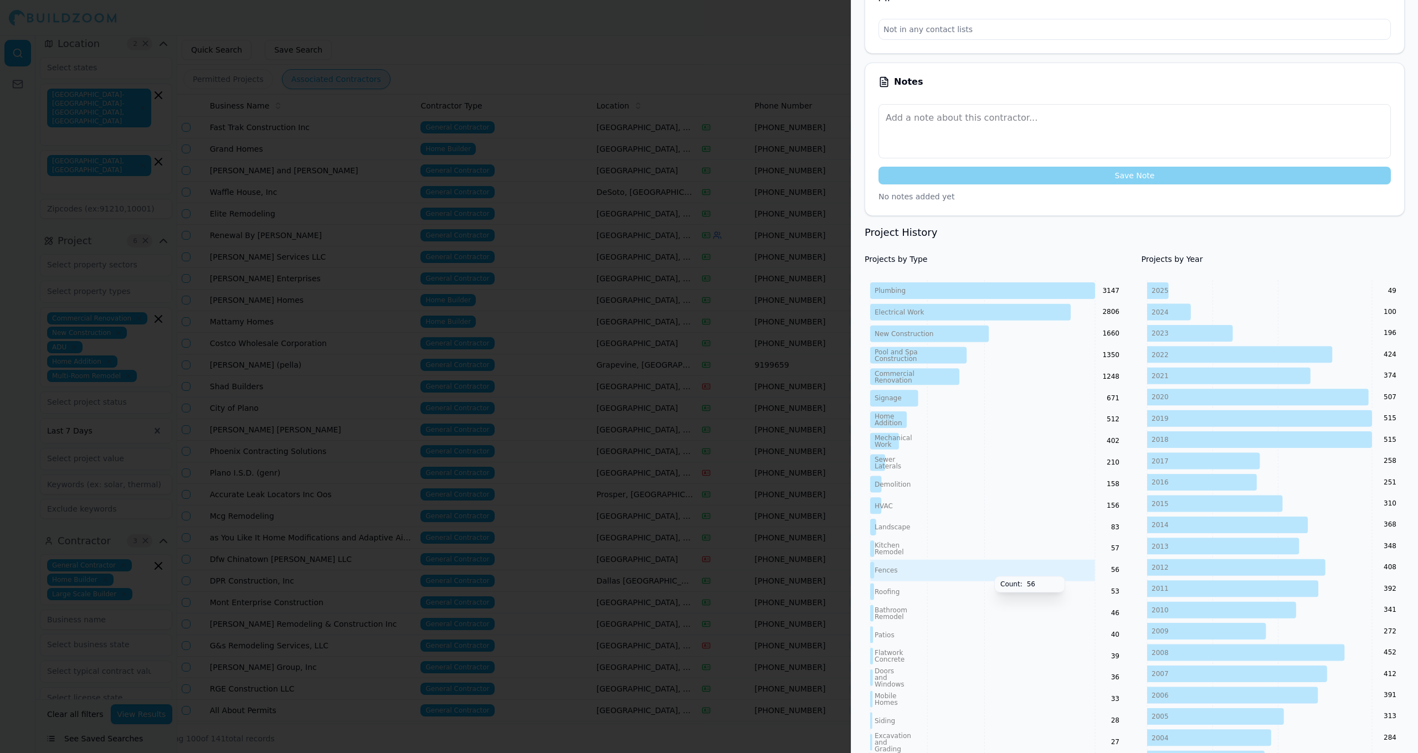
scroll to position [276, 0]
click at [987, 335] on icon at bounding box center [929, 335] width 119 height 17
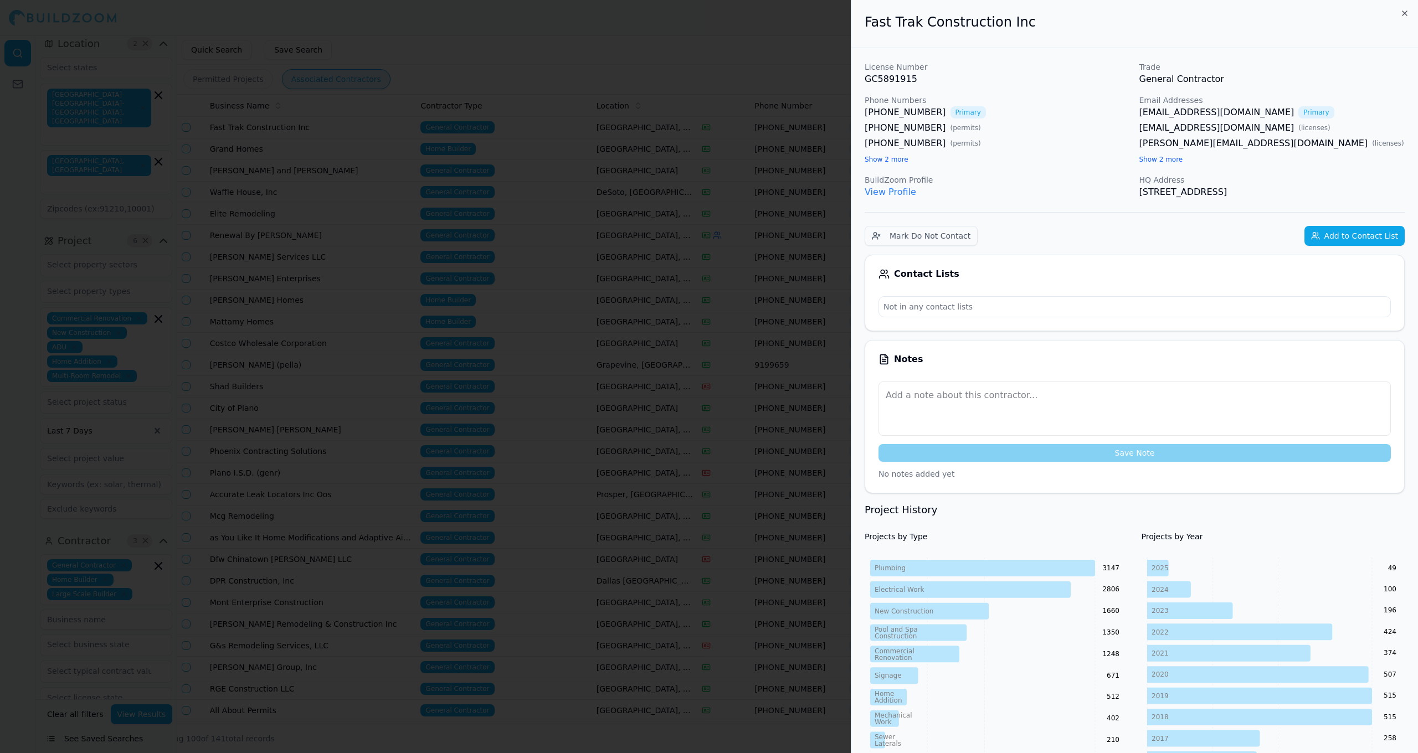
scroll to position [0, 0]
click at [1170, 161] on button "Show 2 more" at bounding box center [1162, 159] width 44 height 9
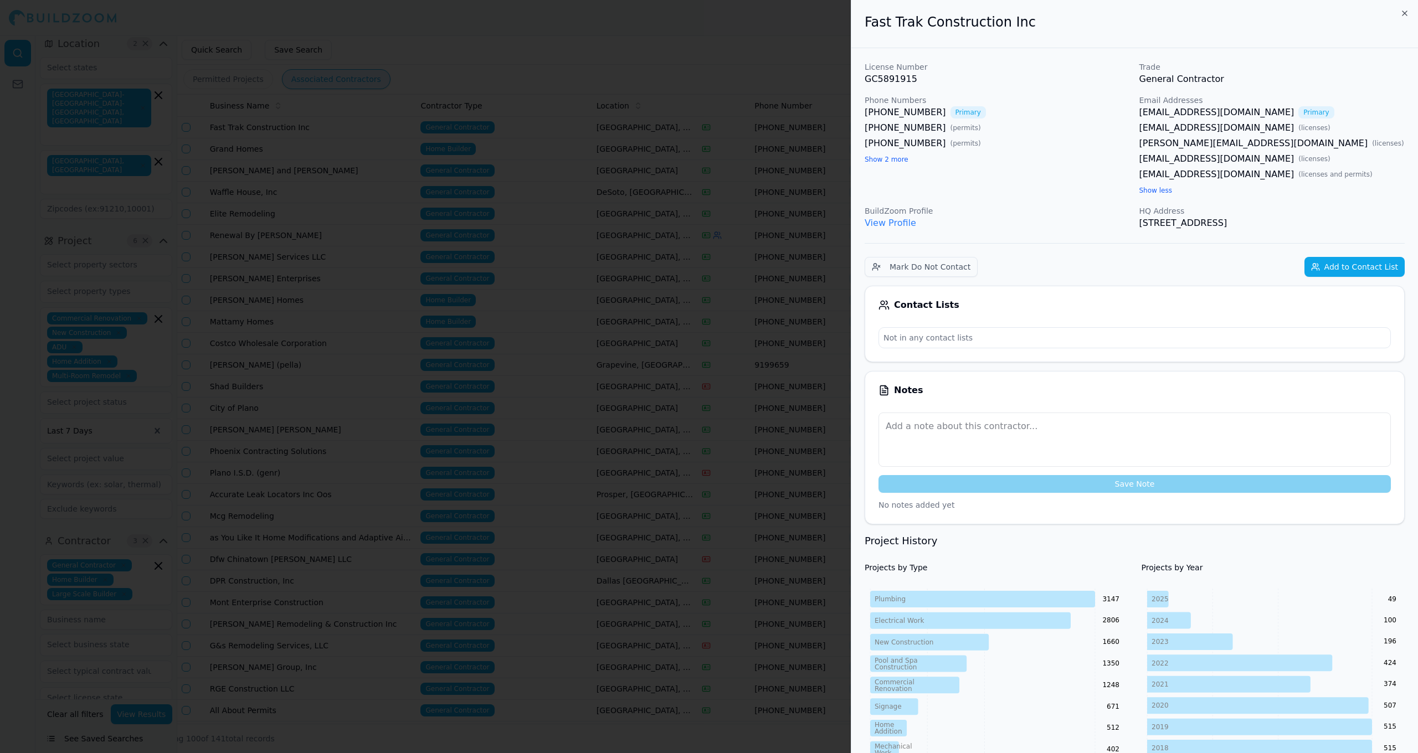
click at [894, 222] on link "View Profile" at bounding box center [891, 223] width 52 height 11
click at [795, 76] on div at bounding box center [709, 376] width 1418 height 753
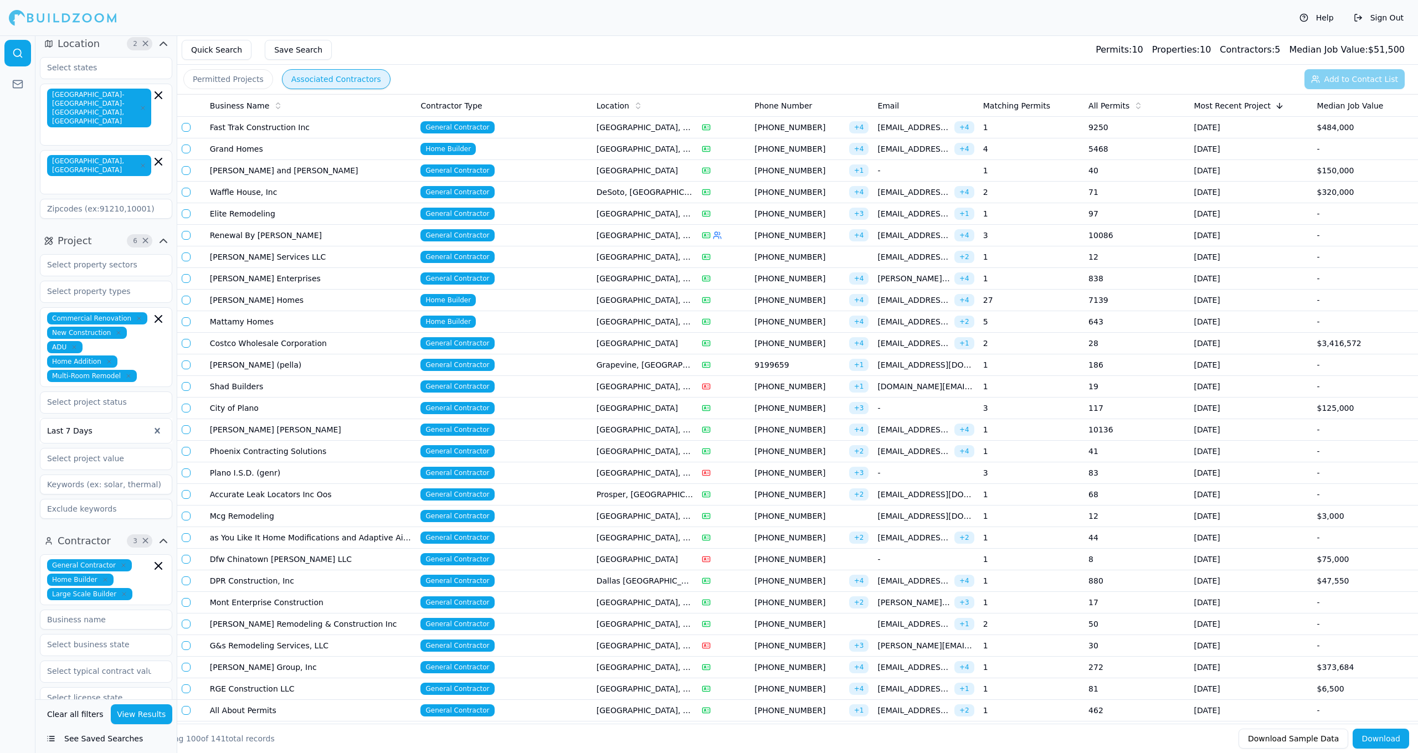
click at [570, 145] on td "Home Builder" at bounding box center [504, 150] width 176 height 22
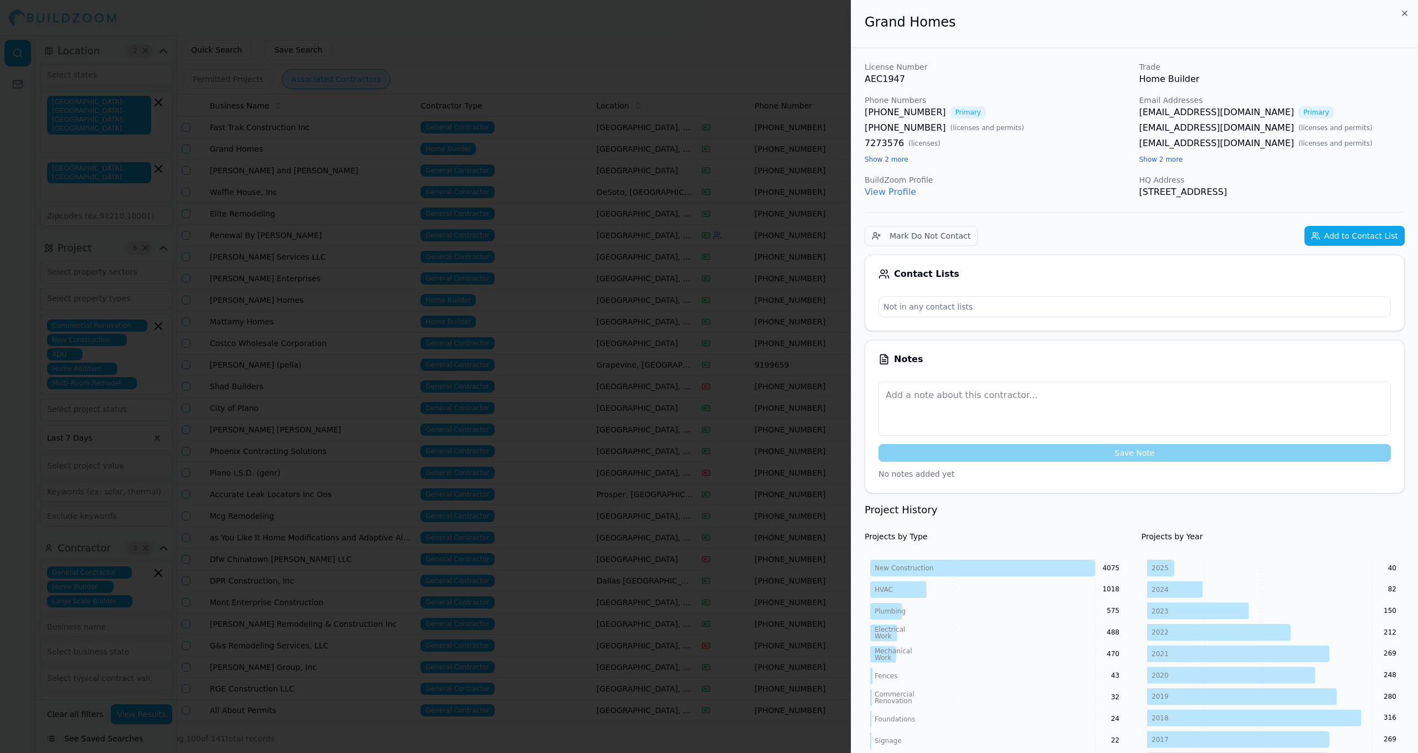
scroll to position [7, 0]
click at [899, 190] on link "View Profile" at bounding box center [891, 192] width 52 height 11
click at [1333, 234] on button "Add to Contact List" at bounding box center [1355, 236] width 100 height 20
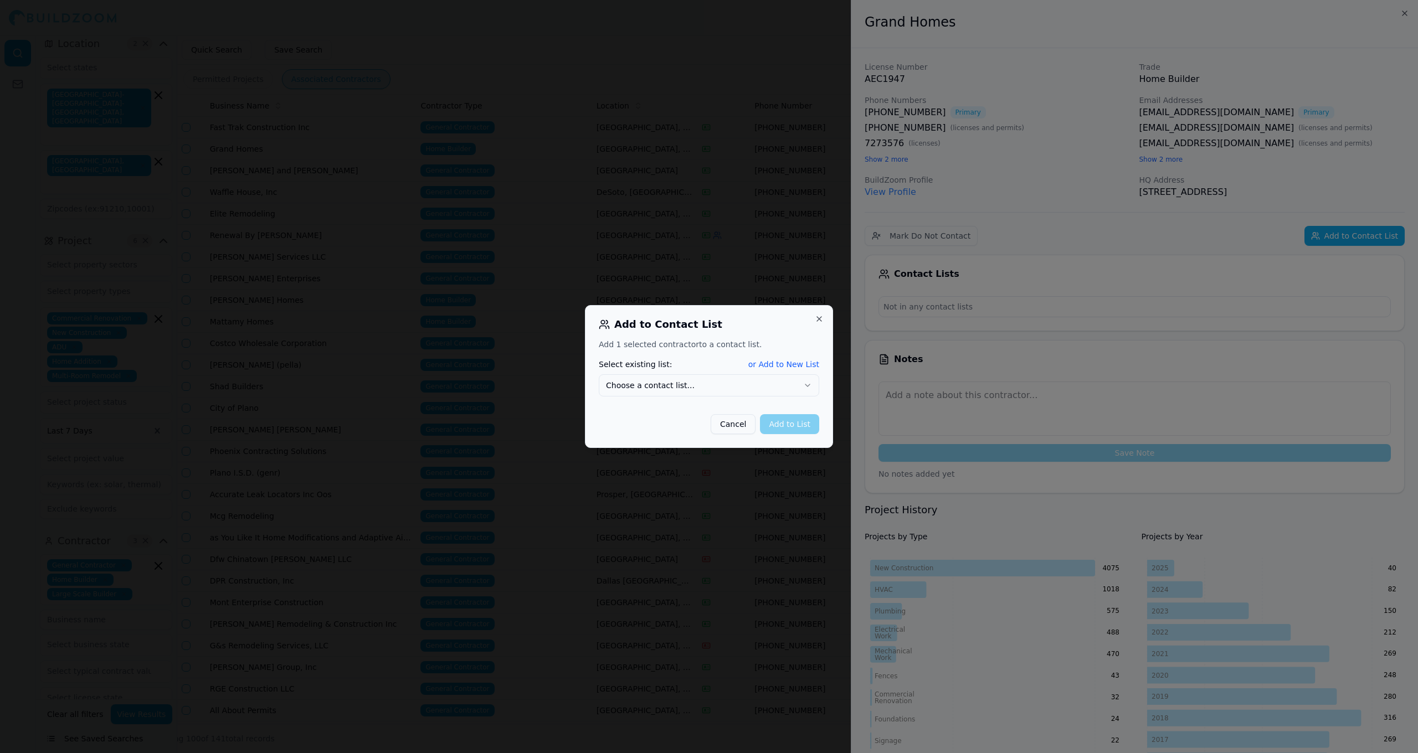
click at [705, 390] on button "Choose a contact list..." at bounding box center [709, 386] width 221 height 22
click at [796, 432] on button "Add to List" at bounding box center [789, 424] width 59 height 20
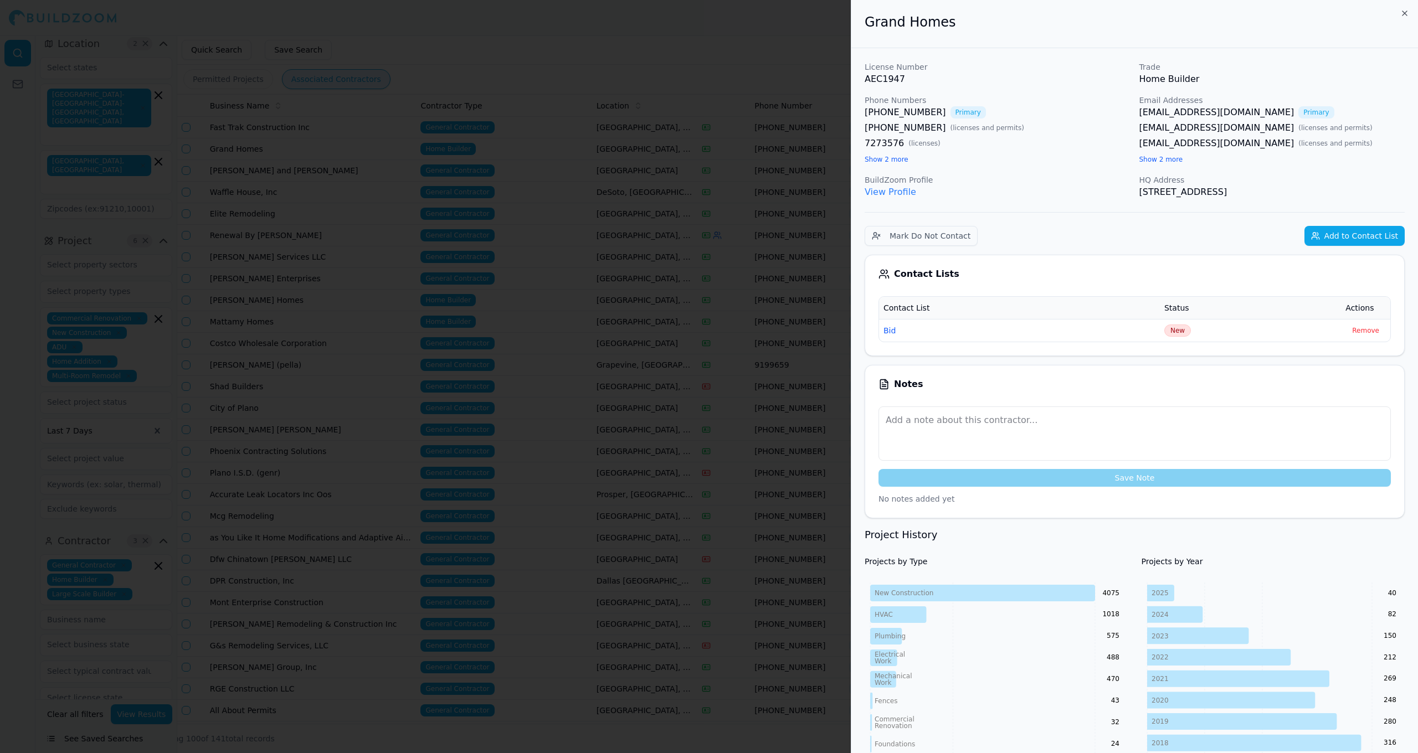
click at [1405, 15] on icon "button" at bounding box center [1405, 13] width 9 height 9
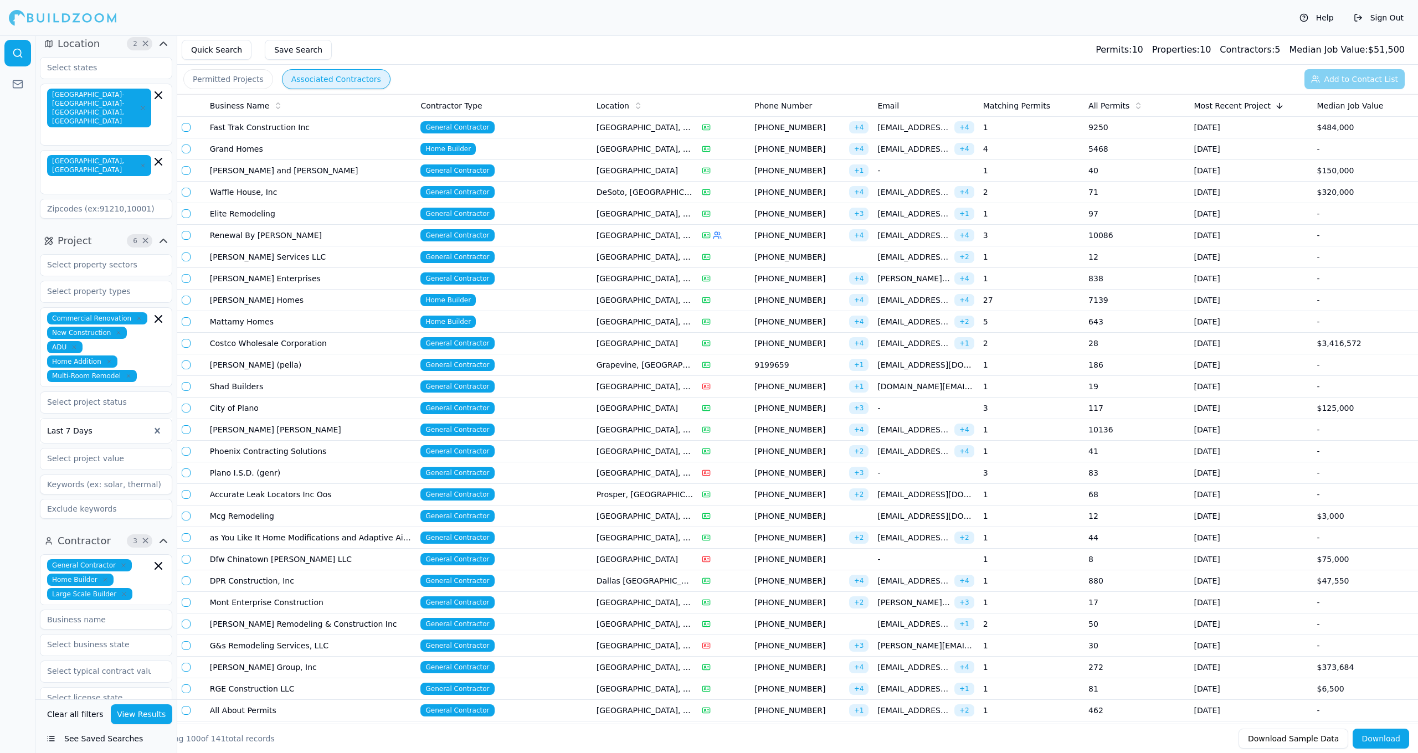
click at [649, 166] on td "[GEOGRAPHIC_DATA]" at bounding box center [644, 171] width 105 height 22
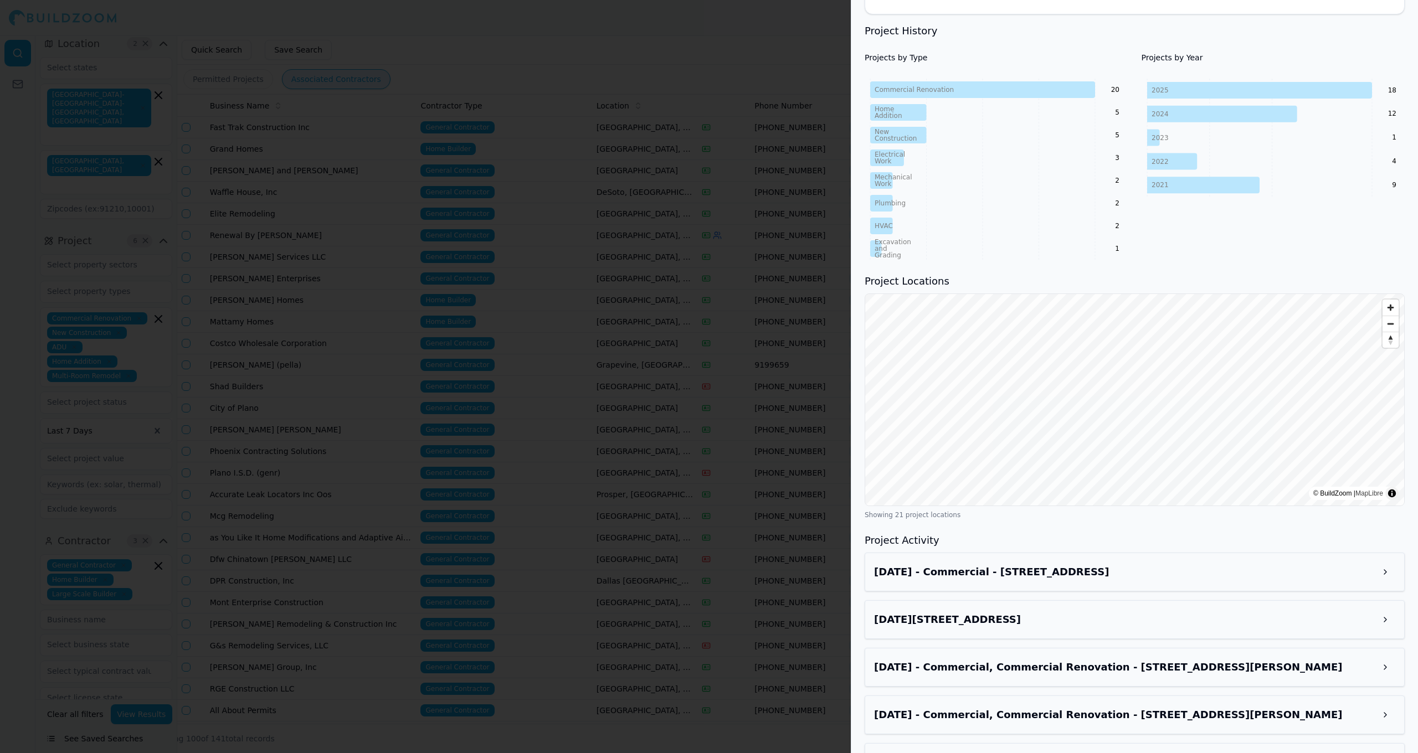
scroll to position [500, 0]
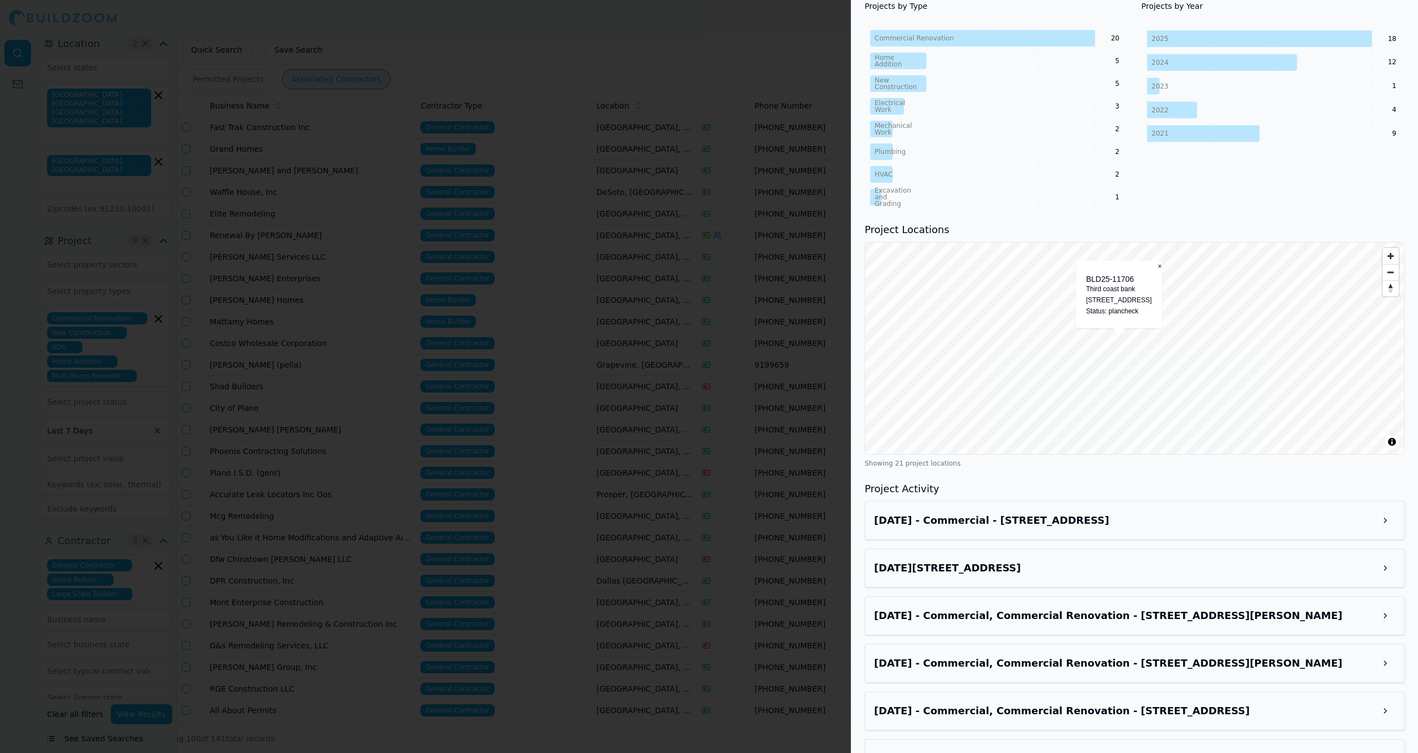
click at [1385, 564] on button at bounding box center [1386, 568] width 20 height 20
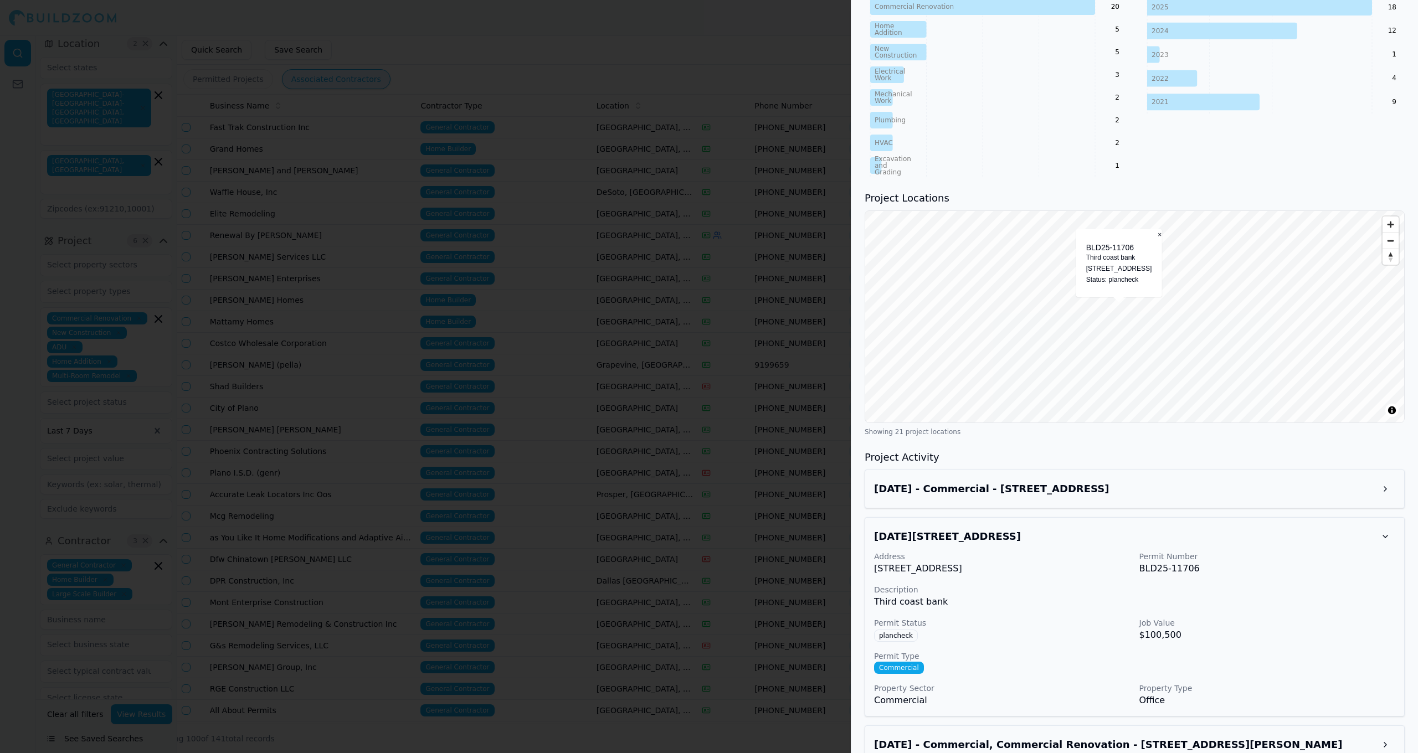
scroll to position [557, 0]
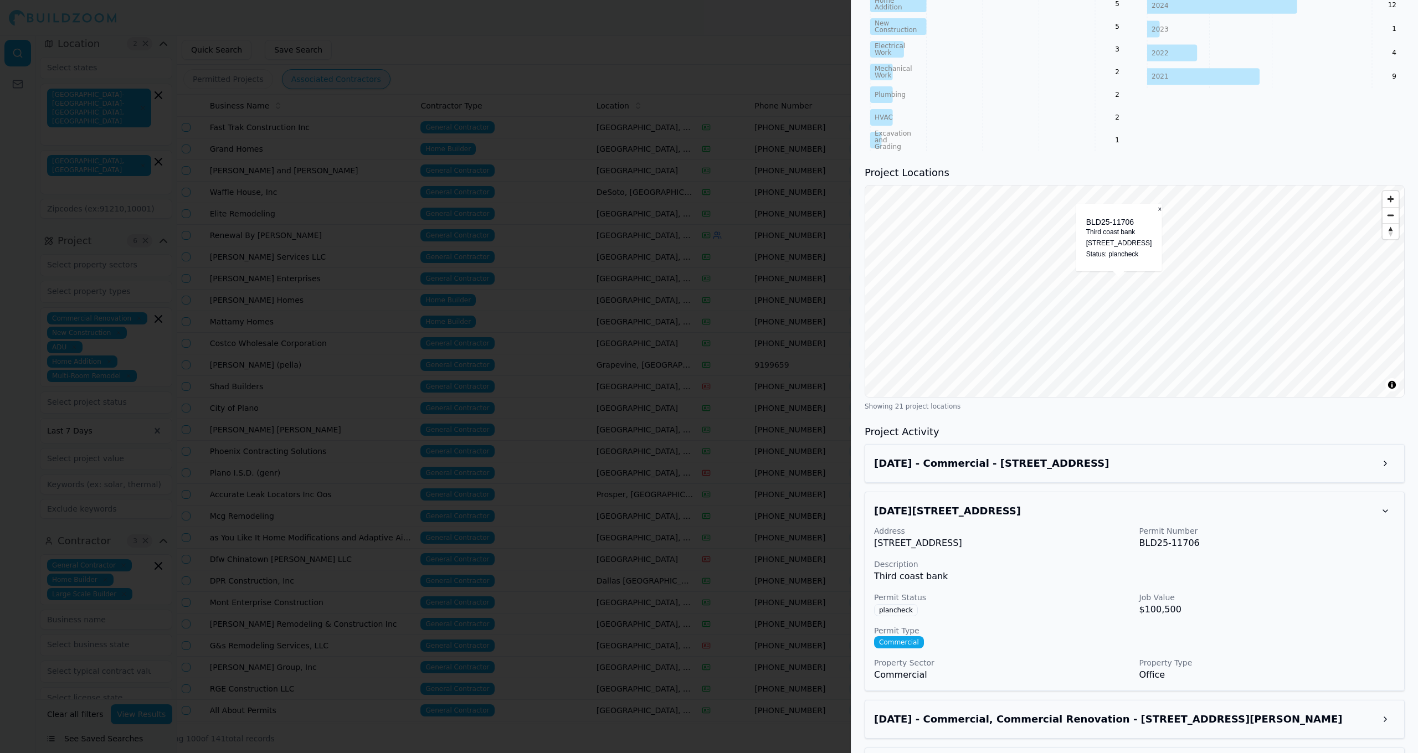
click at [1383, 462] on button at bounding box center [1386, 464] width 20 height 20
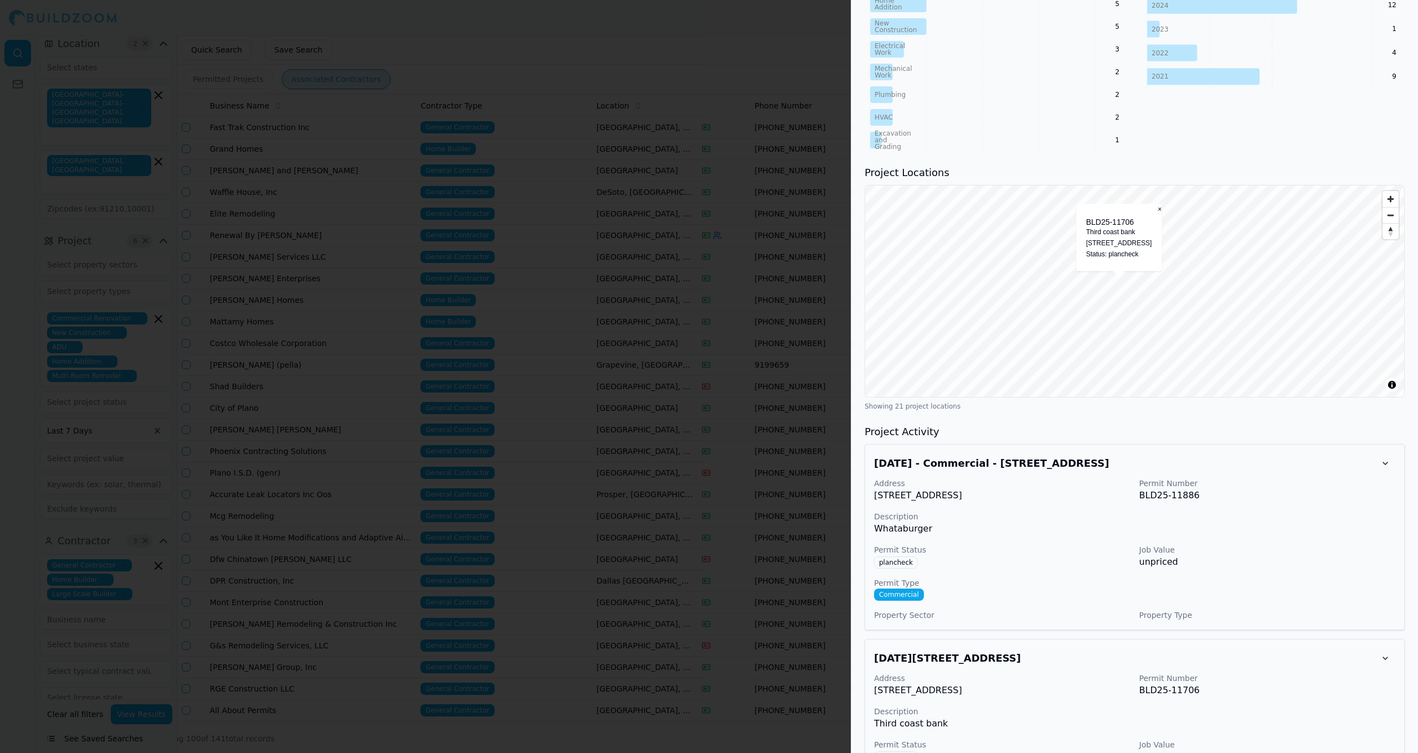
click at [1383, 462] on button at bounding box center [1386, 464] width 20 height 20
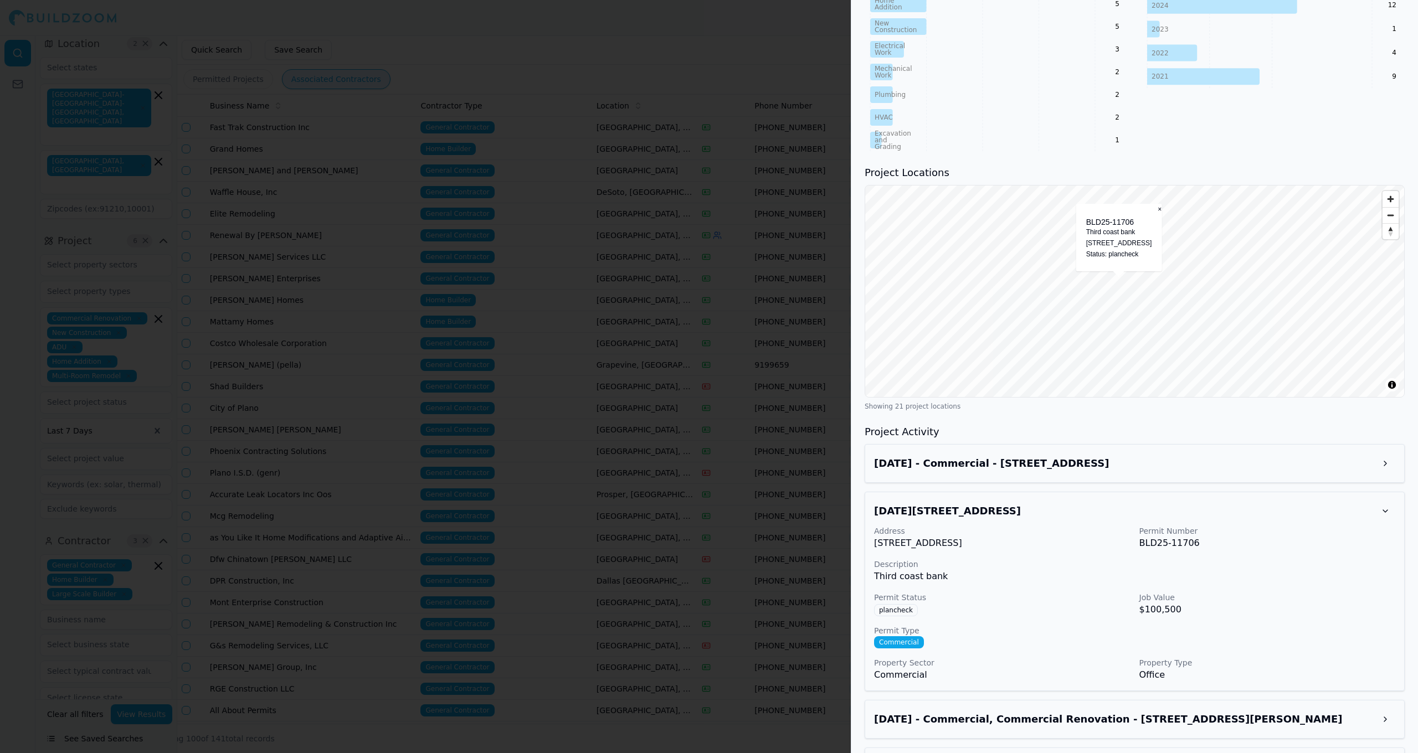
click at [1383, 507] on button at bounding box center [1386, 511] width 20 height 20
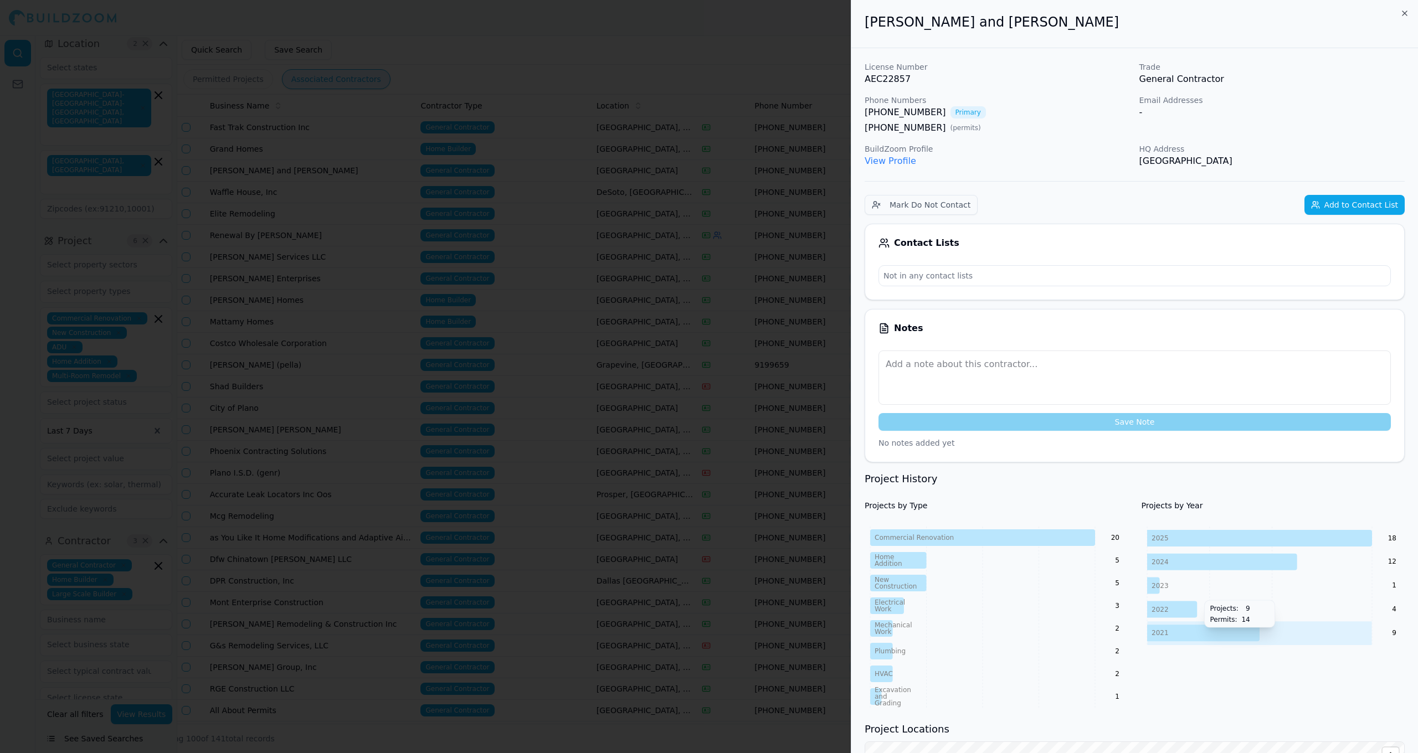
scroll to position [0, 0]
click at [909, 162] on link "View Profile" at bounding box center [891, 161] width 52 height 11
click at [1404, 17] on icon "button" at bounding box center [1405, 13] width 9 height 9
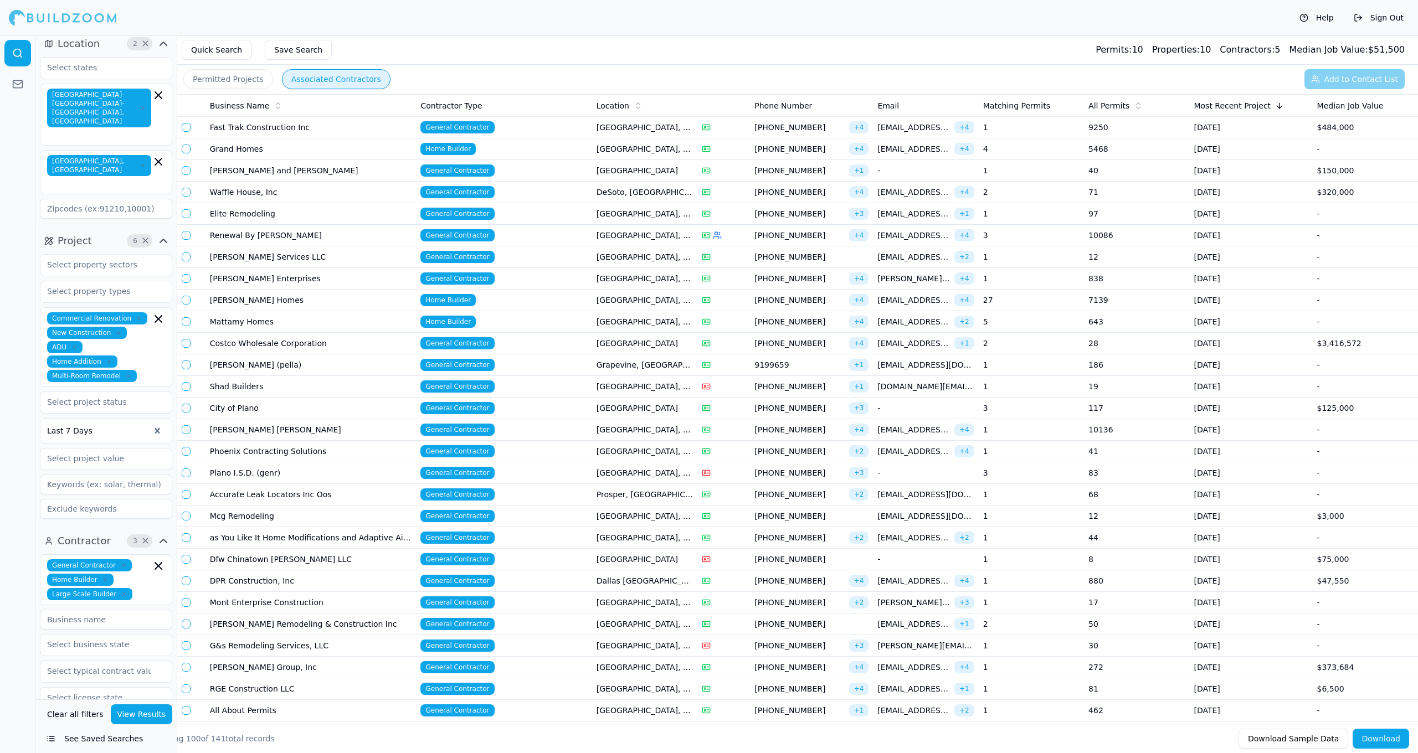
click at [734, 194] on div at bounding box center [724, 192] width 44 height 9
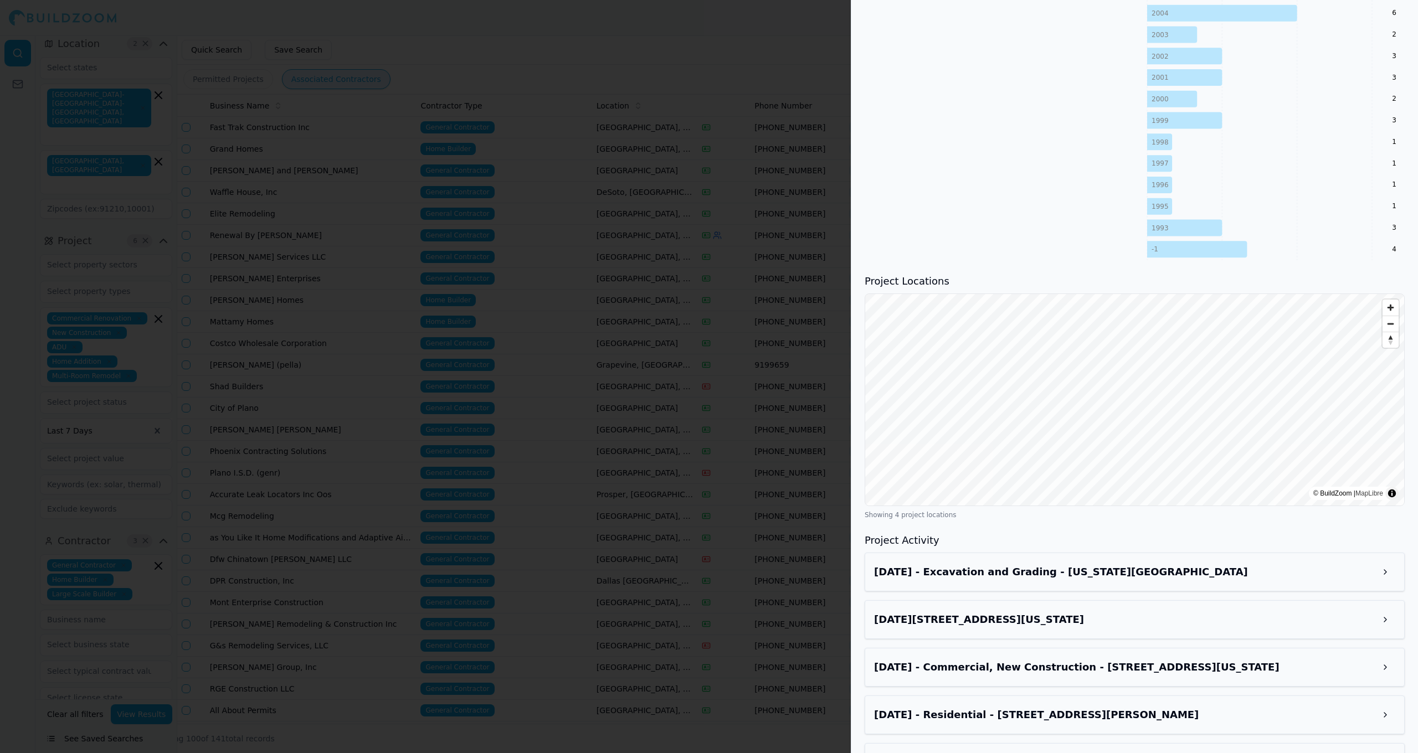
scroll to position [965, 0]
click at [1209, 568] on h3 "Aug 18, 2025 - Excavation and Grading - Ohio Dr, Plano, TX, 75093" at bounding box center [1124, 571] width 501 height 16
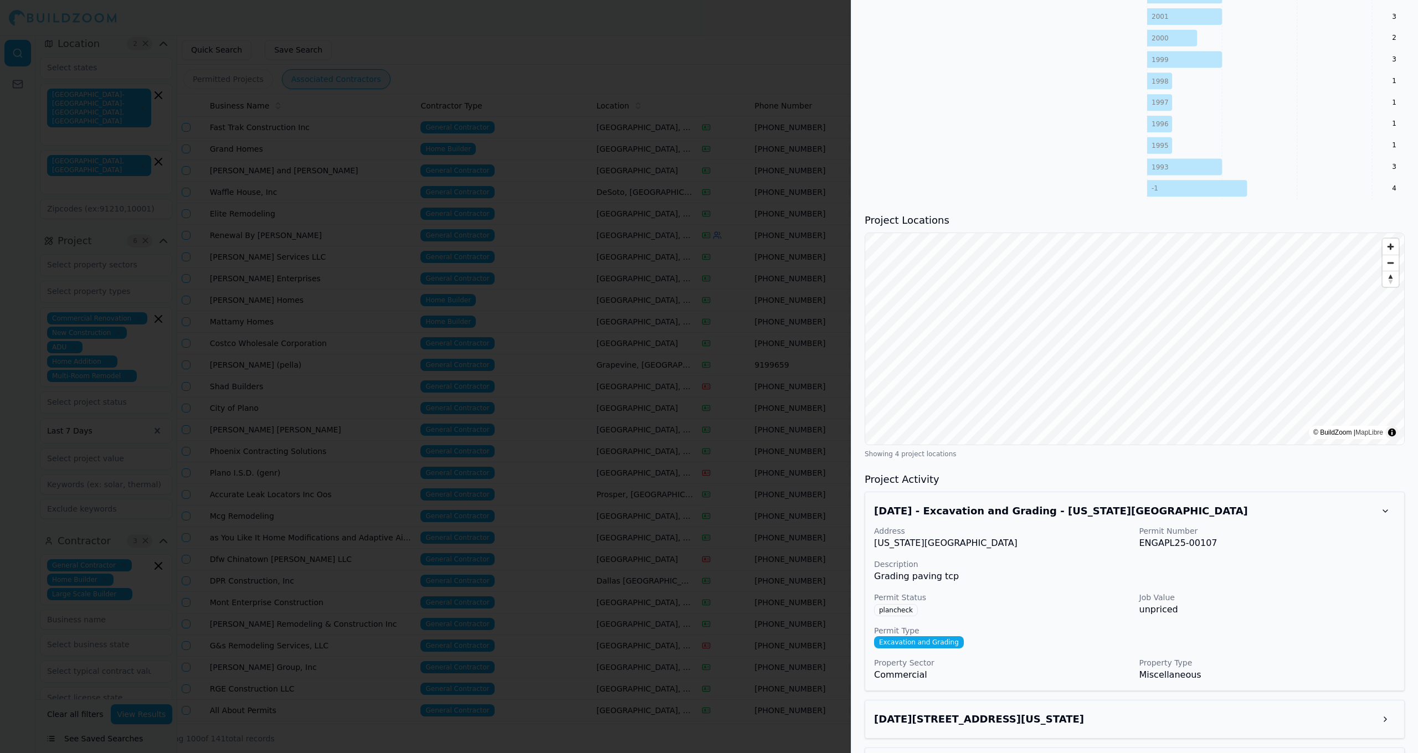
scroll to position [1027, 0]
click at [1251, 509] on h3 "Aug 18, 2025 - Excavation and Grading - Ohio Dr, Plano, TX, 75093" at bounding box center [1124, 509] width 501 height 16
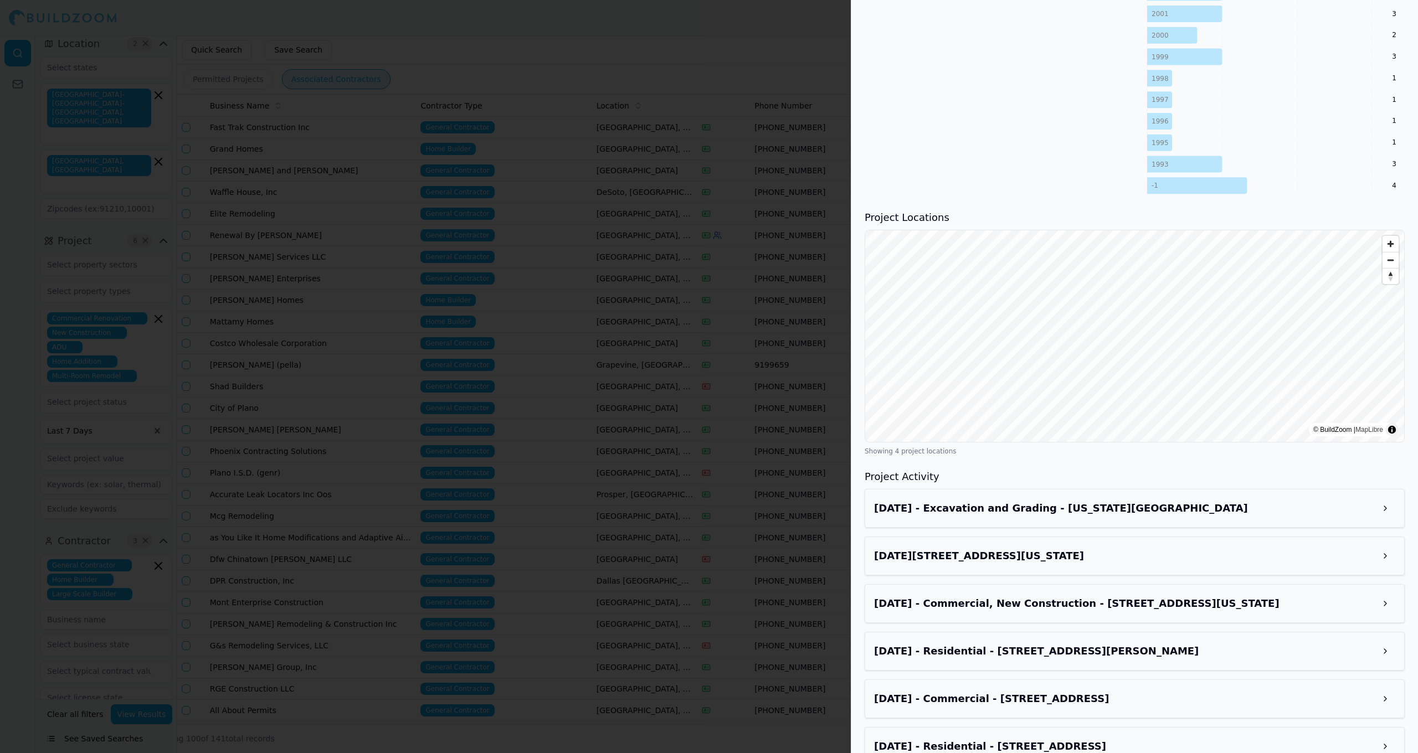
click at [1180, 566] on div "Jul 15, 2025 - Commercial Renovation - Ohio Dr, Plano, TX, 75093" at bounding box center [1135, 556] width 540 height 39
click at [1187, 562] on h3 "Jul 15, 2025 - Commercial Renovation - Ohio Dr, Plano, TX, 75093" at bounding box center [1124, 556] width 501 height 16
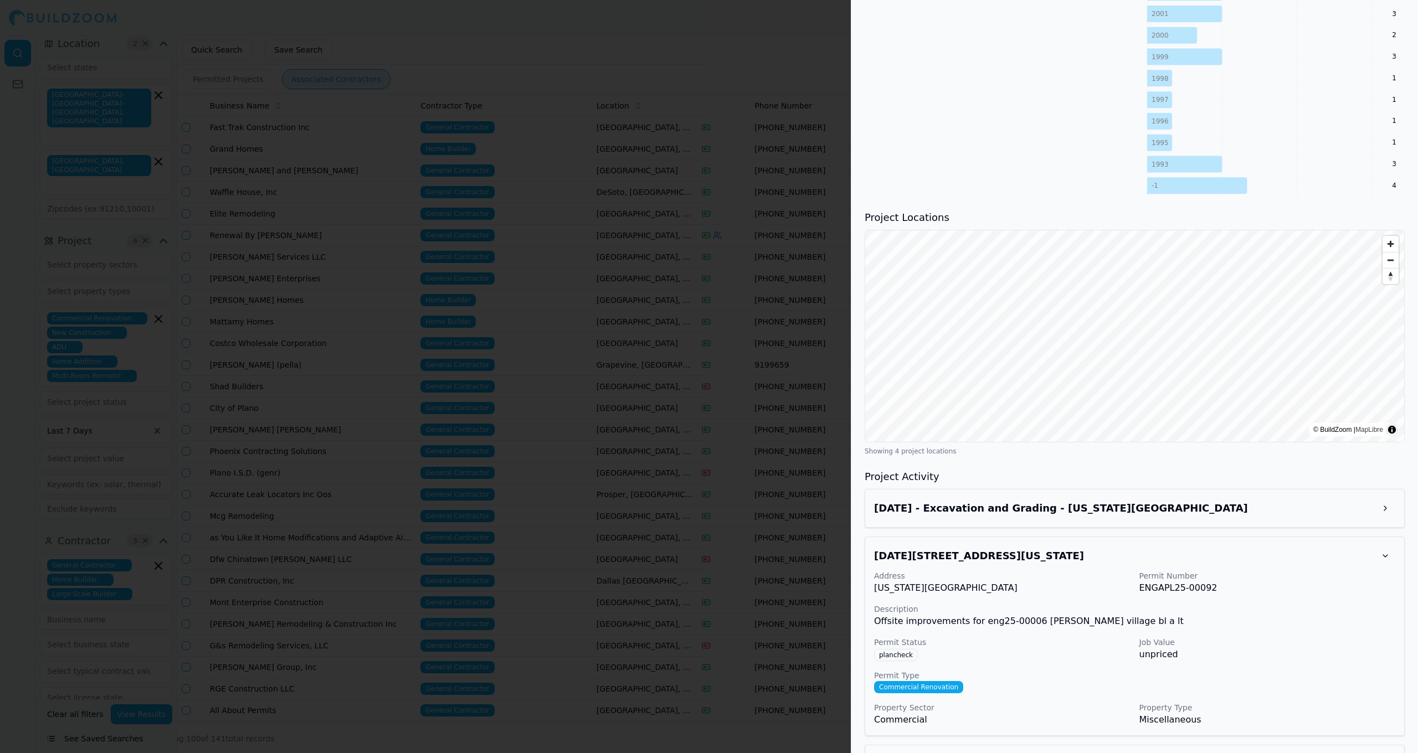
click at [1207, 557] on h3 "Jul 15, 2025 - Commercial Renovation - Ohio Dr, Plano, TX, 75093" at bounding box center [1124, 556] width 501 height 16
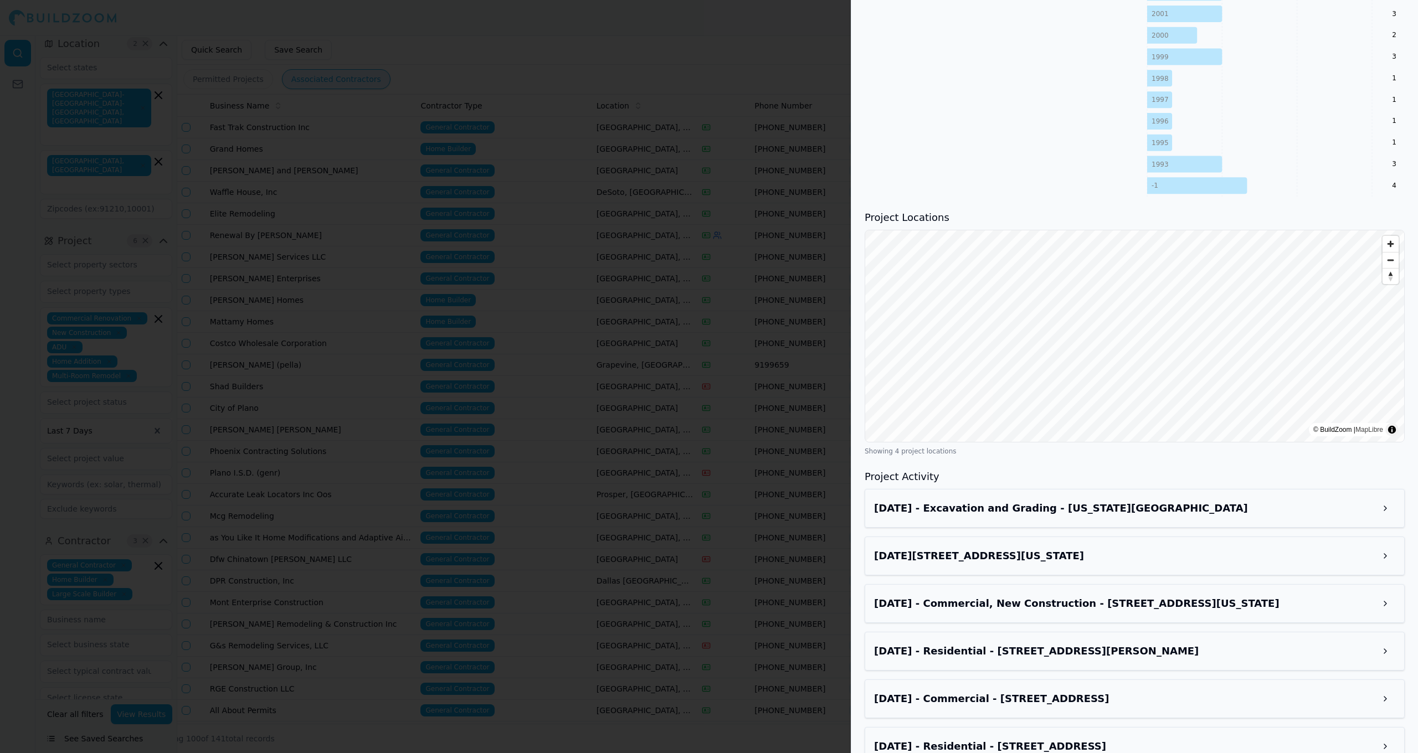
click at [1166, 606] on h3 "Jun 23, 2025 - Commercial, New Construction - 8620 Ohio Dr, Plano, TX, 75024" at bounding box center [1124, 604] width 501 height 16
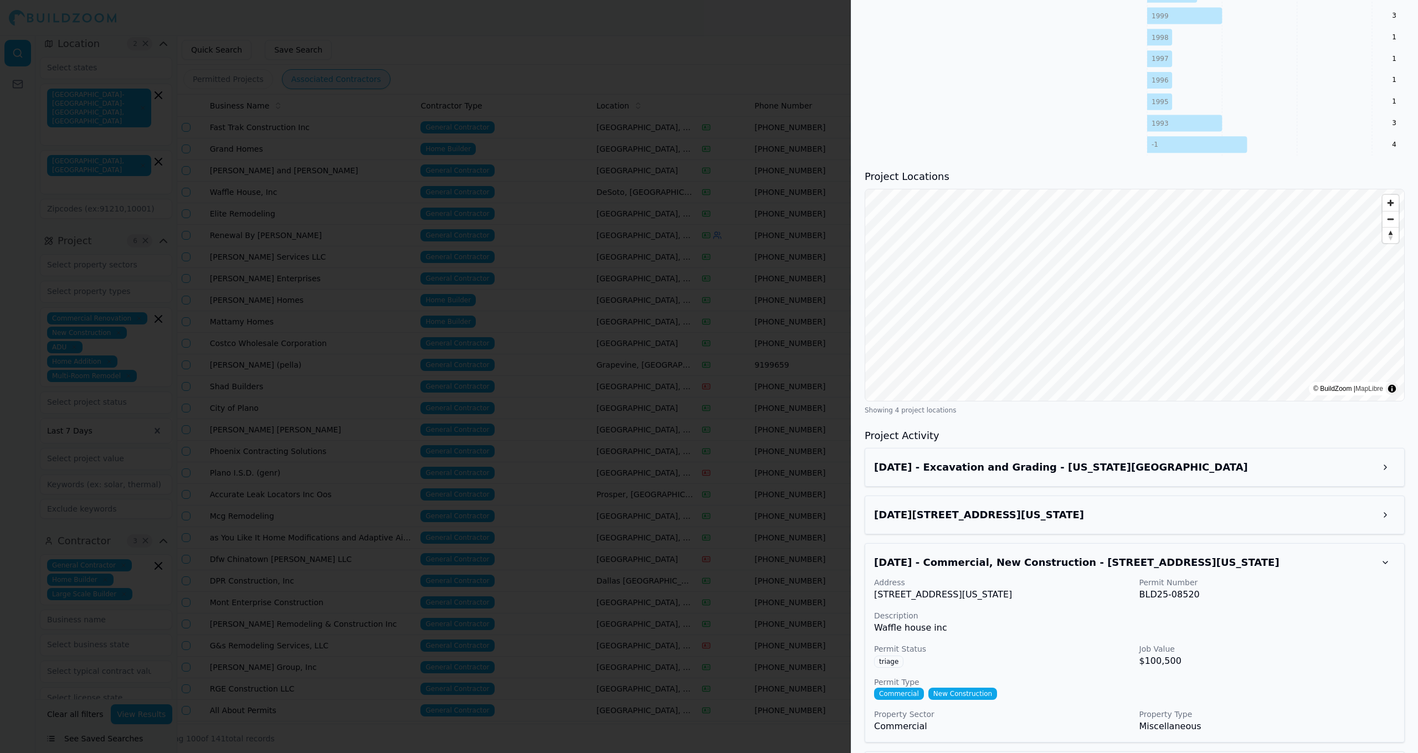
scroll to position [1066, 0]
drag, startPoint x: 1001, startPoint y: 595, endPoint x: 876, endPoint y: 599, distance: 125.3
click at [876, 599] on p "8620 Ohio Dr, Plano, TX, 75024" at bounding box center [1002, 597] width 257 height 13
copy p "8620 Ohio Dr, Plano, TX, 75024"
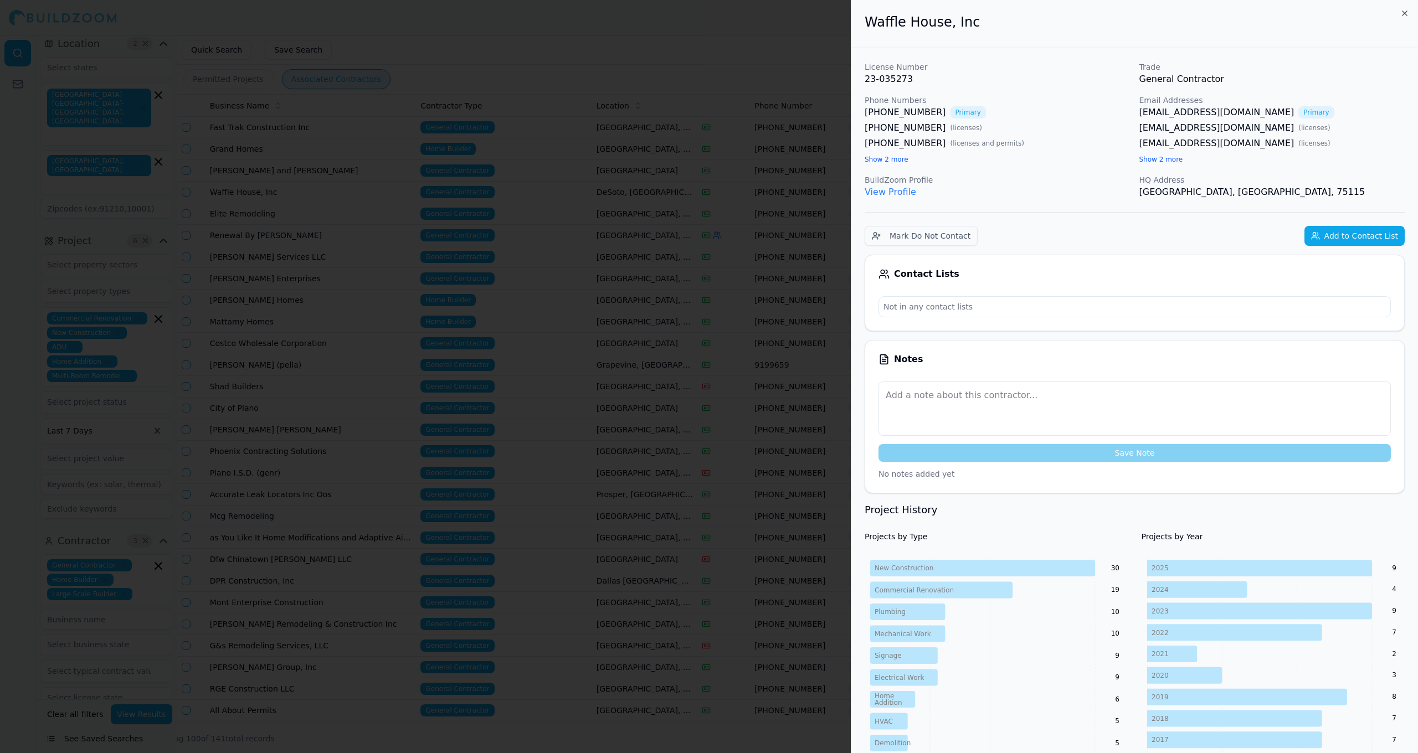
scroll to position [0, 0]
click at [1341, 235] on button "Add to Contact List" at bounding box center [1355, 236] width 100 height 20
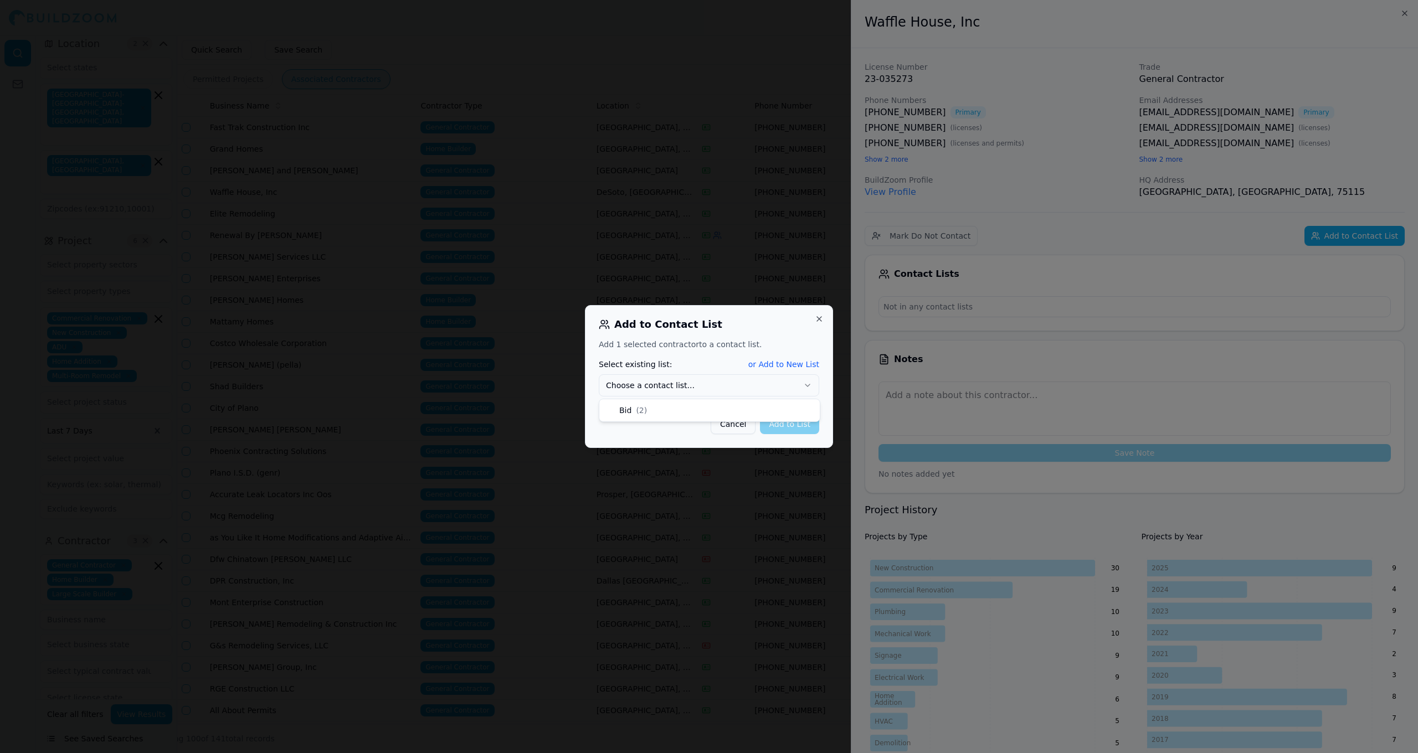
click at [801, 378] on button "Choose a contact list..." at bounding box center [709, 386] width 221 height 22
click at [788, 426] on button "Add to List" at bounding box center [789, 424] width 59 height 20
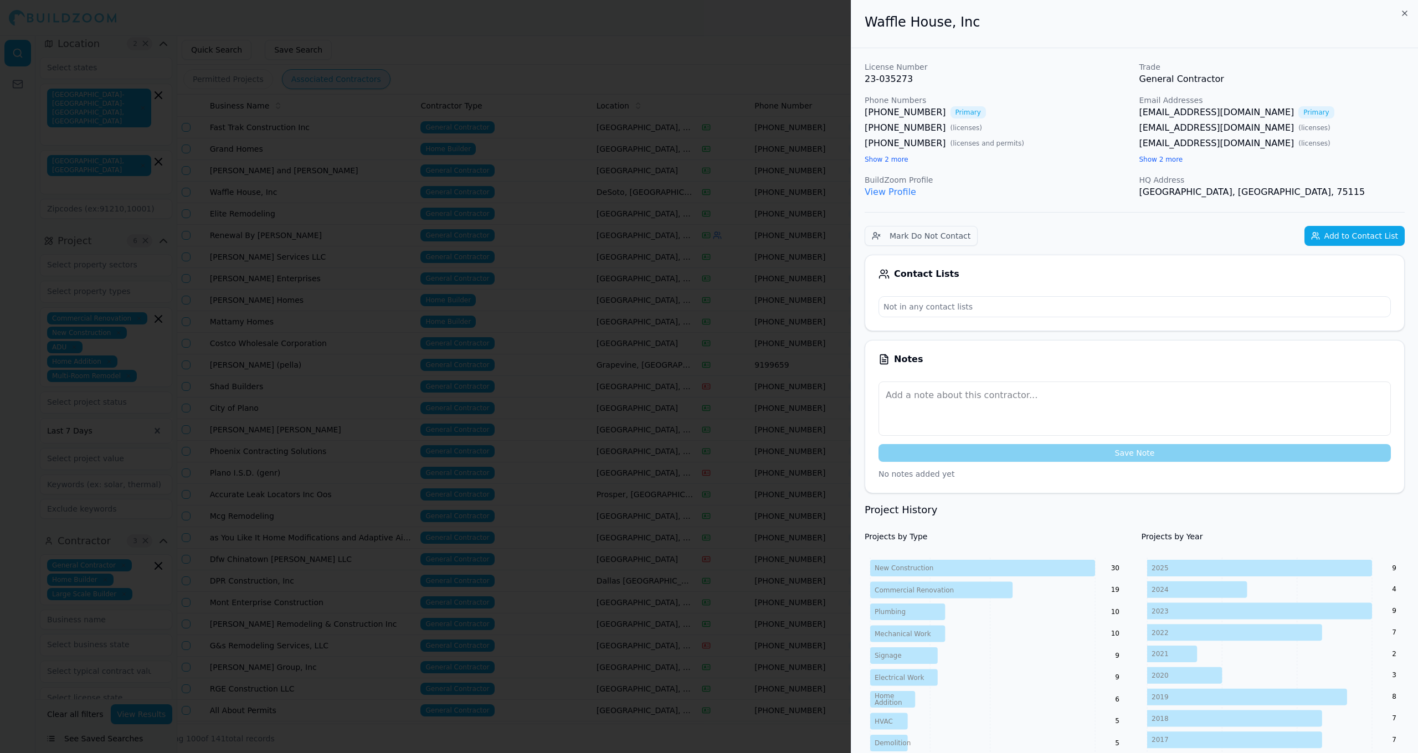
click at [729, 310] on div at bounding box center [709, 376] width 1418 height 753
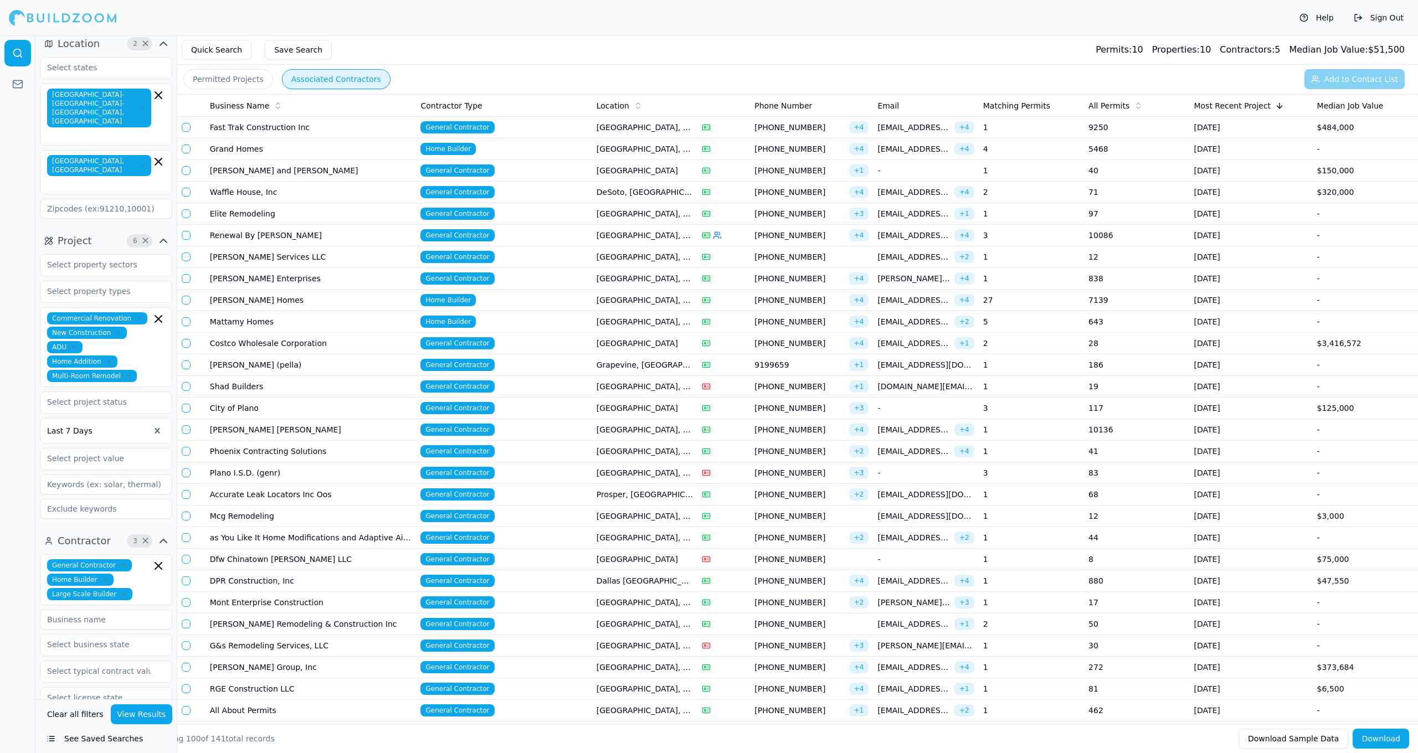
click at [572, 213] on td "General Contractor" at bounding box center [504, 214] width 176 height 22
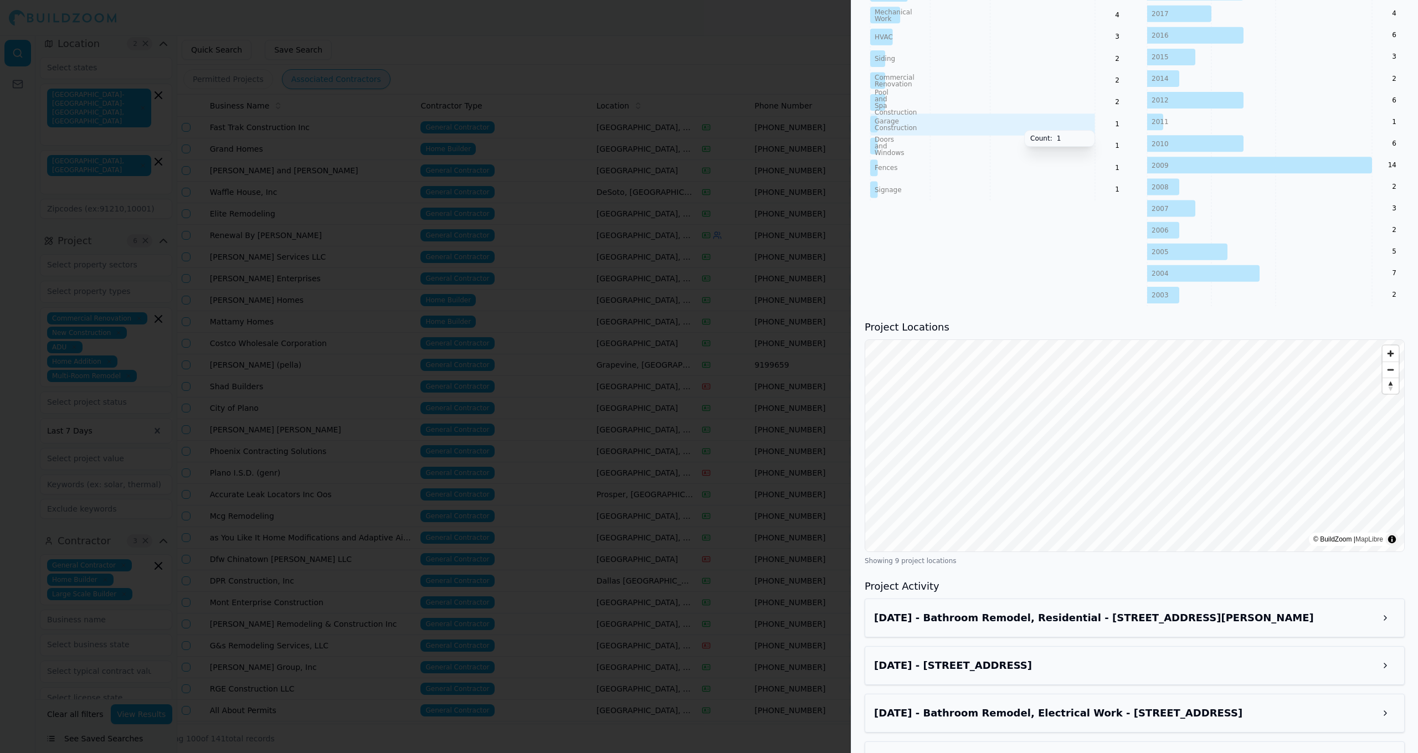
scroll to position [731, 0]
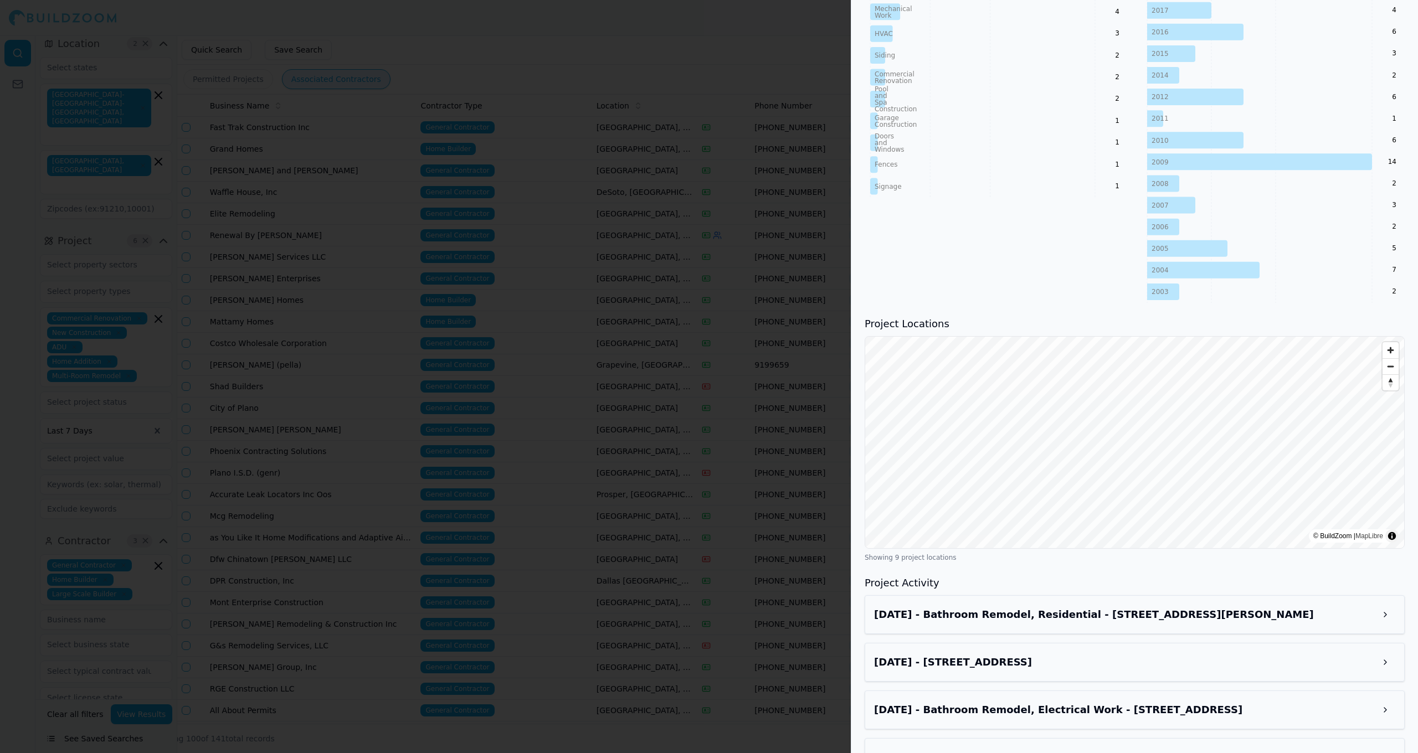
click at [1060, 652] on div "Jul 28, 2025 - 2451 St Laurent Pl, Frisco, TX, 75034" at bounding box center [1135, 662] width 540 height 39
click at [1381, 662] on button at bounding box center [1386, 663] width 20 height 20
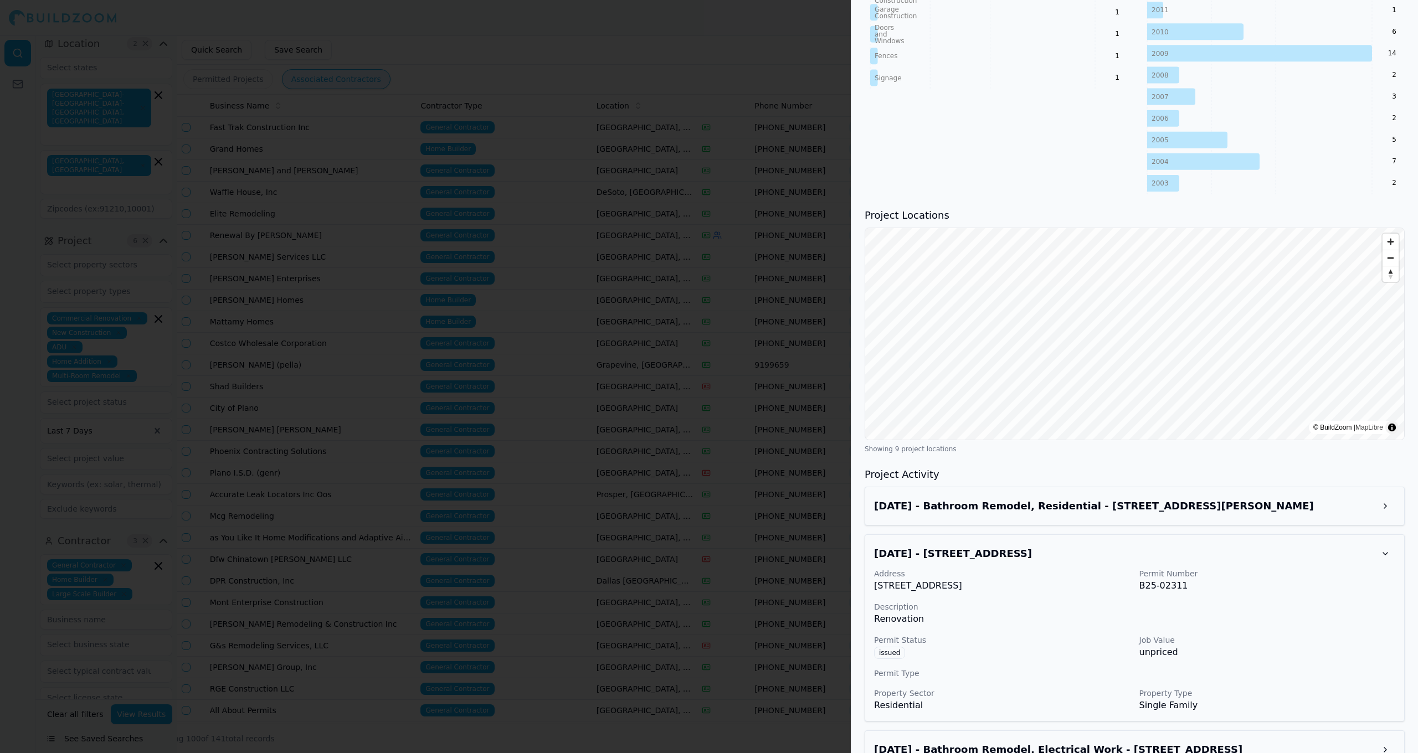
scroll to position [854, 0]
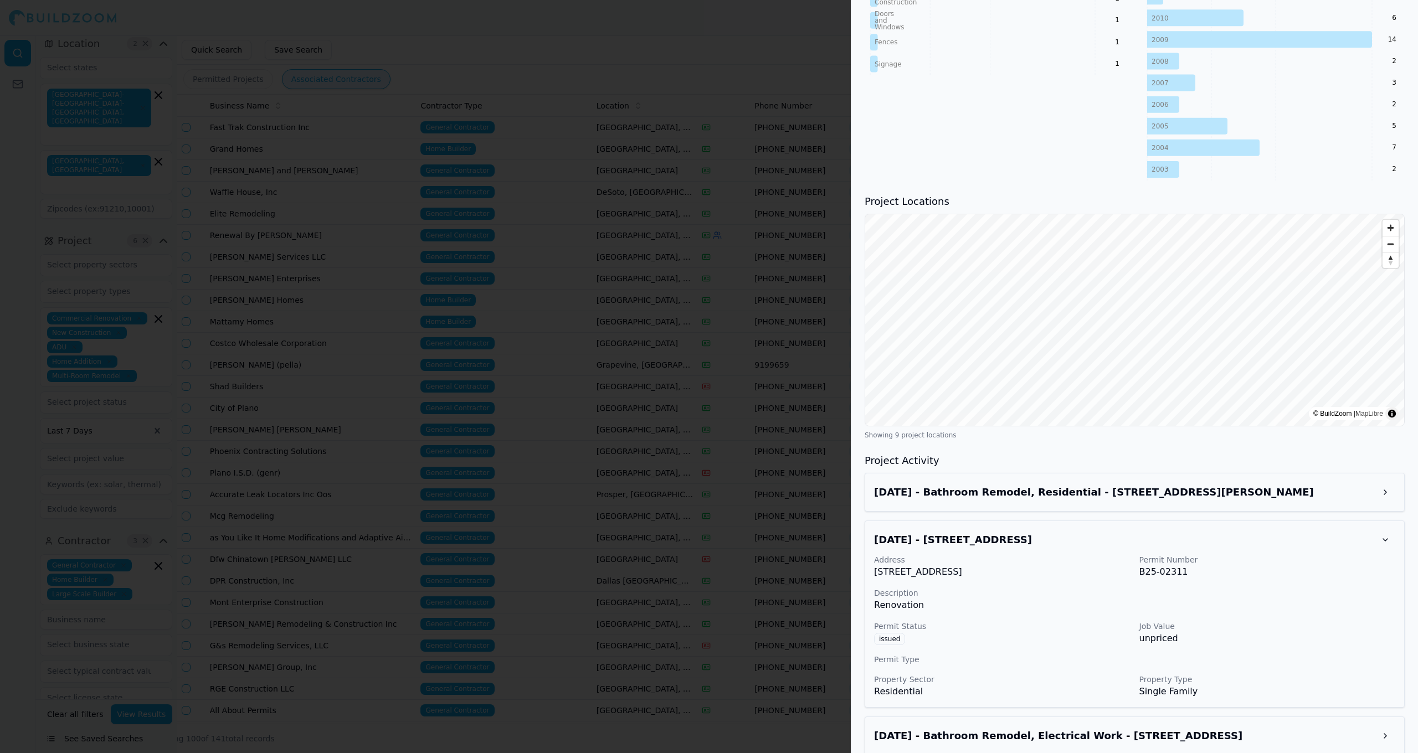
click at [688, 499] on div at bounding box center [709, 376] width 1418 height 753
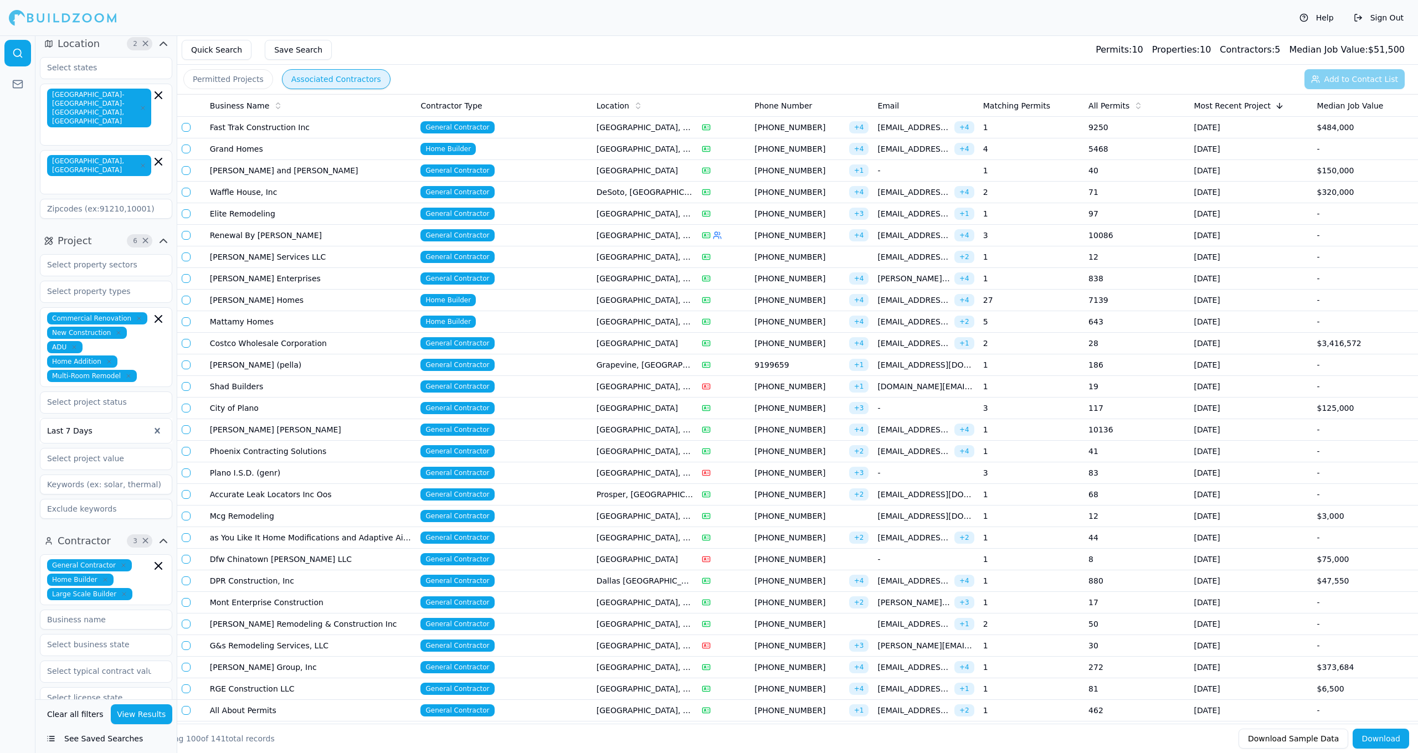
click at [152, 340] on div "Commercial Renovation New Construction ADU Home Addition Multi-Room Remodel" at bounding box center [106, 347] width 118 height 70
click at [113, 468] on div "Excavation and Grading" at bounding box center [106, 477] width 127 height 18
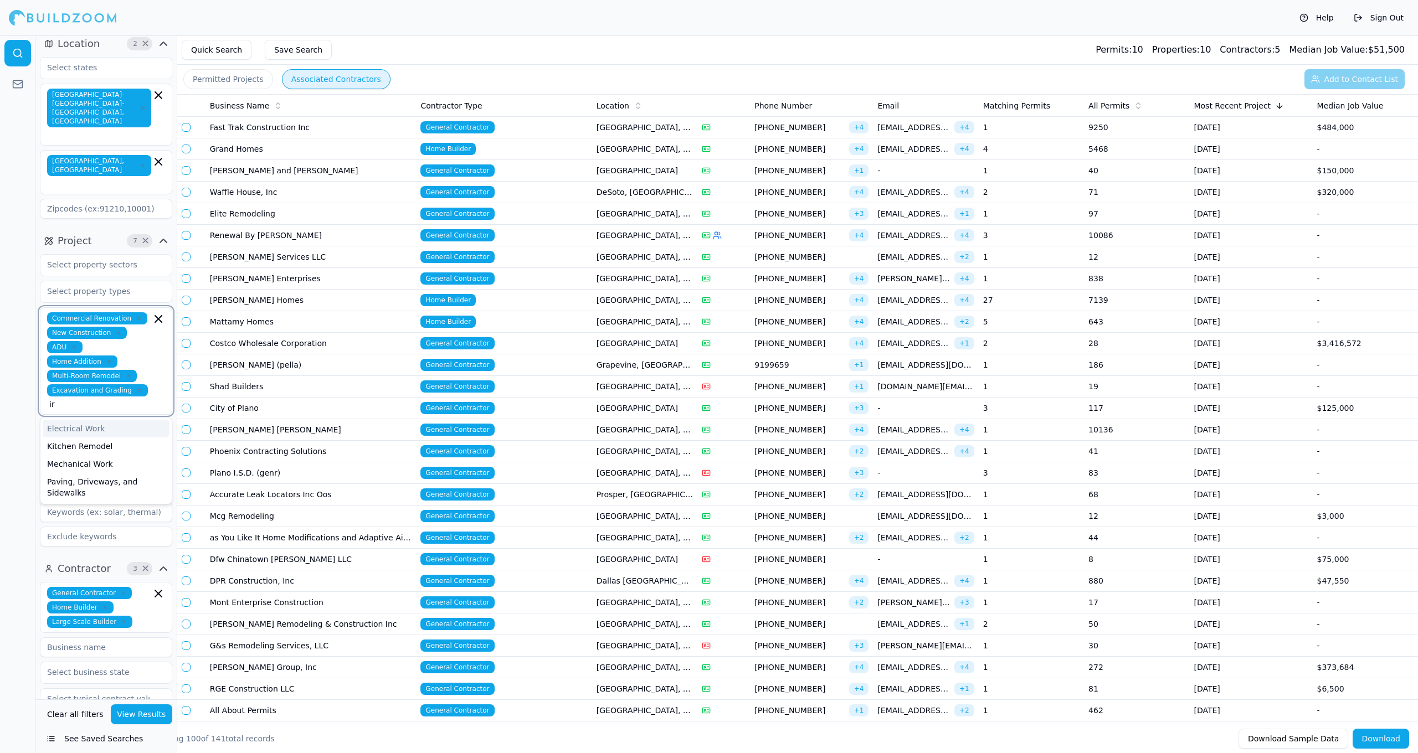
type input "i"
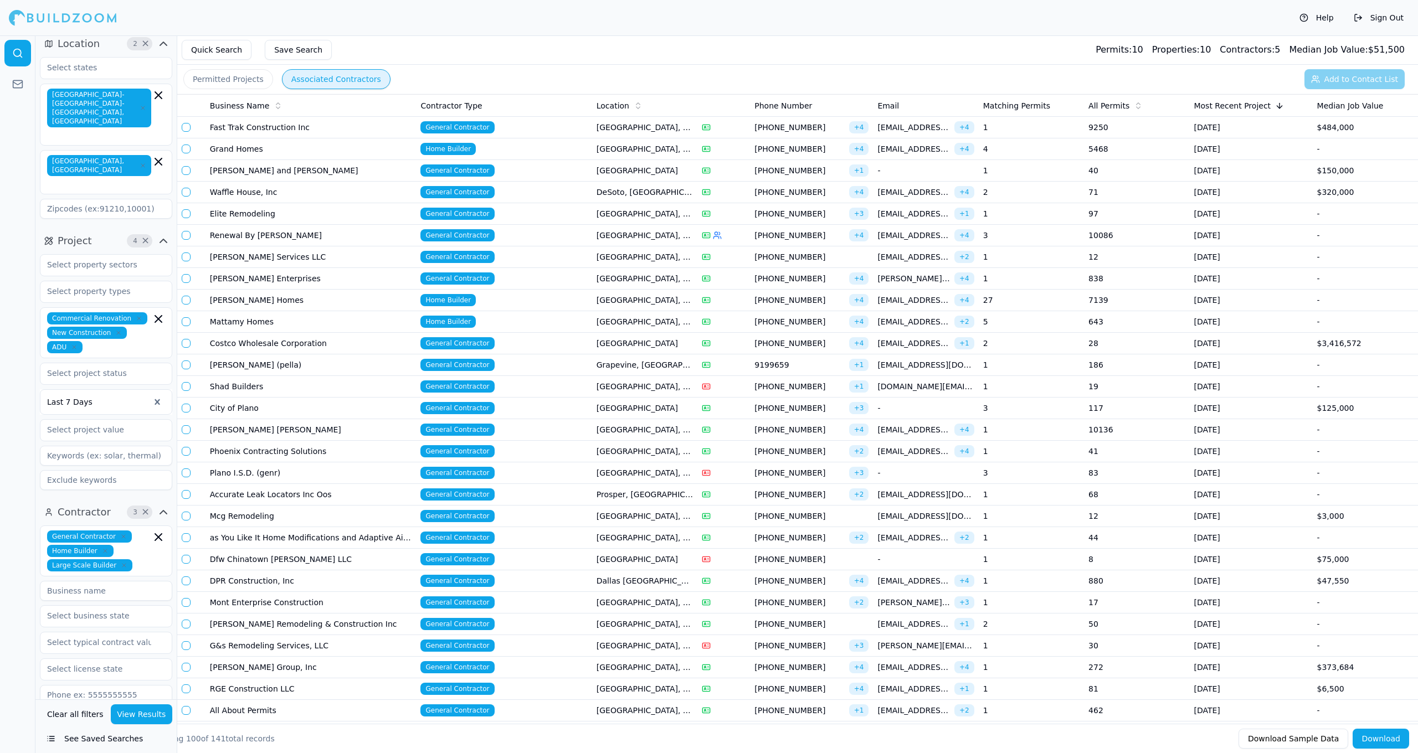
click at [50, 737] on button "See Saved Searches" at bounding box center [106, 739] width 132 height 20
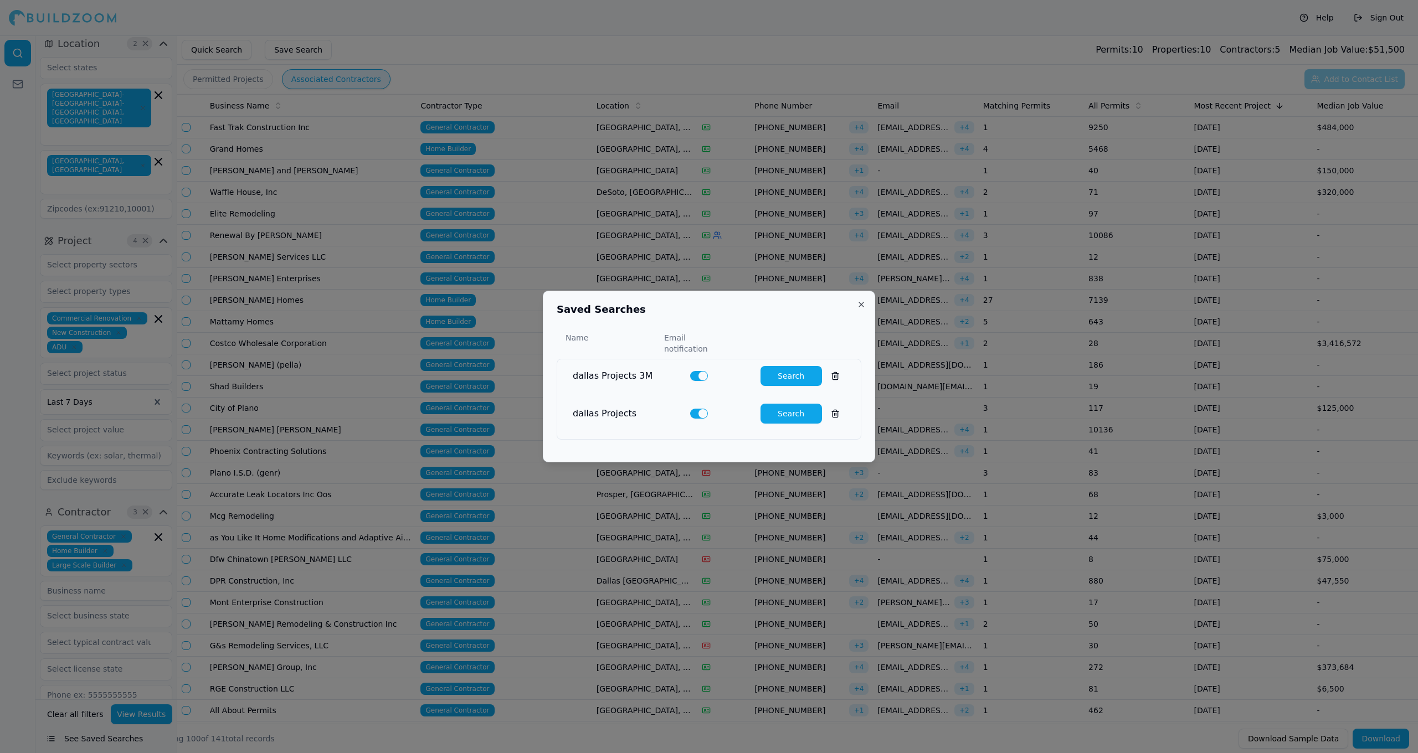
click at [780, 408] on button "Search" at bounding box center [791, 414] width 61 height 20
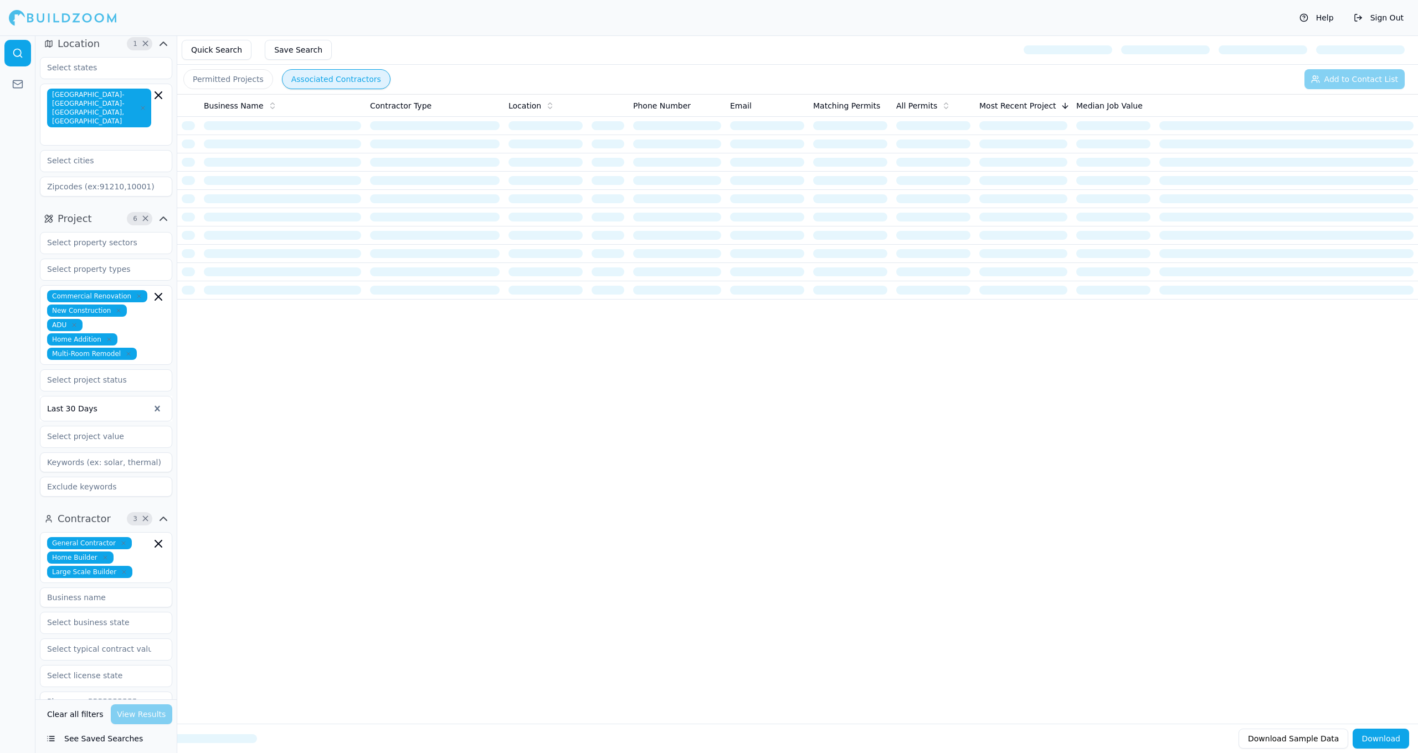
click at [154, 342] on div "Commercial Renovation New Construction ADU Home Addition Multi-Room Remodel" at bounding box center [106, 325] width 132 height 80
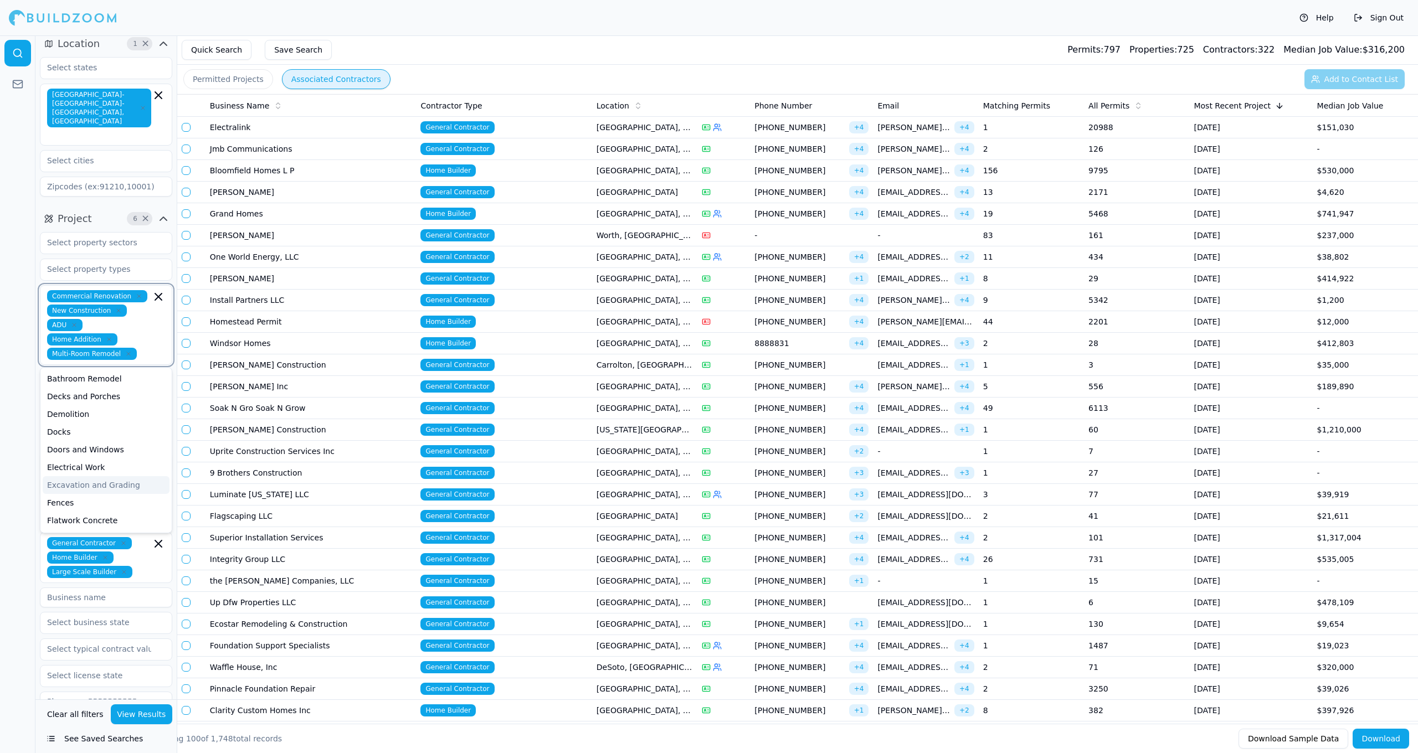
click at [118, 476] on div "Excavation and Grading" at bounding box center [106, 485] width 127 height 18
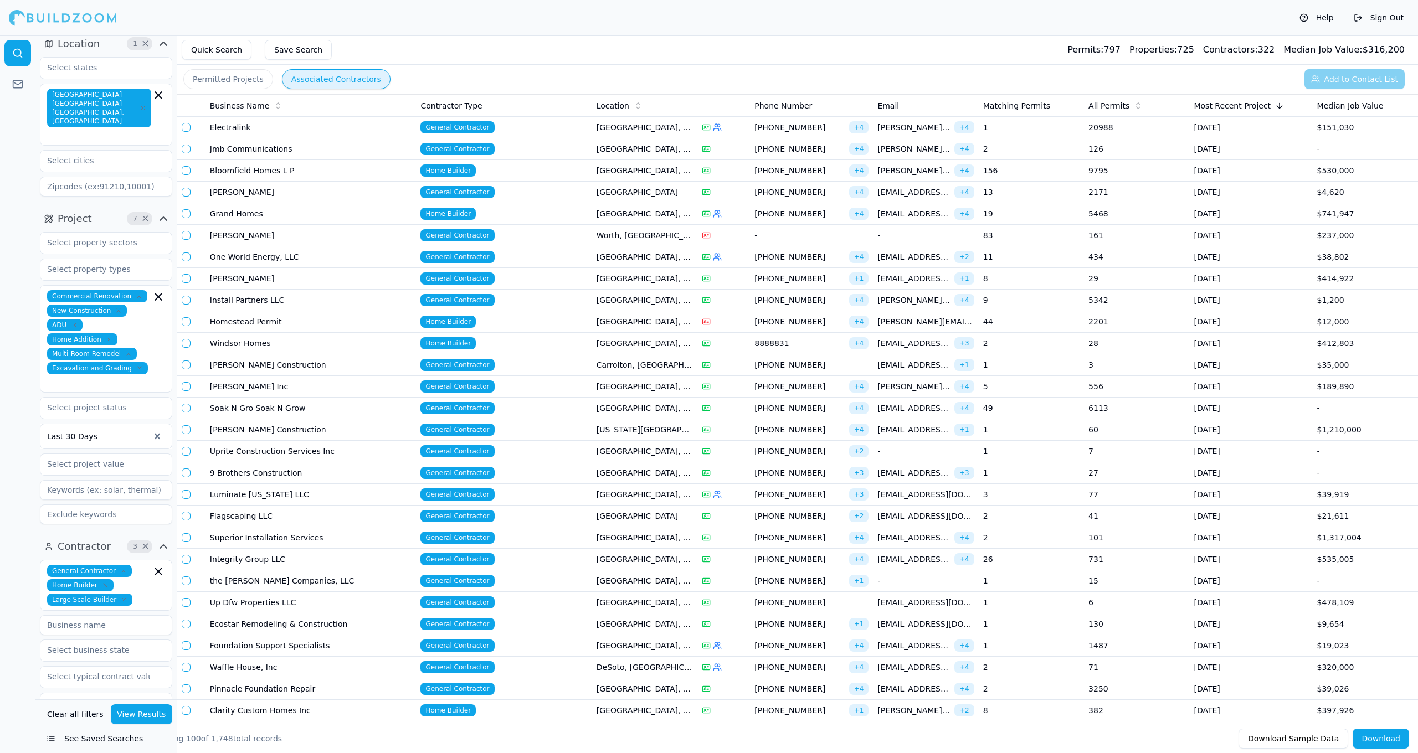
click at [159, 707] on button "View Results" at bounding box center [142, 715] width 62 height 20
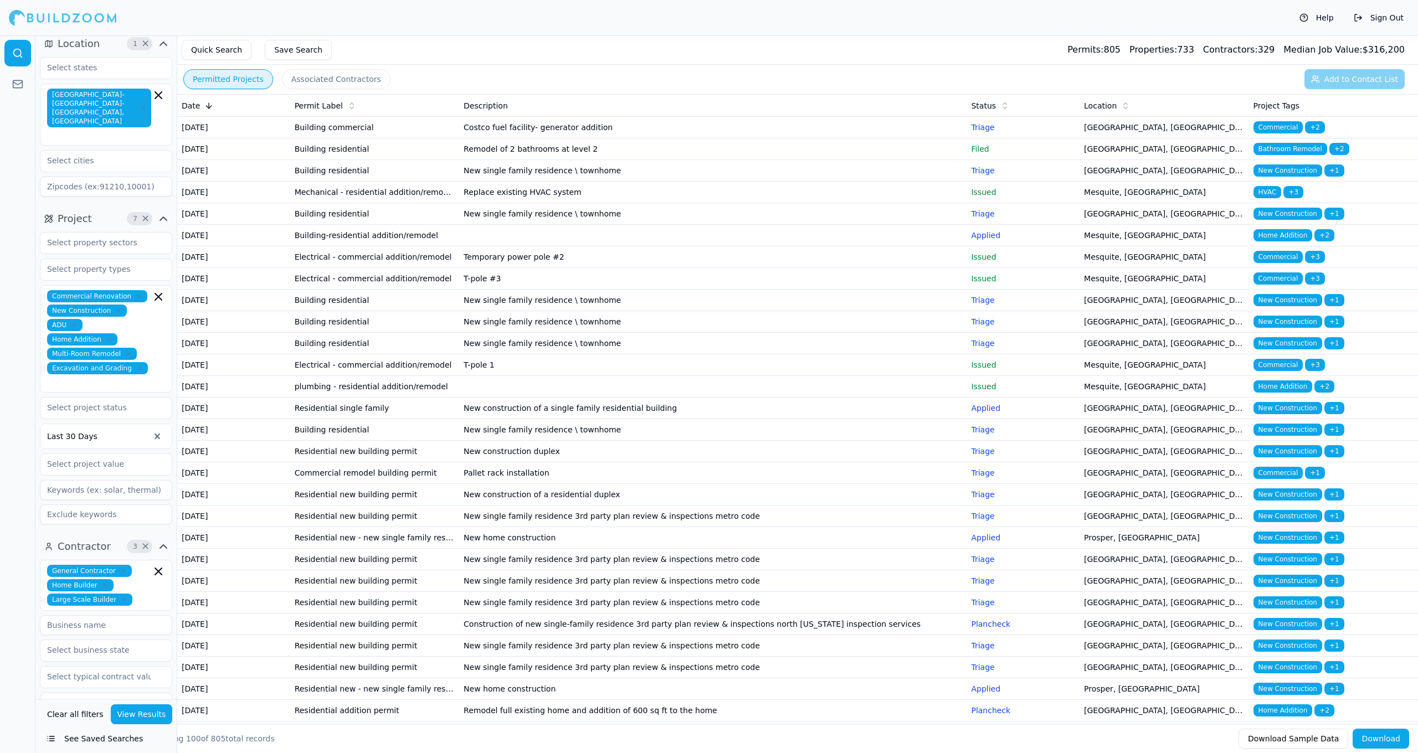
click at [229, 72] on button "Permitted Projects" at bounding box center [228, 79] width 90 height 20
click at [212, 108] on icon at bounding box center [208, 105] width 9 height 9
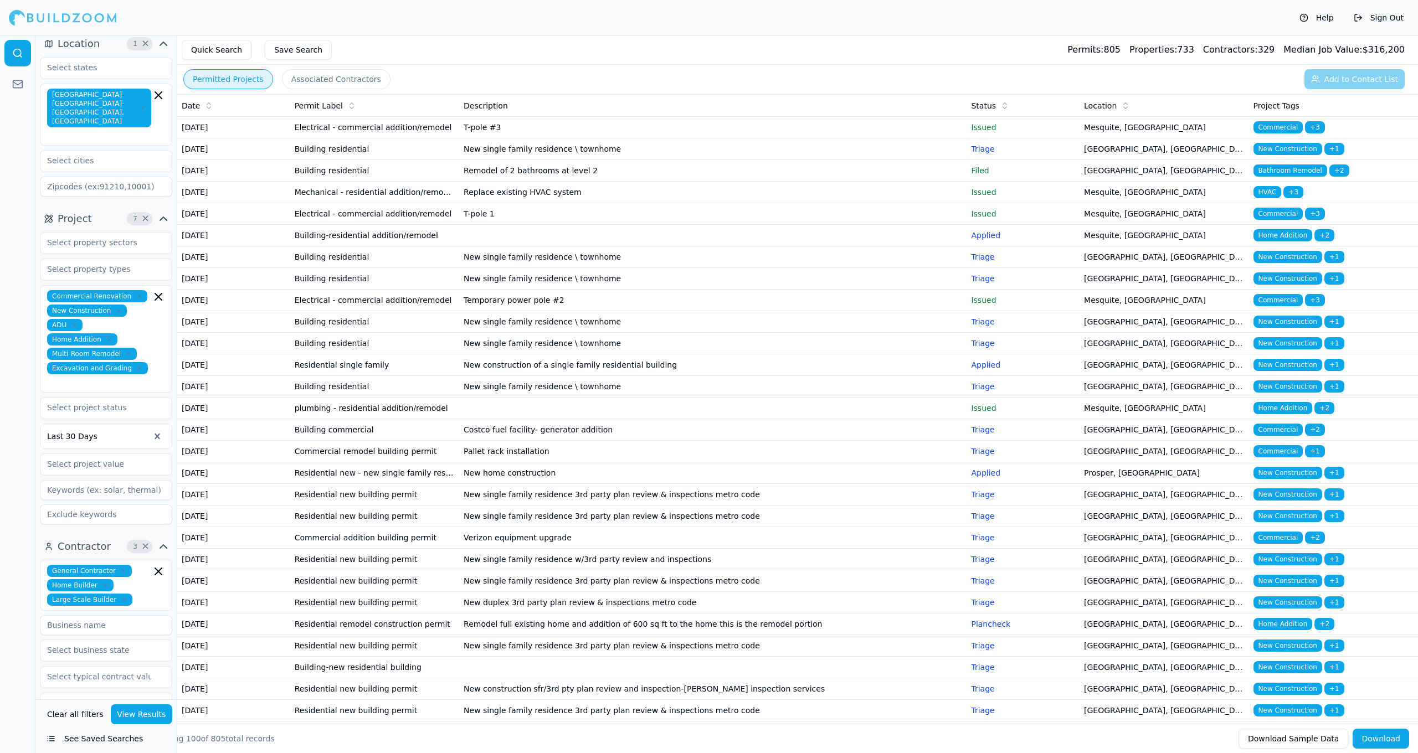
click at [441, 268] on td "Building residential" at bounding box center [374, 258] width 169 height 22
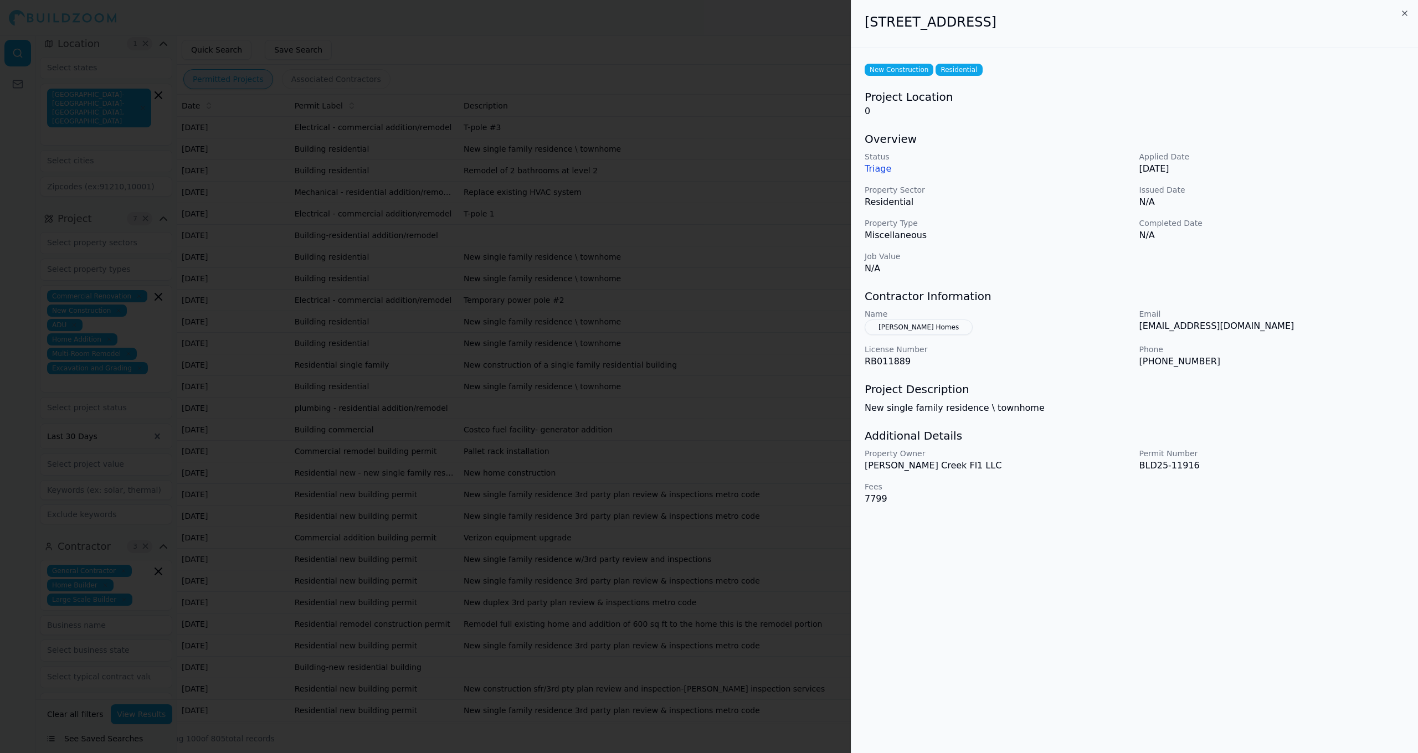
click at [441, 317] on div at bounding box center [709, 376] width 1418 height 753
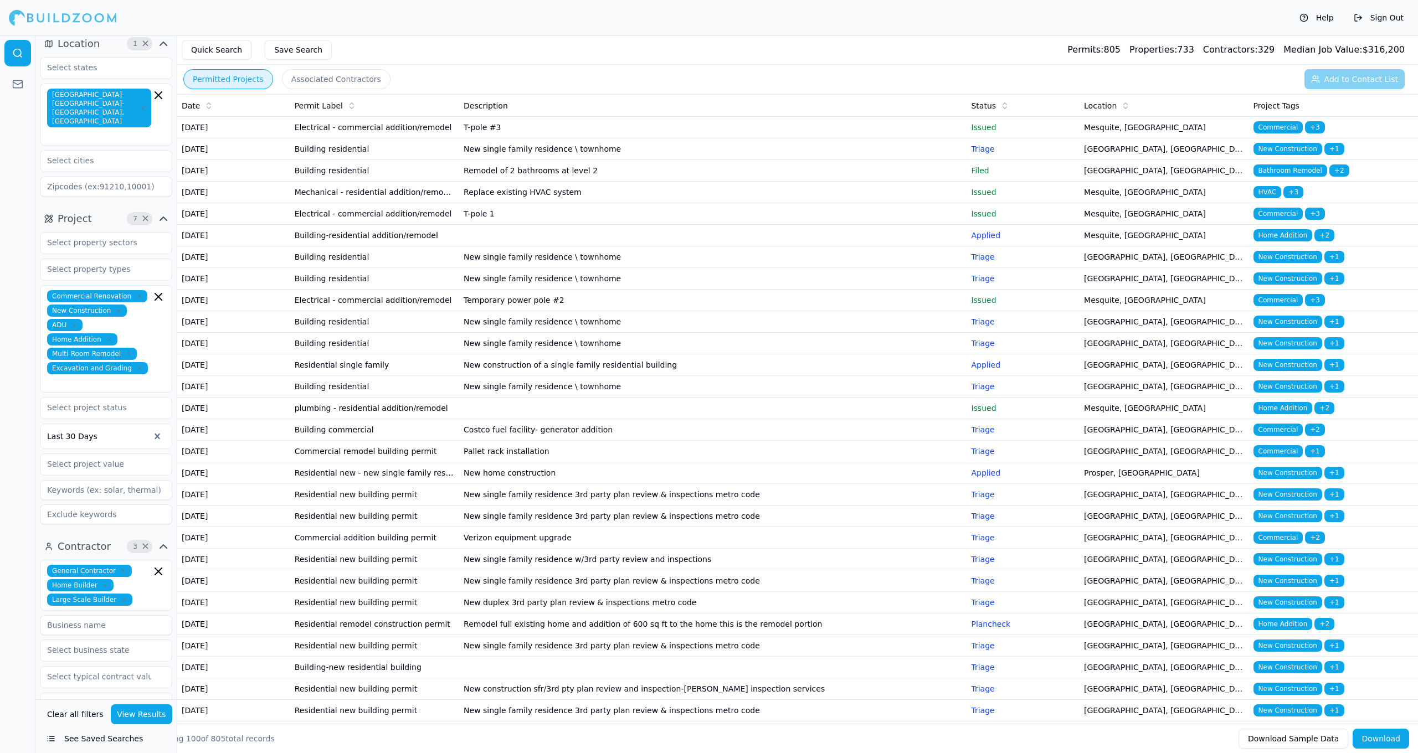
click at [437, 290] on td "Building residential" at bounding box center [374, 279] width 169 height 22
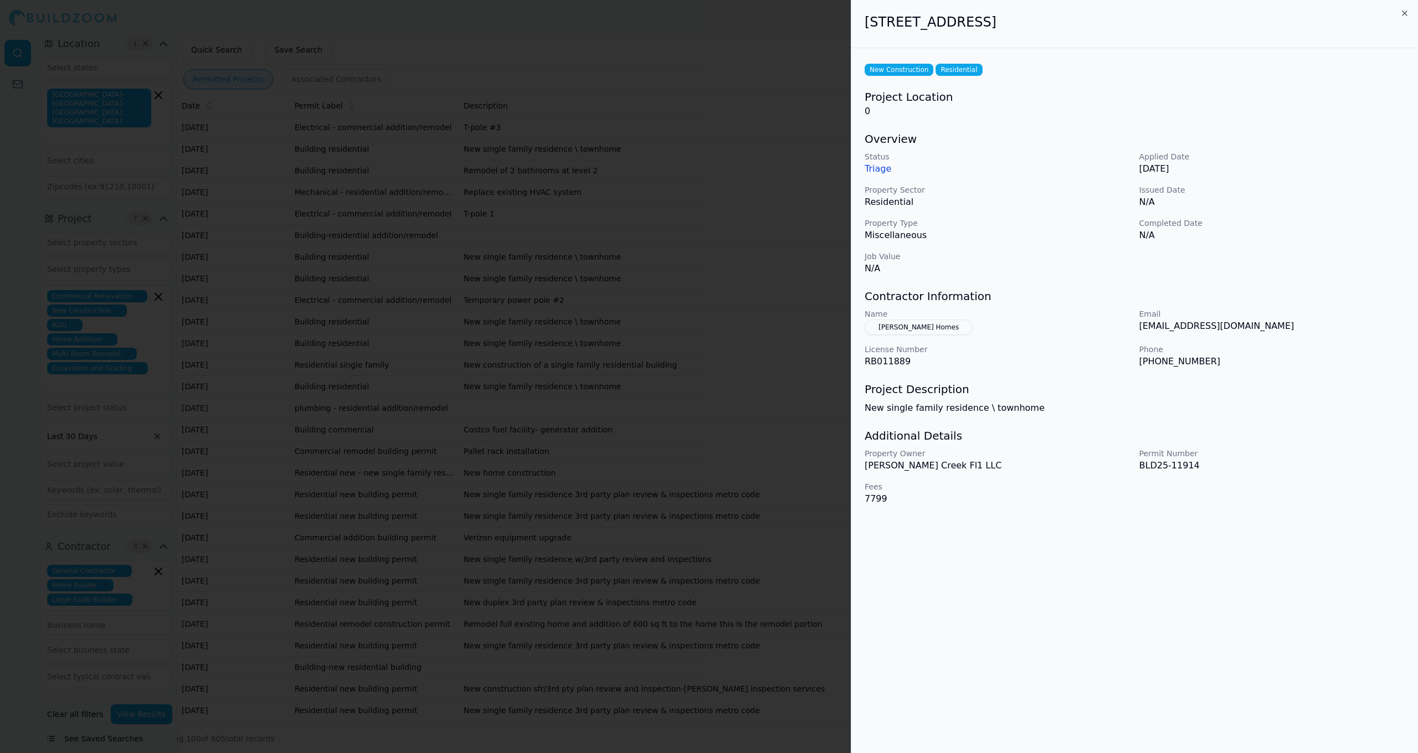
click at [437, 345] on div at bounding box center [709, 376] width 1418 height 753
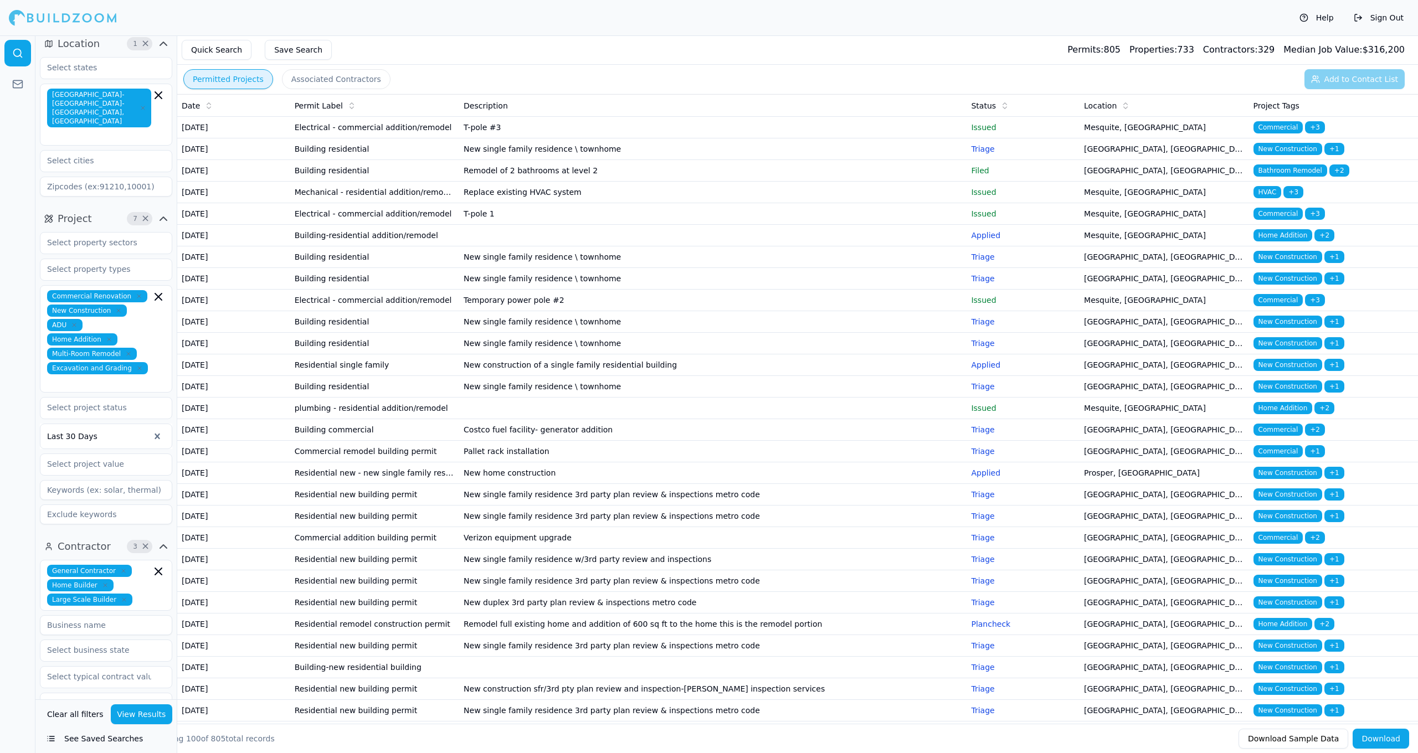
click at [633, 376] on td "New construction of a single family residential building" at bounding box center [712, 366] width 507 height 22
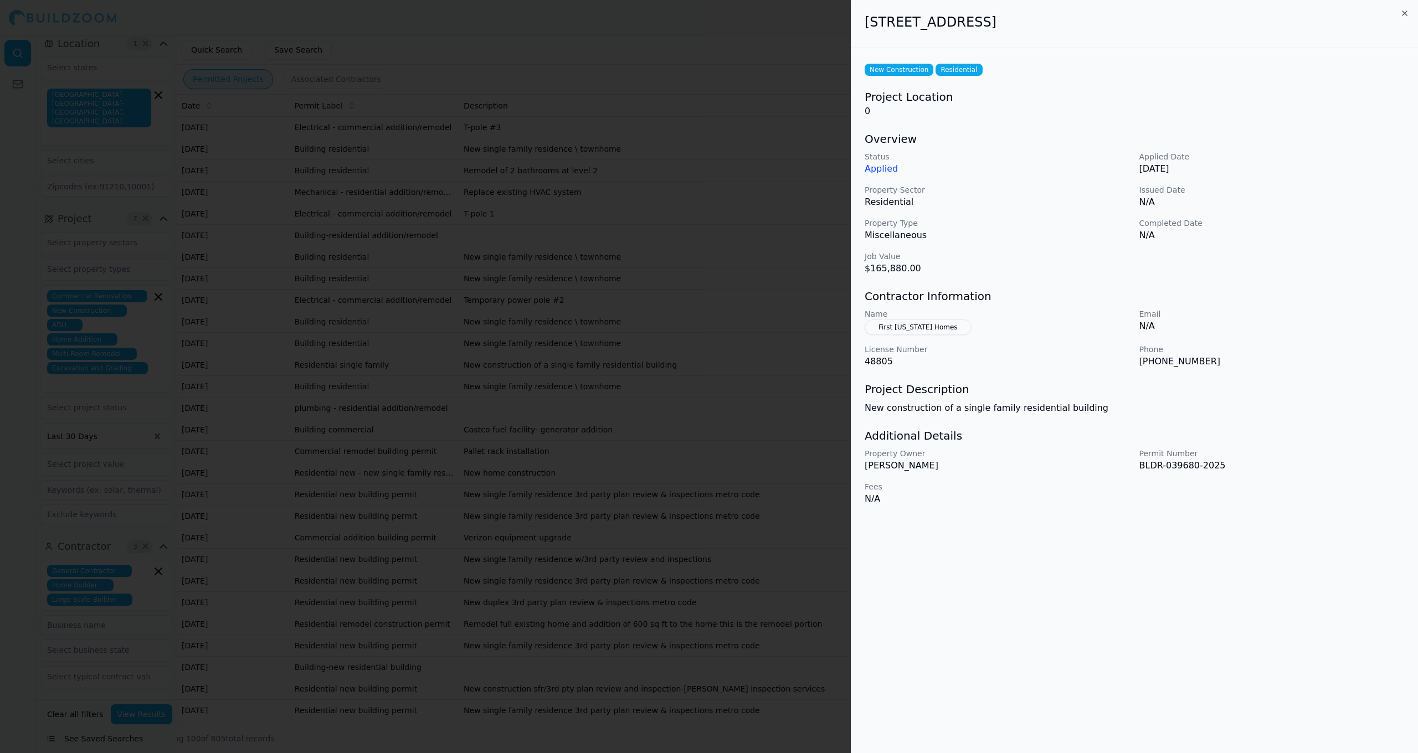
drag, startPoint x: 867, startPoint y: 21, endPoint x: 1084, endPoint y: 31, distance: 218.0
click at [1084, 31] on div "1902 Aspen Ct, Cedar Hill, TX, 75104" at bounding box center [1135, 24] width 567 height 48
copy h2 "1902 Aspen Ct, Cedar Hill, TX, 75104"
